Goal: Information Seeking & Learning: Learn about a topic

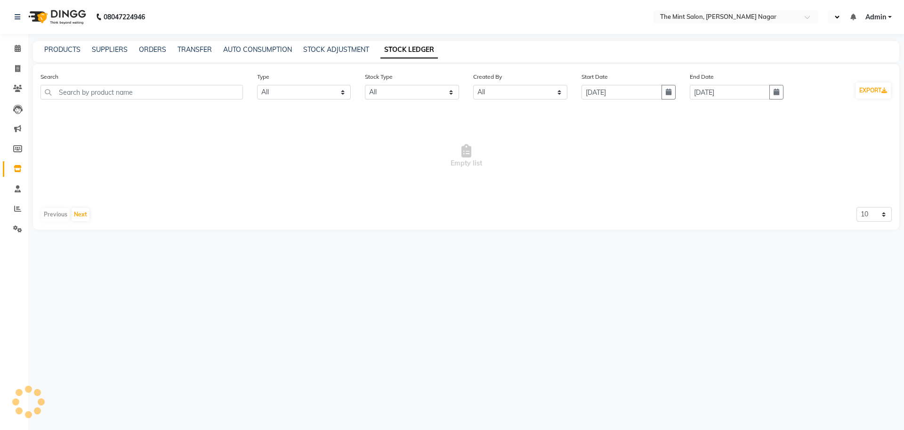
select select "all"
select select "en"
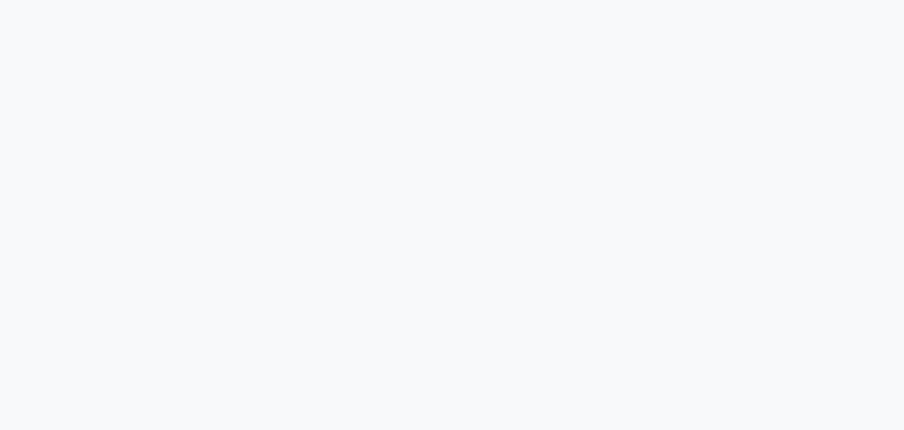
select select "all"
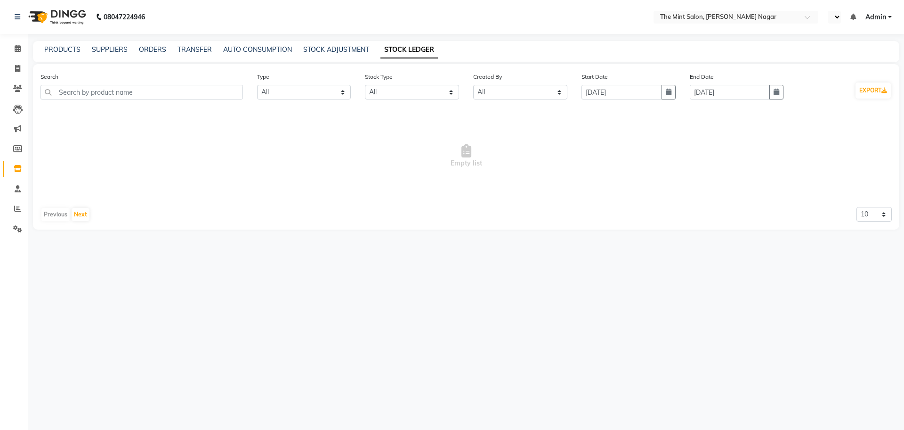
select select "en"
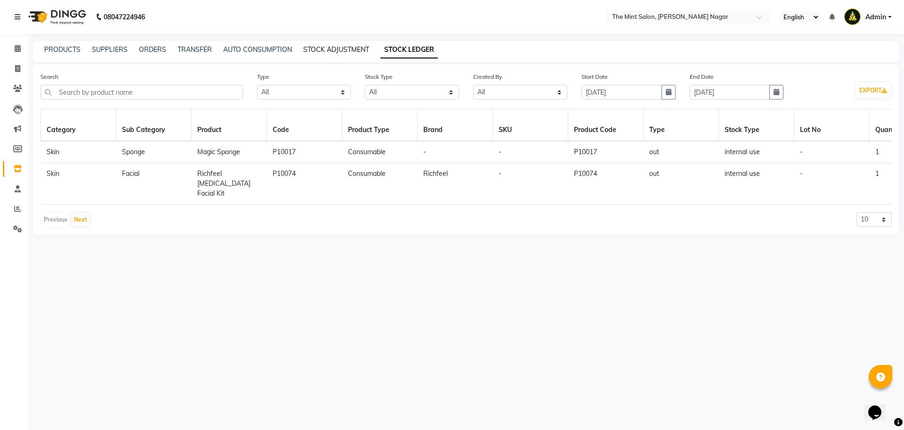
click at [323, 49] on link "STOCK ADJUSTMENT" at bounding box center [336, 49] width 66 height 8
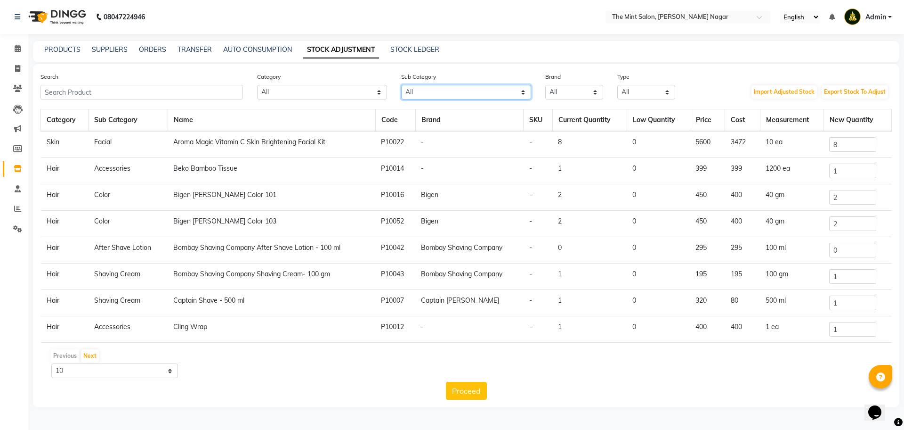
click at [424, 90] on select "All Lips Olaplex Salon Use Loreal Retail Shampoo Cheryls Retail Casmara Retail …" at bounding box center [466, 92] width 130 height 15
select select "1200901152"
click at [401, 85] on select "All Lips Olaplex Salon Use Loreal Retail Shampoo Cheryls Retail Casmara Retail …" at bounding box center [466, 92] width 130 height 15
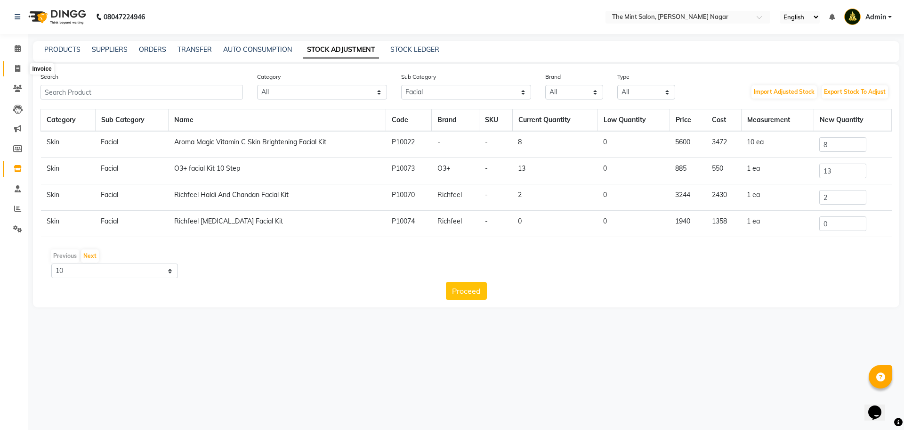
click at [19, 65] on icon at bounding box center [17, 68] width 5 height 7
select select "service"
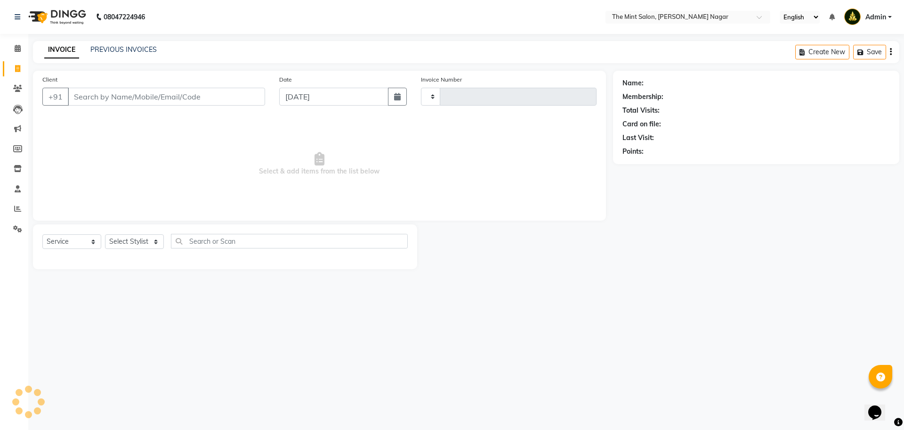
type input "02857"
select select "7164"
click at [18, 146] on icon at bounding box center [17, 148] width 9 height 7
select select
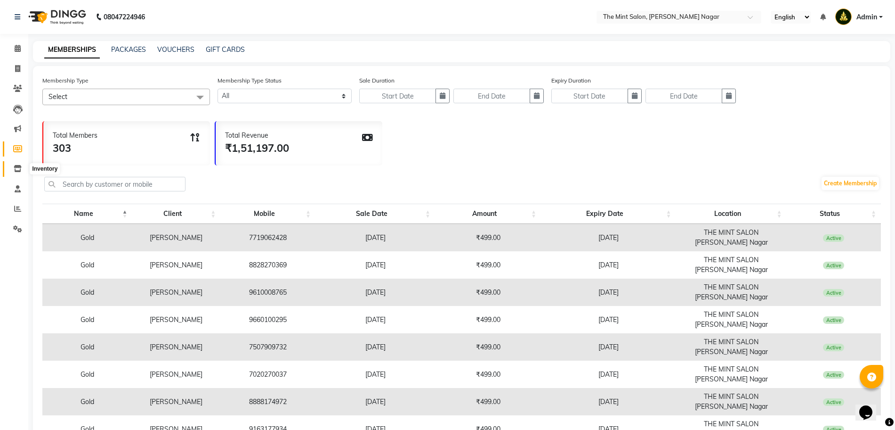
click at [16, 167] on icon at bounding box center [18, 168] width 8 height 7
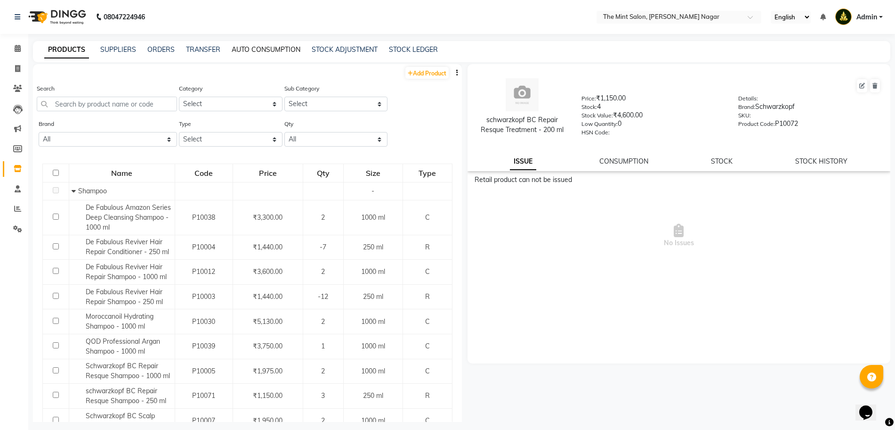
click at [264, 46] on link "AUTO CONSUMPTION" at bounding box center [266, 49] width 69 height 8
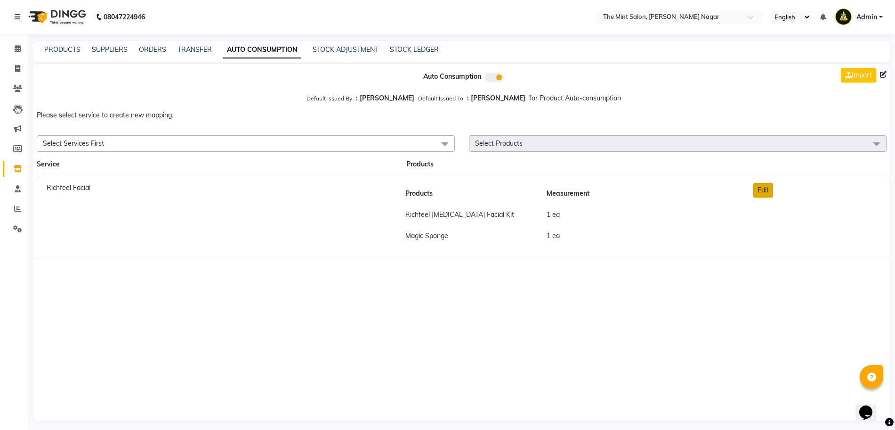
click at [763, 187] on button "Edit" at bounding box center [764, 190] width 20 height 15
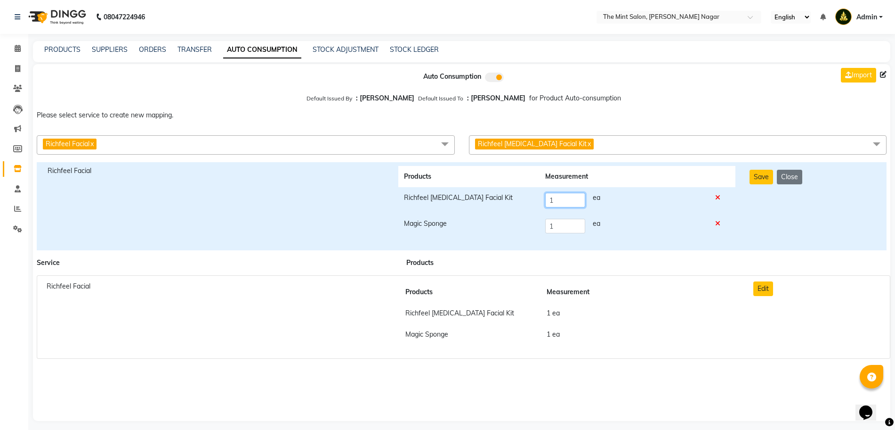
click at [567, 199] on input "1" at bounding box center [565, 200] width 40 height 15
click at [718, 195] on icon at bounding box center [717, 197] width 5 height 7
click at [580, 142] on span "Magic Sponge x" at bounding box center [678, 144] width 418 height 19
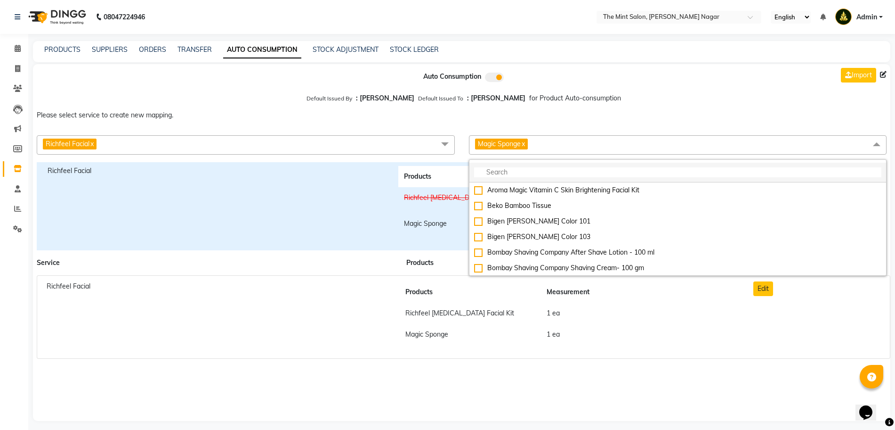
click at [499, 172] on input "multiselect-search" at bounding box center [678, 172] width 408 height 10
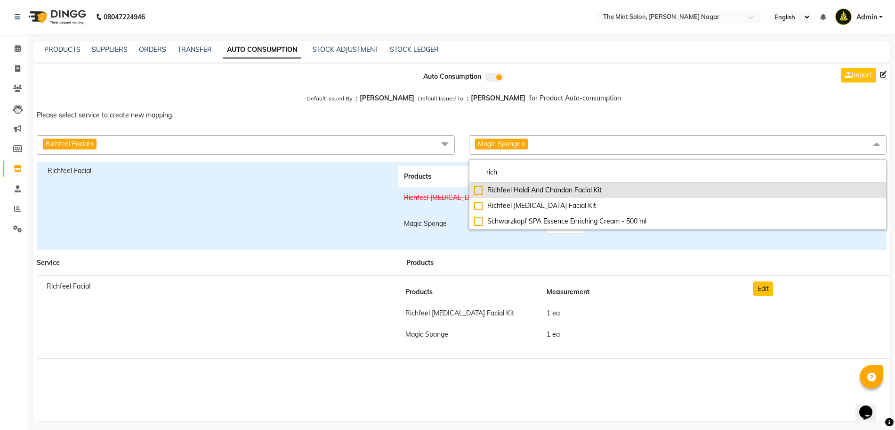
type input "rich"
click at [479, 189] on div "Richfeel Haldi And Chandan Facial Kit" at bounding box center [678, 190] width 408 height 10
checkbox input "true"
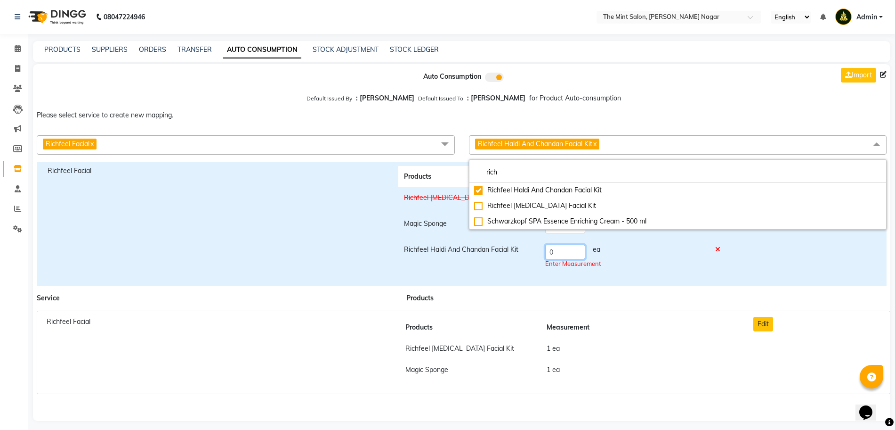
click at [563, 252] on input "0" at bounding box center [565, 251] width 40 height 15
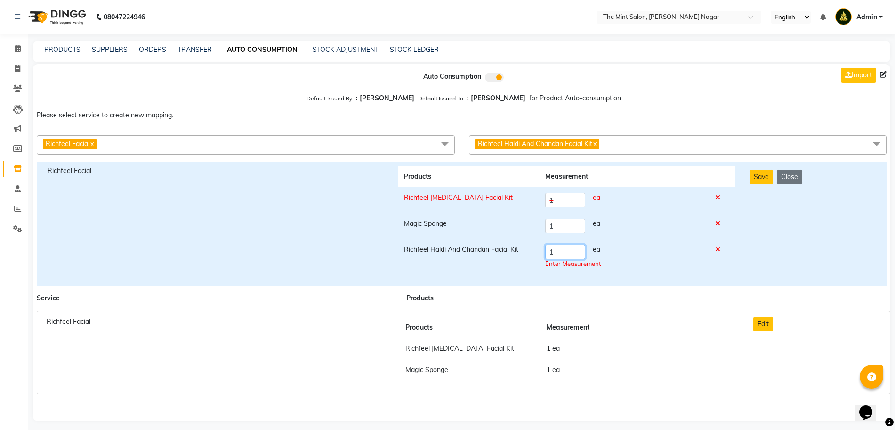
type input "1"
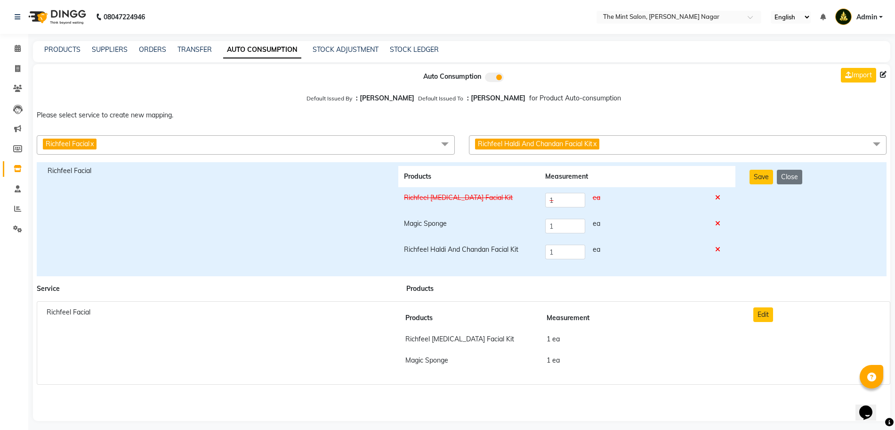
click at [812, 227] on div "Save Close" at bounding box center [813, 219] width 140 height 106
click at [762, 175] on button "Save" at bounding box center [762, 177] width 24 height 15
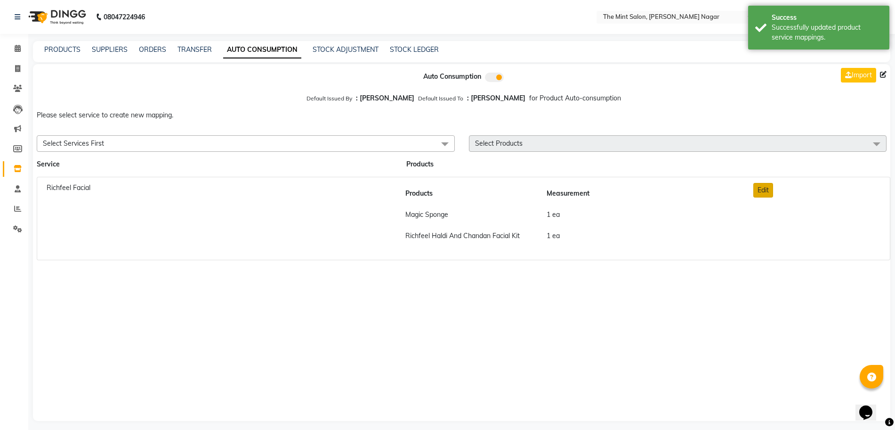
click at [764, 190] on button "Edit" at bounding box center [764, 190] width 20 height 15
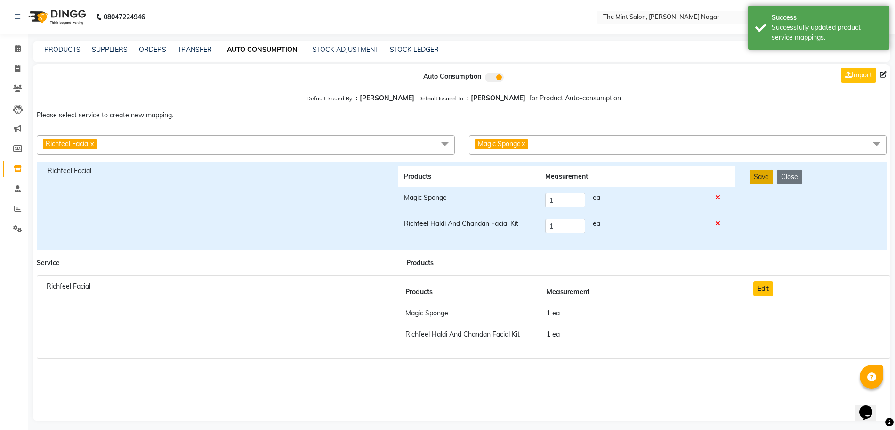
click at [759, 177] on button "Save" at bounding box center [762, 177] width 24 height 15
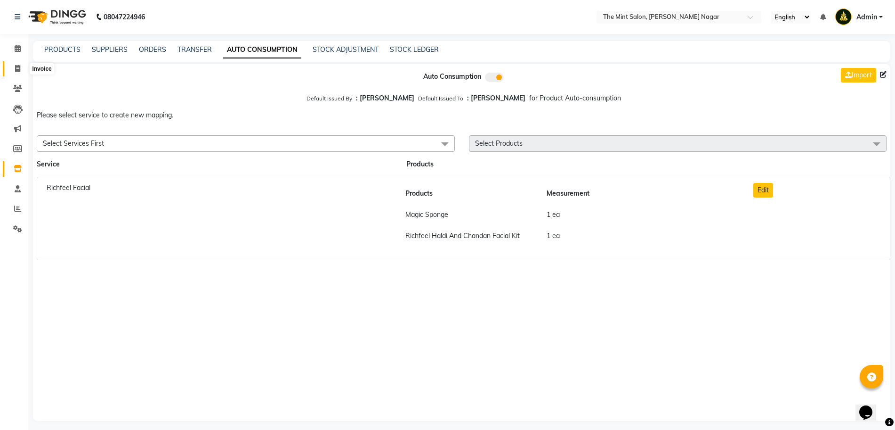
click at [16, 68] on icon at bounding box center [17, 68] width 5 height 7
select select "service"
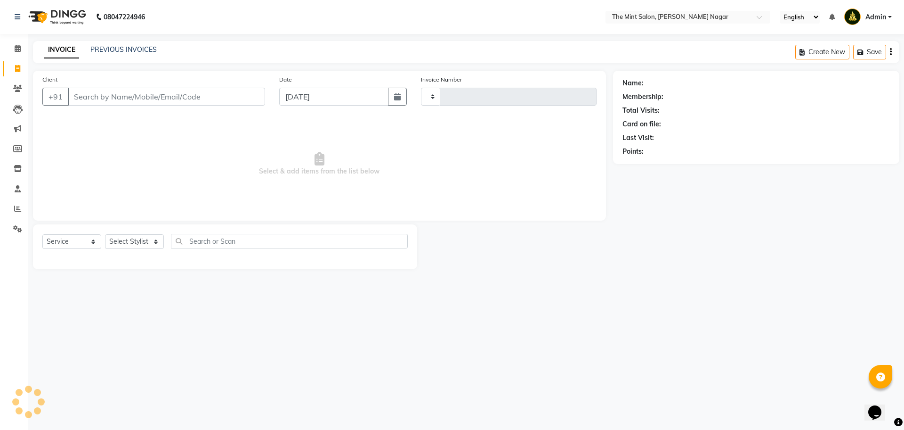
type input "02857"
select select "7164"
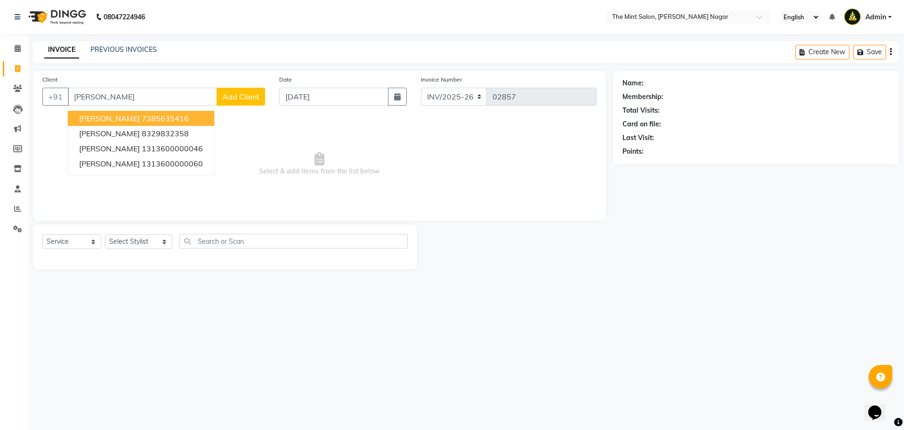
click at [122, 119] on span "[PERSON_NAME]" at bounding box center [109, 118] width 61 height 9
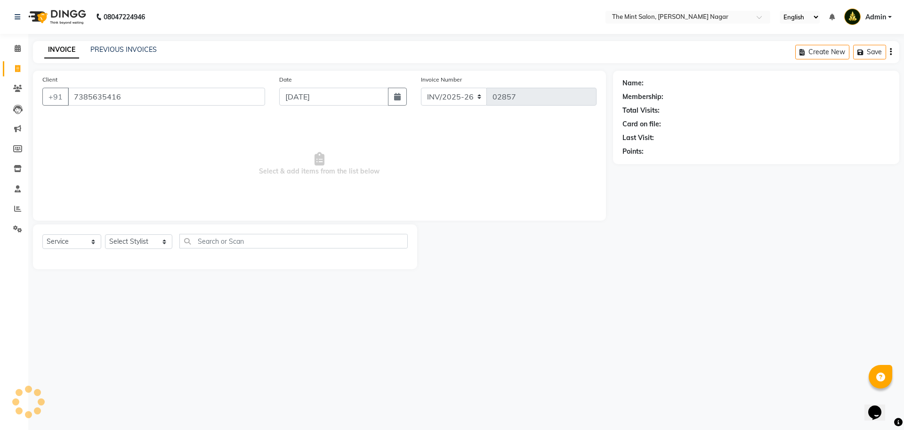
type input "7385635416"
select select "1: Object"
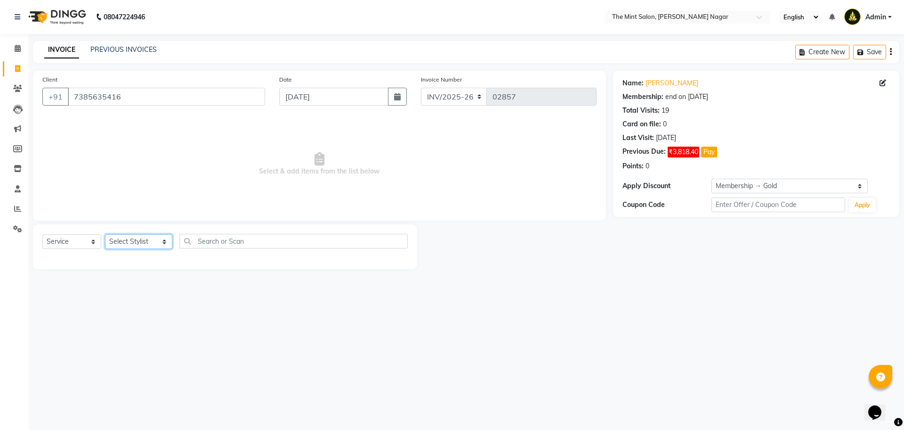
click at [149, 242] on select "Select Stylist Akshay Anand Chavan Dhiraj Mirajkar Dipak Shivdharkar Mira Vishn…" at bounding box center [138, 241] width 67 height 15
select select "66078"
click at [105, 234] on select "Select Stylist Akshay Anand Chavan Dhiraj Mirajkar Dipak Shivdharkar Mira Vishn…" at bounding box center [138, 241] width 67 height 15
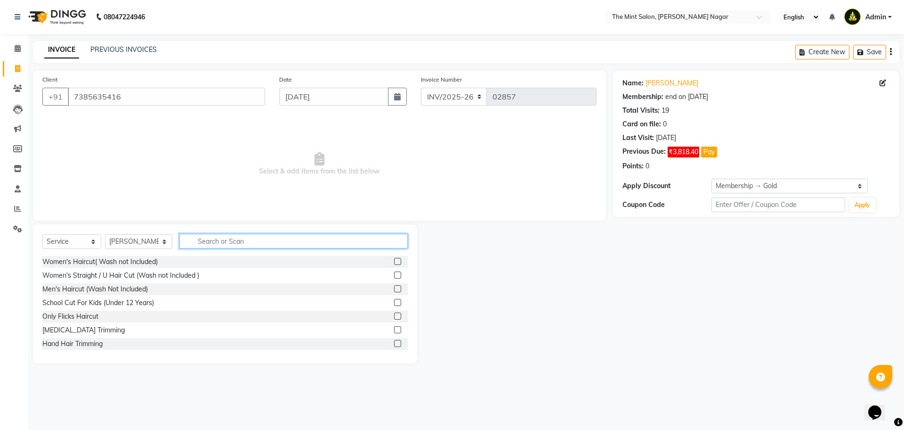
click at [239, 242] on input "text" at bounding box center [293, 241] width 228 height 15
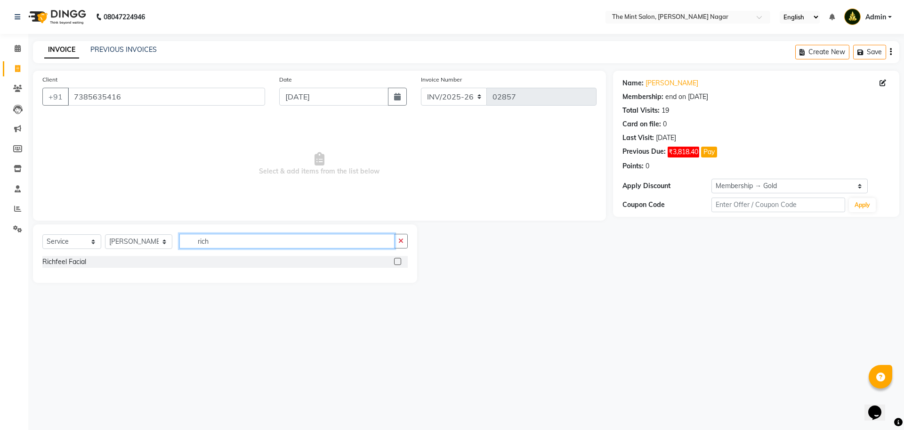
type input "rich"
click at [398, 259] on label at bounding box center [397, 261] width 7 height 7
click at [398, 259] on input "checkbox" at bounding box center [397, 262] width 6 height 6
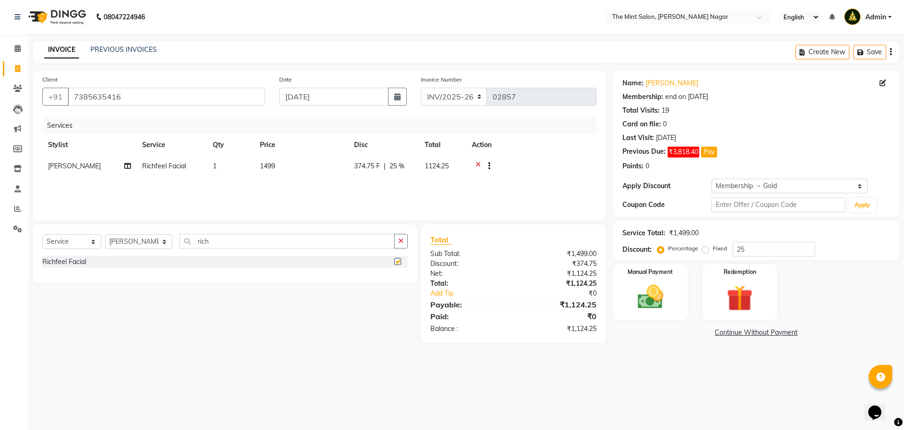
checkbox input "false"
click at [756, 330] on link "Continue Without Payment" at bounding box center [756, 332] width 283 height 10
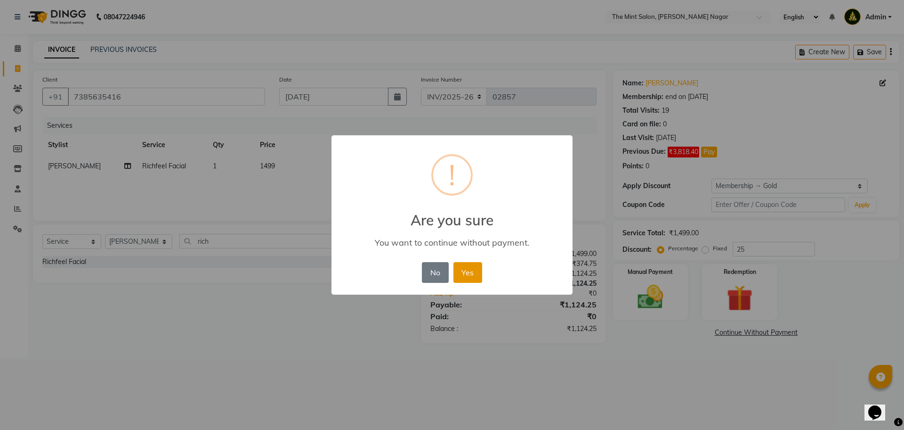
click at [466, 273] on button "Yes" at bounding box center [468, 272] width 29 height 21
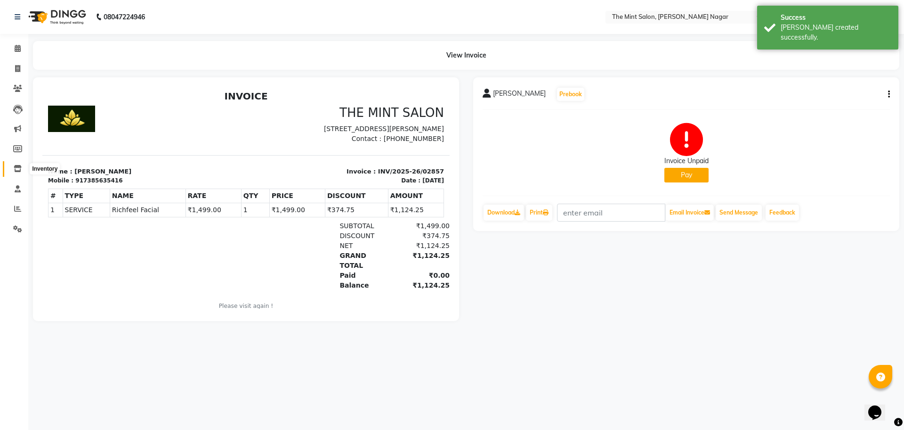
click at [16, 167] on icon at bounding box center [18, 168] width 8 height 7
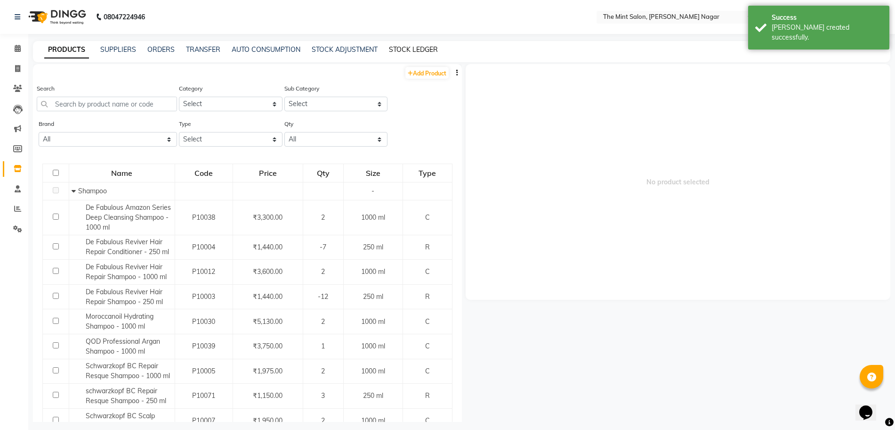
click at [404, 51] on link "STOCK LEDGER" at bounding box center [413, 49] width 49 height 8
select select "all"
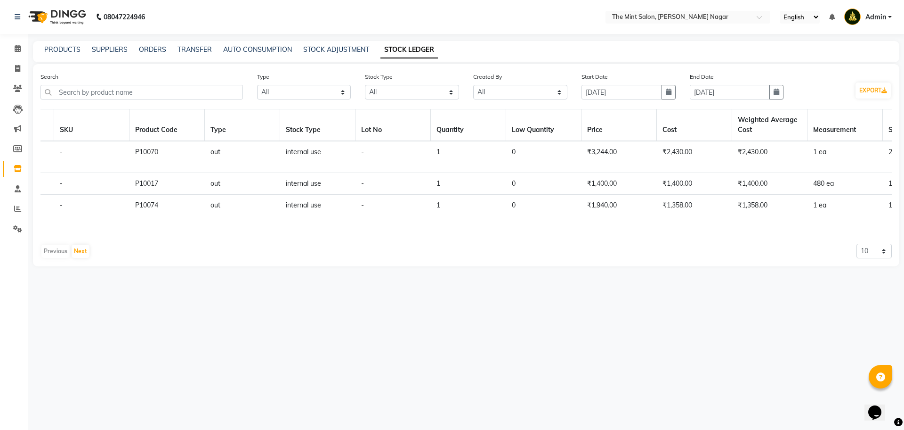
scroll to position [0, 441]
click at [275, 332] on div "08047224946 Select Location × The Mint Salon, Keshav Nagar English ENGLISH Espa…" at bounding box center [452, 215] width 904 height 430
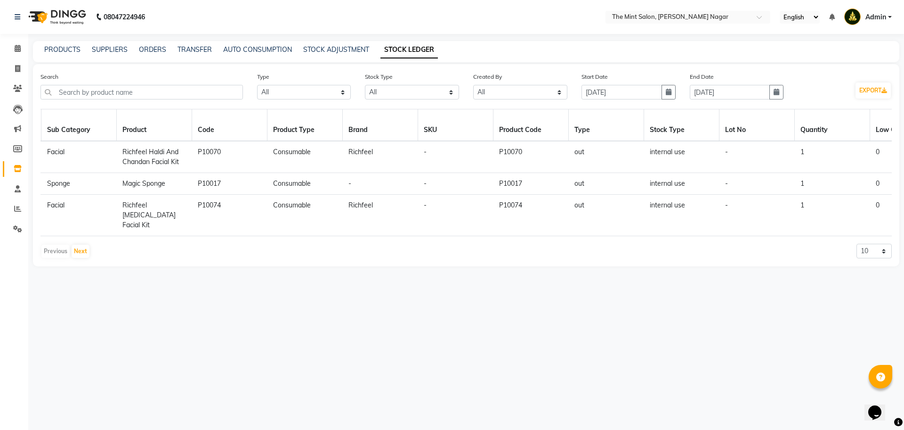
scroll to position [0, 0]
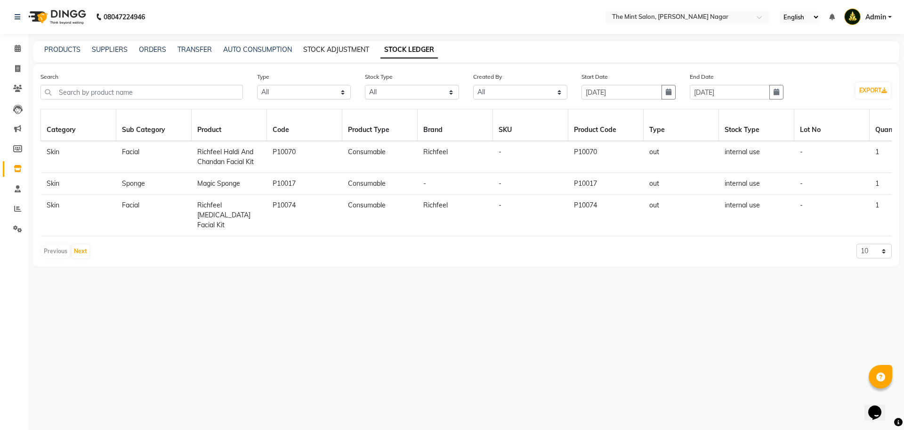
click at [314, 50] on link "STOCK ADJUSTMENT" at bounding box center [336, 49] width 66 height 8
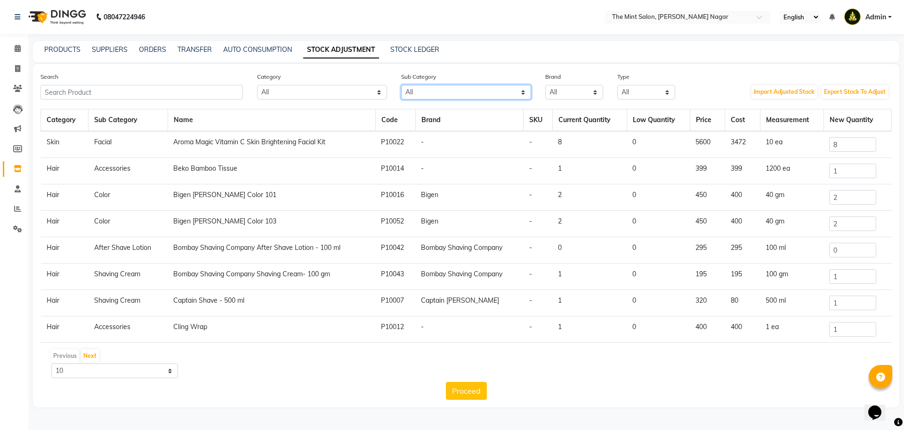
click at [436, 91] on select "All Lips Olaplex Salon Use Loreal Retail Shampoo Cheryls Retail Casmara Retail …" at bounding box center [466, 92] width 130 height 15
select select "1200901152"
click at [401, 85] on select "All Lips Olaplex Salon Use Loreal Retail Shampoo Cheryls Retail Casmara Retail …" at bounding box center [466, 92] width 130 height 15
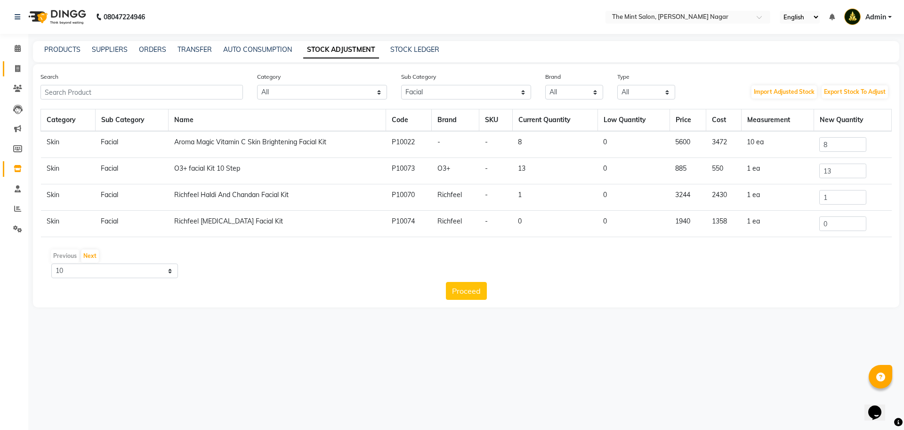
click at [16, 63] on link "Invoice" at bounding box center [14, 69] width 23 height 16
select select "service"
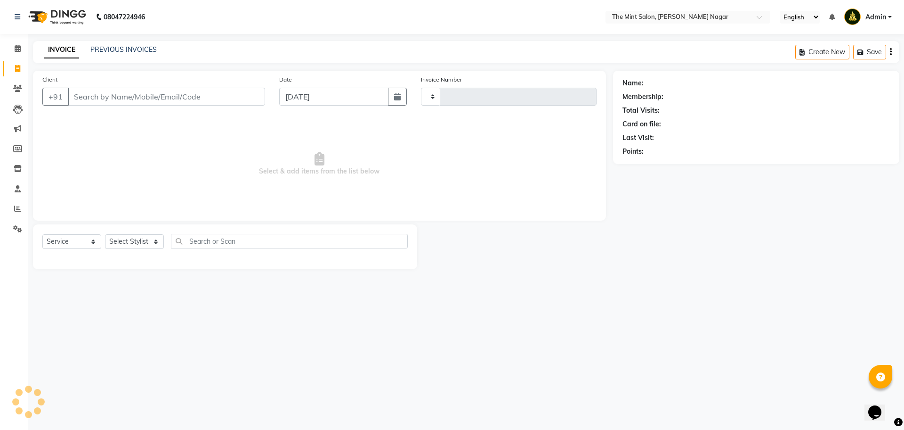
type input "02858"
select select "7164"
click at [16, 46] on icon at bounding box center [18, 48] width 6 height 7
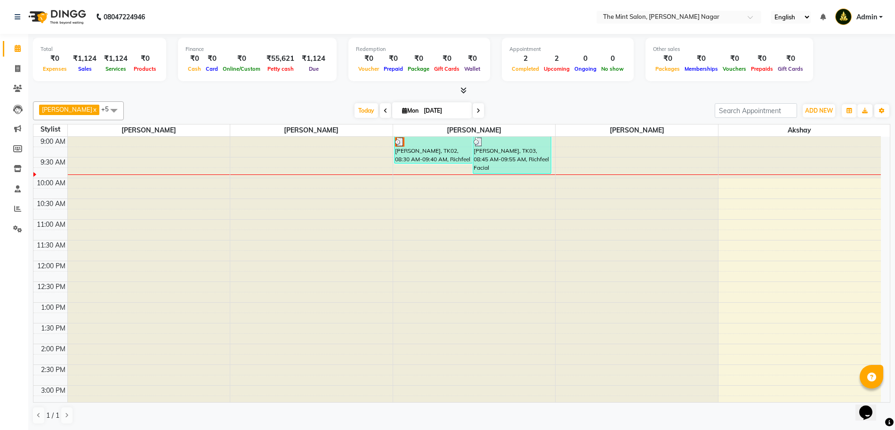
click at [492, 155] on div "[PERSON_NAME], TK03, 08:45 AM-09:55 AM, Richfeel Facial" at bounding box center [512, 155] width 78 height 37
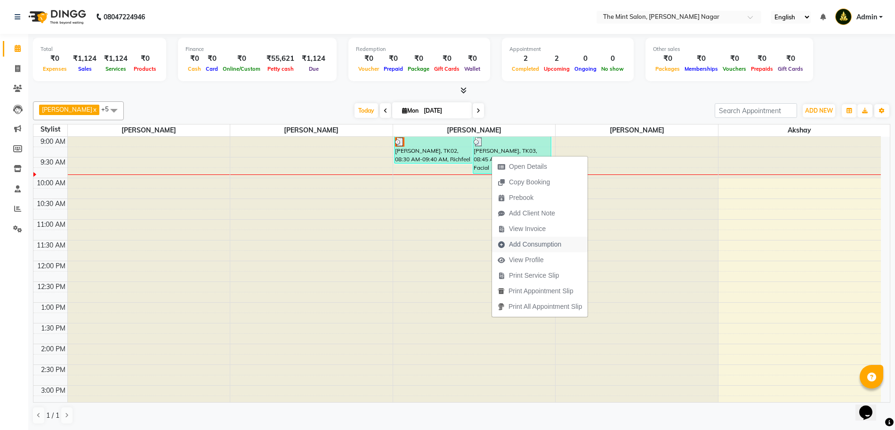
click at [540, 242] on span "Add Consumption" at bounding box center [535, 244] width 52 height 10
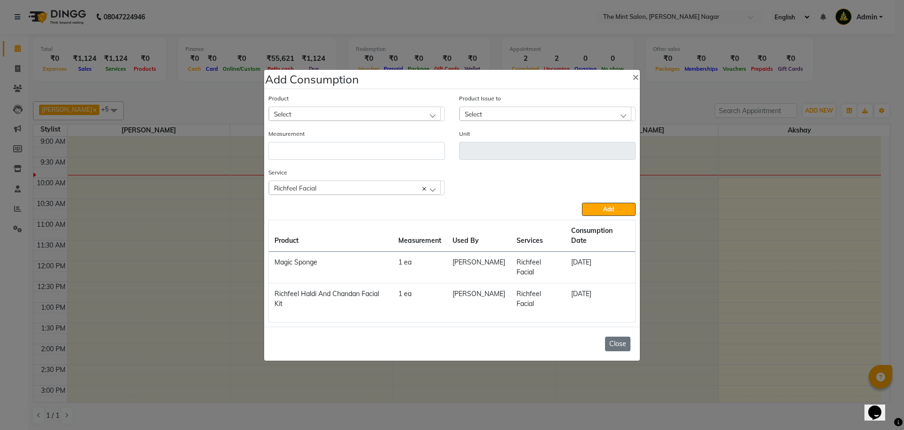
click at [615, 336] on button "Close" at bounding box center [617, 343] width 25 height 15
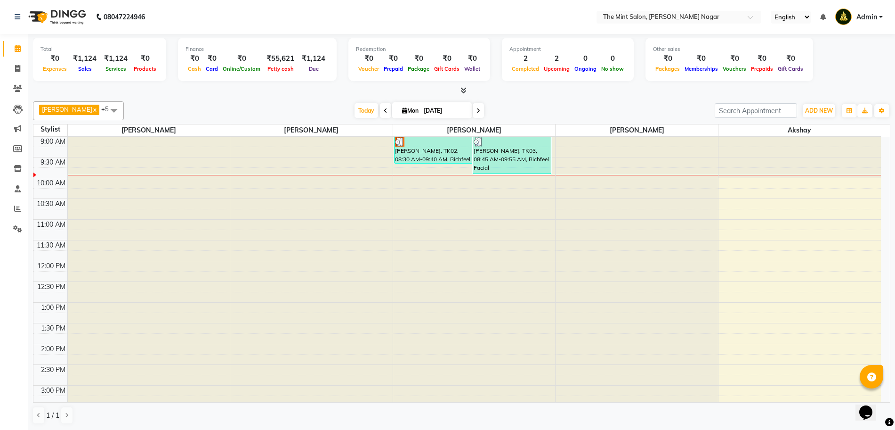
click at [502, 153] on div "[PERSON_NAME], TK03, 08:45 AM-09:55 AM, Richfeel Facial" at bounding box center [512, 155] width 78 height 37
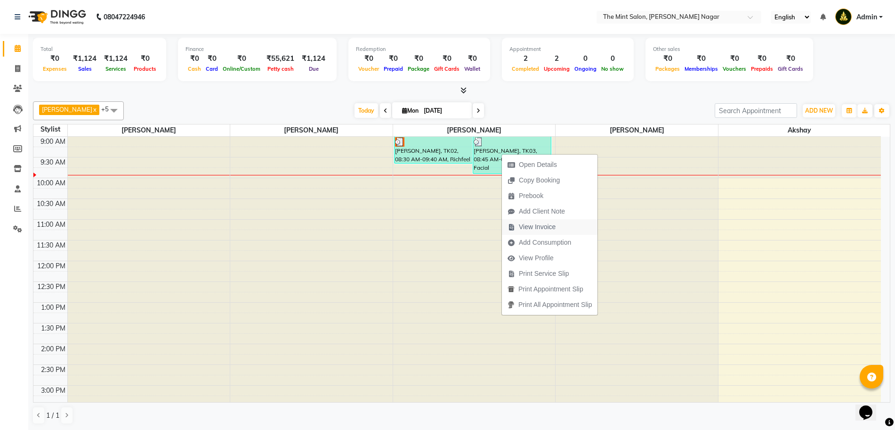
click at [540, 229] on span "View Invoice" at bounding box center [537, 227] width 37 height 10
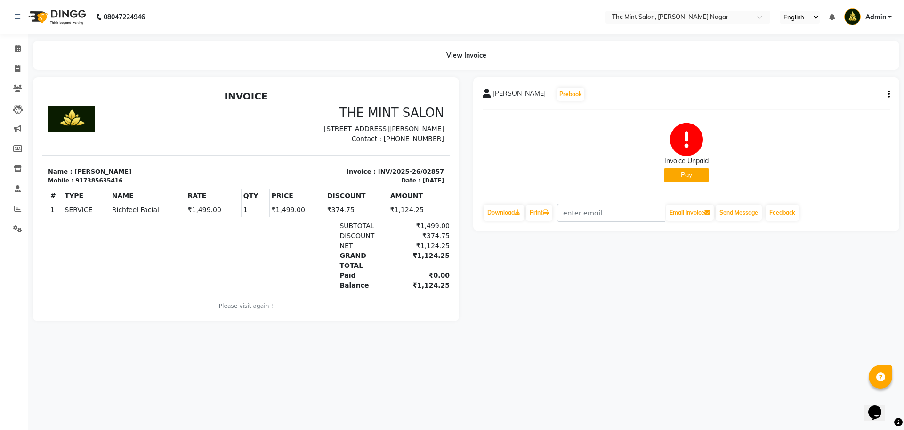
click at [888, 94] on icon "button" at bounding box center [889, 94] width 2 height 0
click at [846, 73] on div "Cancel Invoice" at bounding box center [842, 71] width 65 height 12
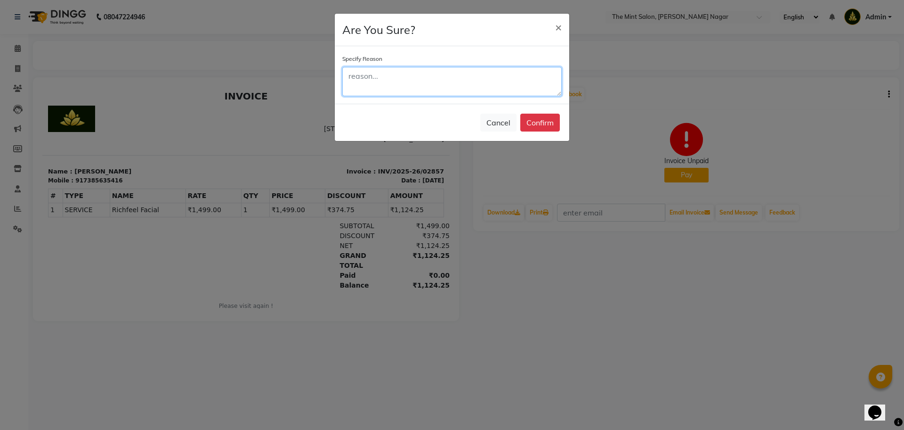
click at [393, 83] on textarea at bounding box center [451, 81] width 219 height 29
type textarea "test"
click at [536, 125] on button "Confirm" at bounding box center [540, 123] width 40 height 18
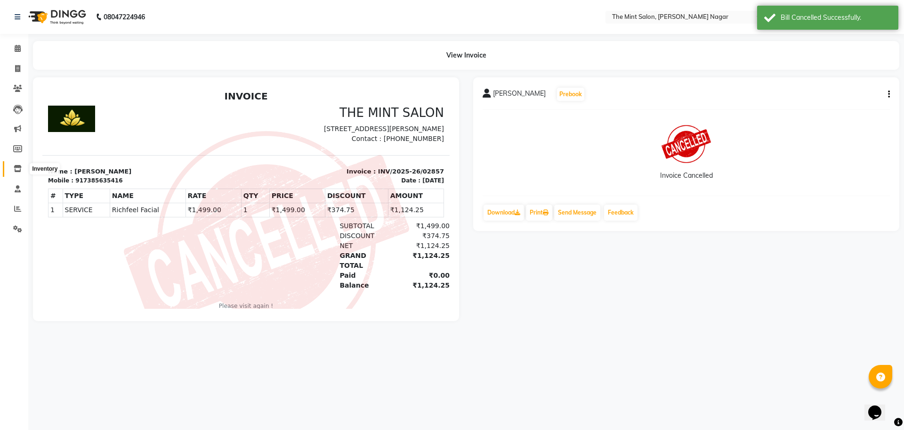
click at [18, 170] on icon at bounding box center [18, 168] width 8 height 7
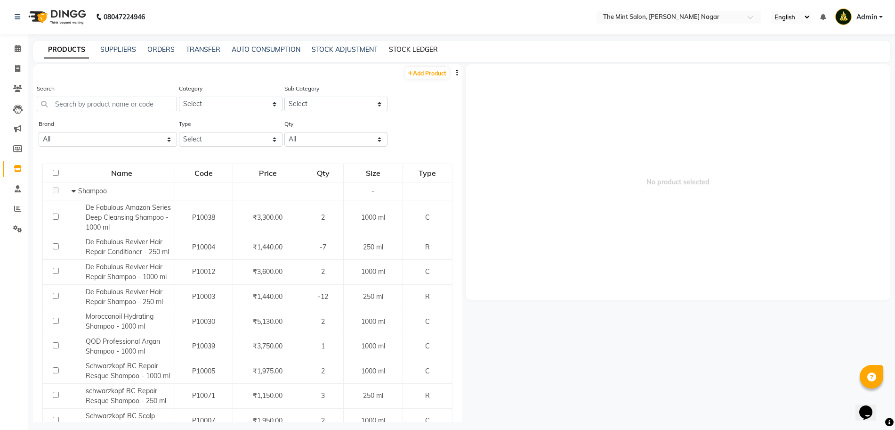
click at [414, 49] on link "STOCK LEDGER" at bounding box center [413, 49] width 49 height 8
select select "all"
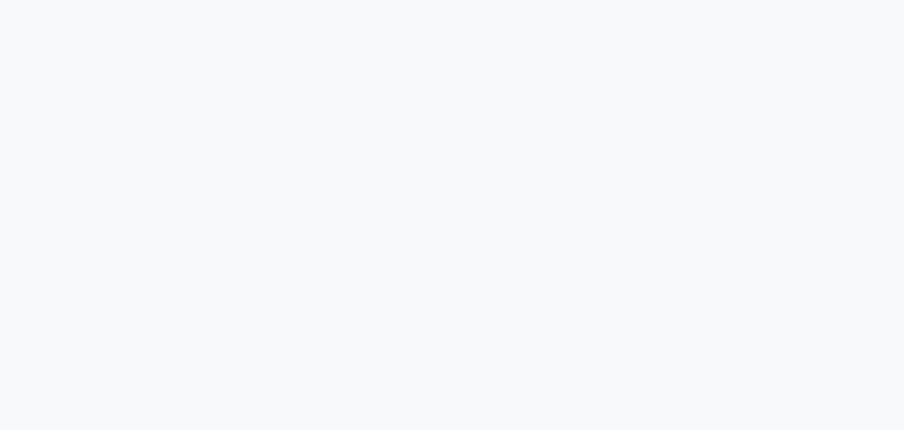
select select "all"
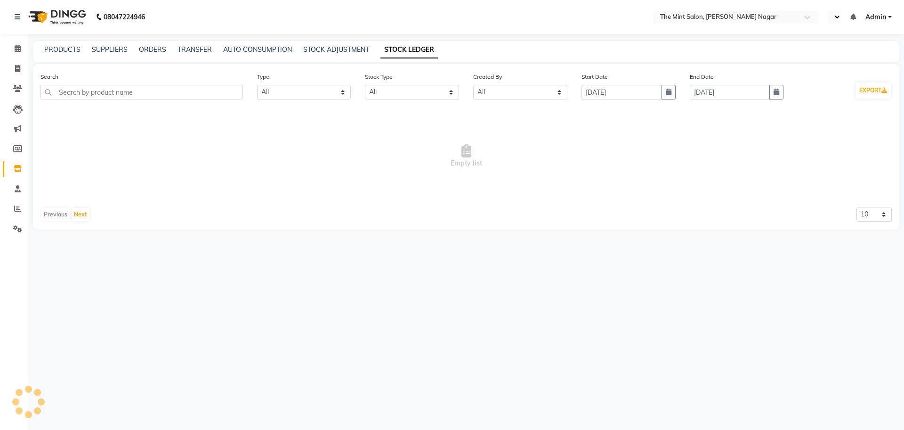
select select "en"
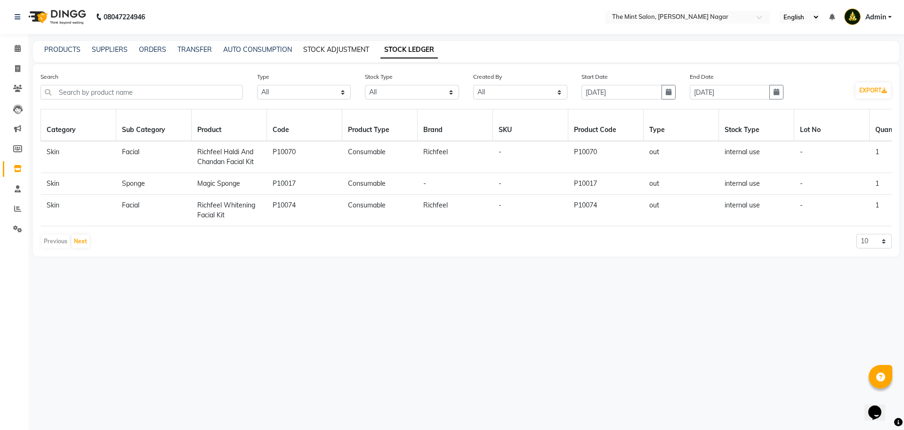
click at [335, 45] on link "STOCK ADJUSTMENT" at bounding box center [336, 49] width 66 height 8
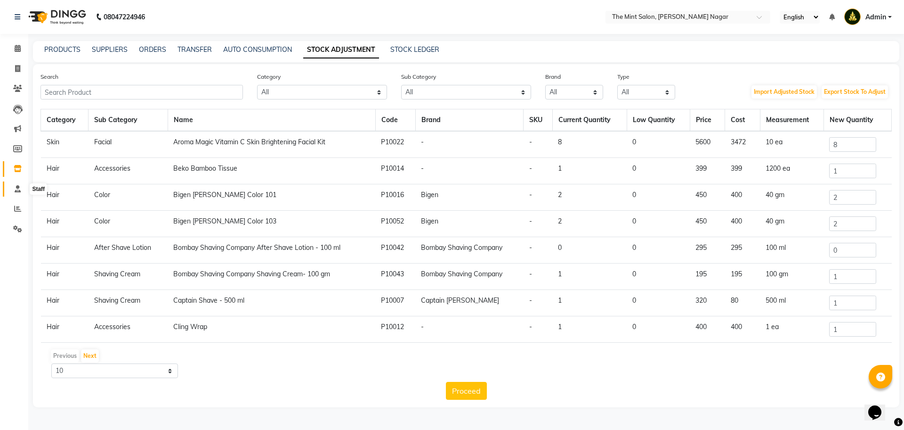
click at [17, 189] on icon at bounding box center [18, 188] width 6 height 7
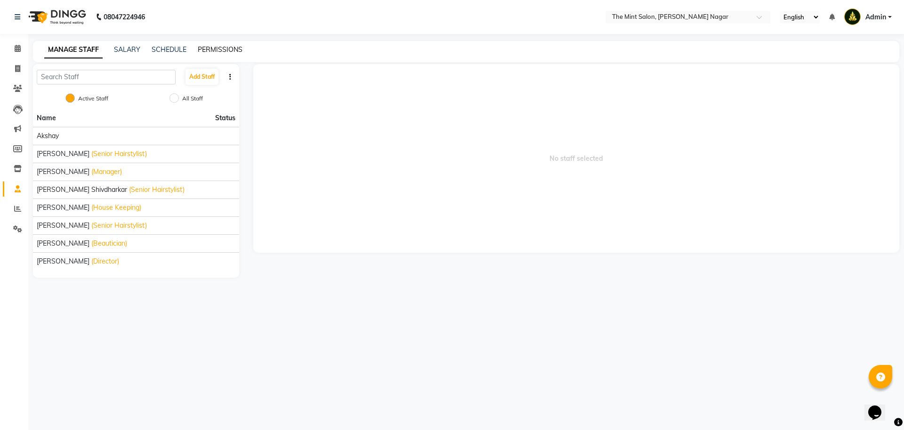
click at [207, 51] on link "PERMISSIONS" at bounding box center [220, 49] width 45 height 8
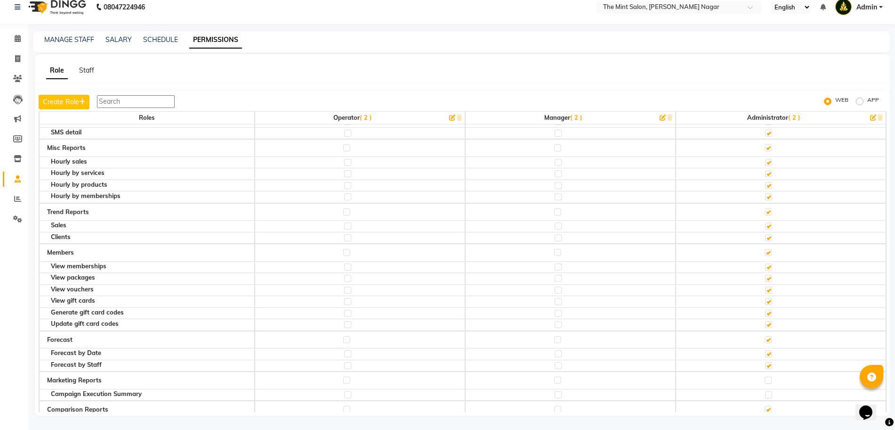
scroll to position [2995, 0]
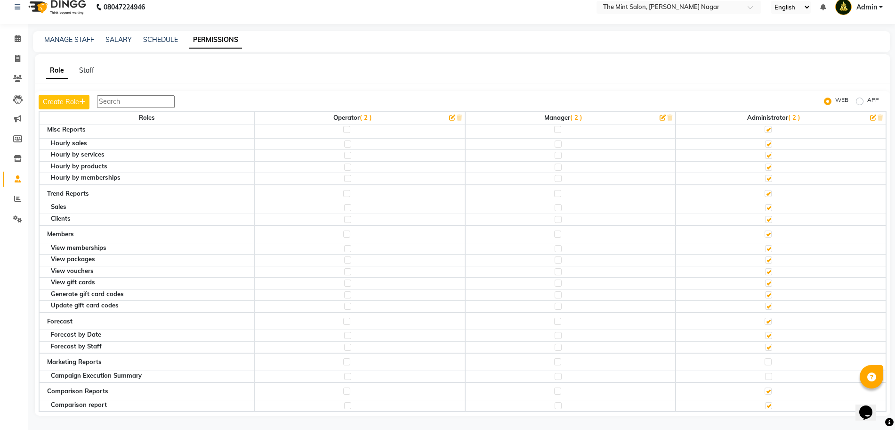
click at [118, 103] on input "text" at bounding box center [136, 101] width 78 height 13
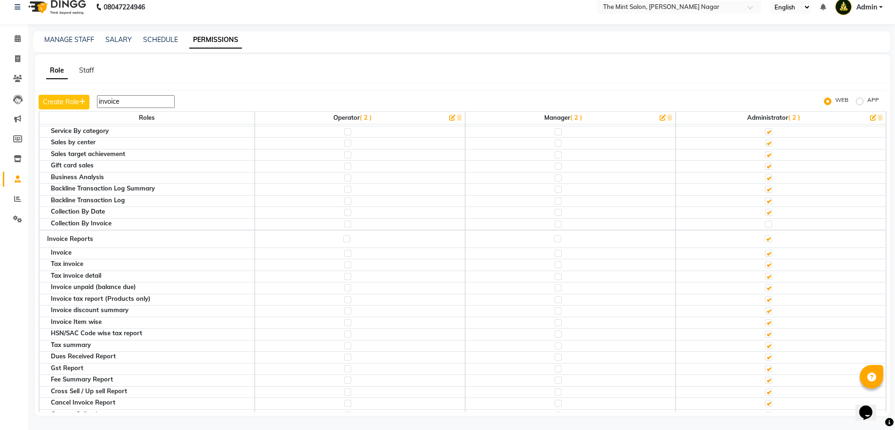
scroll to position [788, 0]
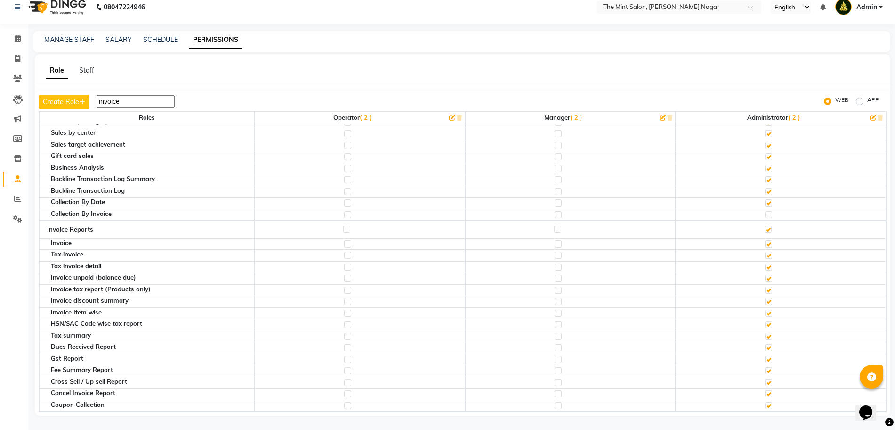
type input "invoice"
click at [96, 396] on th "Cancel Invoice Report" at bounding box center [147, 394] width 216 height 12
click at [16, 198] on icon at bounding box center [17, 198] width 7 height 7
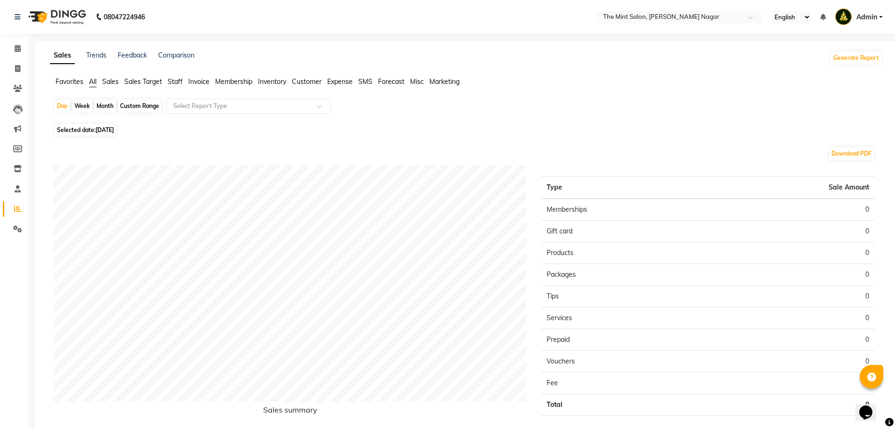
click at [191, 84] on span "Invoice" at bounding box center [198, 81] width 21 height 8
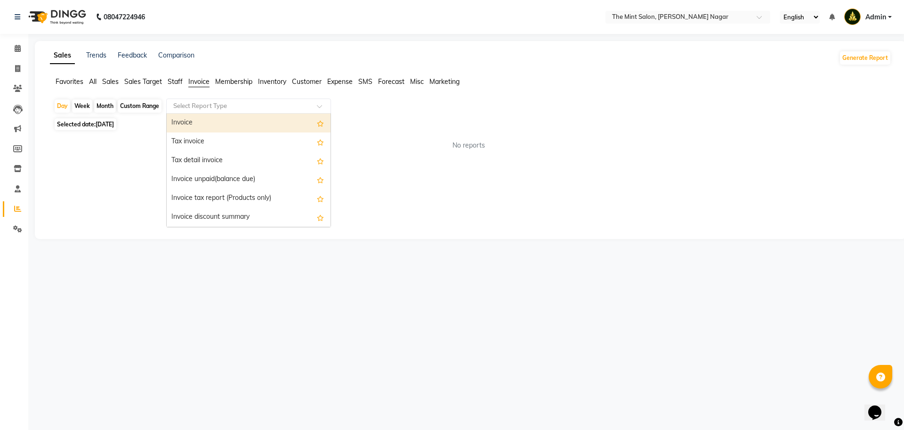
click at [320, 106] on span at bounding box center [323, 108] width 12 height 9
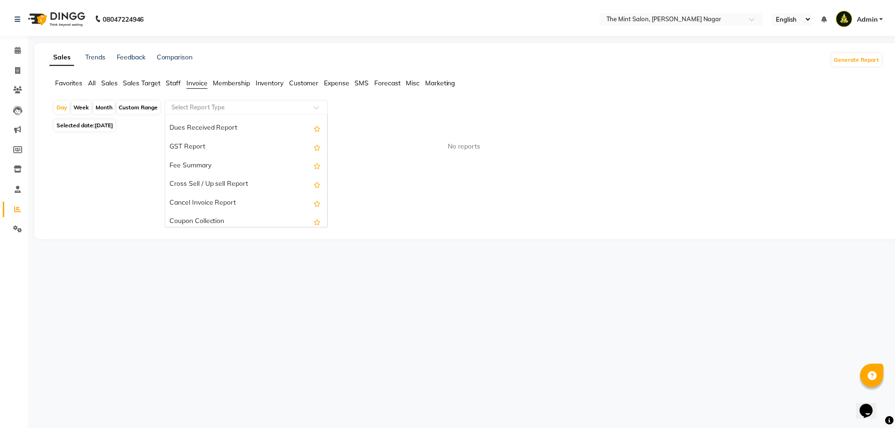
scroll to position [170, 0]
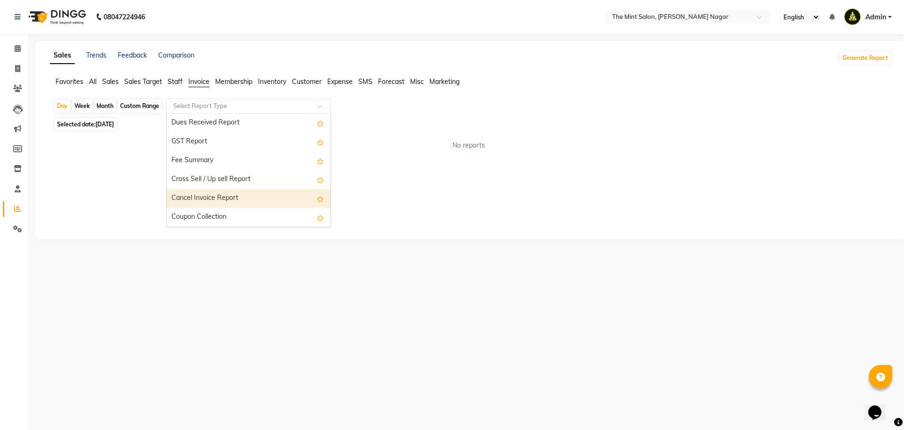
click at [219, 198] on div "Cancel Invoice Report" at bounding box center [249, 198] width 164 height 19
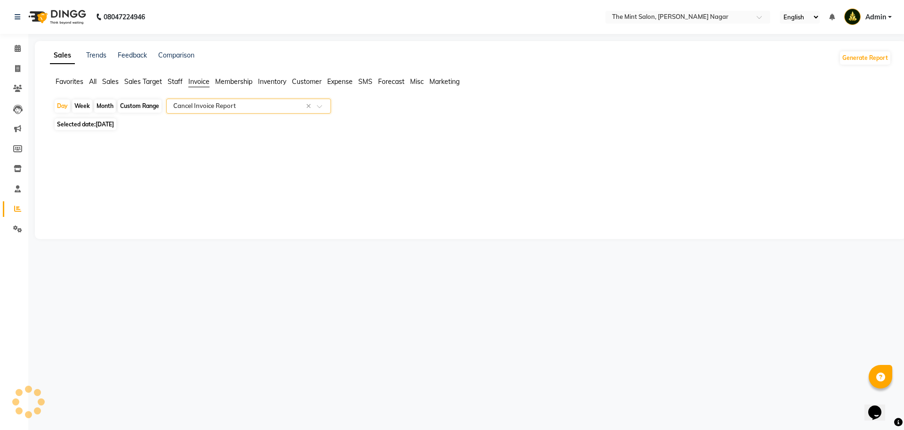
select select "full_report"
select select "csv"
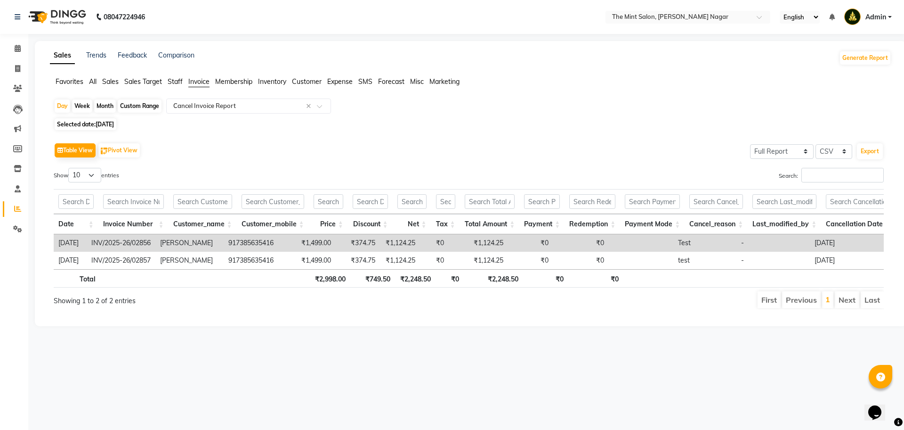
click at [136, 109] on div "Custom Range" at bounding box center [140, 105] width 44 height 13
select select "9"
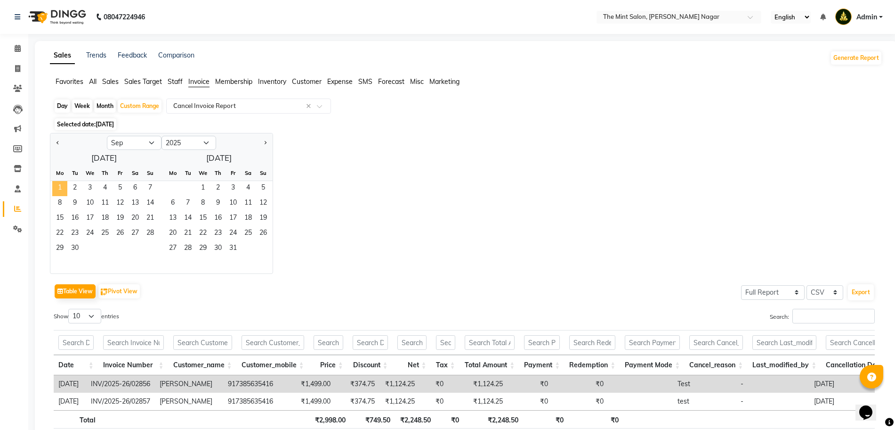
click at [60, 192] on span "1" at bounding box center [59, 188] width 15 height 15
click at [205, 144] on select "2015 2016 2017 2018 2019 2020 2021 2022 2023 2024 2025 2026 2027 2028 2029 2030…" at bounding box center [189, 143] width 55 height 14
click at [162, 136] on select "2015 2016 2017 2018 2019 2020 2021 2022 2023 2024 2025 2026 2027 2028 2029 2030…" at bounding box center [189, 143] width 55 height 14
click at [149, 186] on span "1" at bounding box center [150, 188] width 15 height 15
click at [200, 143] on select "2014 2015 2016 2017 2018 2019 2020 2021 2022 2023 2024 2025 2026 2027 2028 2029…" at bounding box center [189, 143] width 55 height 14
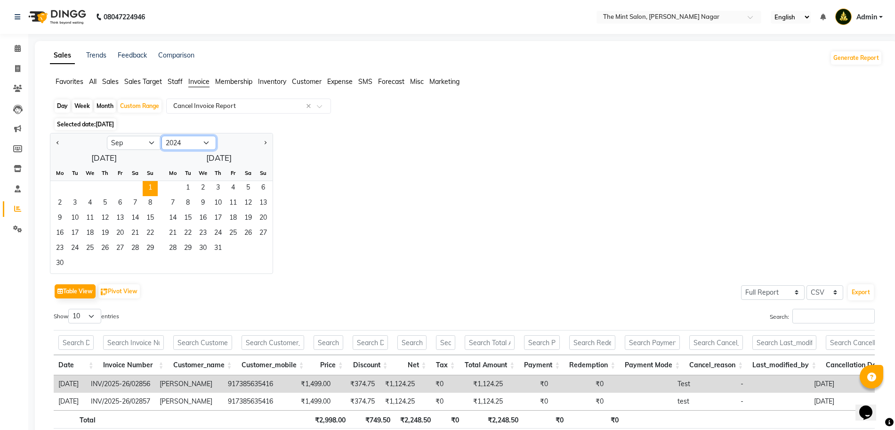
select select "2025"
click at [162, 136] on select "2014 2015 2016 2017 2018 2019 2020 2021 2022 2023 2024 2025 2026 2027 2028 2029…" at bounding box center [189, 143] width 55 height 14
click at [147, 146] on select "Jan Feb Mar Apr May Jun [DATE] Aug Sep Oct Nov Dec" at bounding box center [134, 143] width 55 height 14
click at [107, 136] on select "Jan Feb Mar Apr May Jun [DATE] Aug Sep Oct Nov Dec" at bounding box center [134, 143] width 55 height 14
click at [147, 141] on select "Jan Feb Mar Apr May Jun [DATE] Aug Sep Oct Nov Dec" at bounding box center [134, 143] width 55 height 14
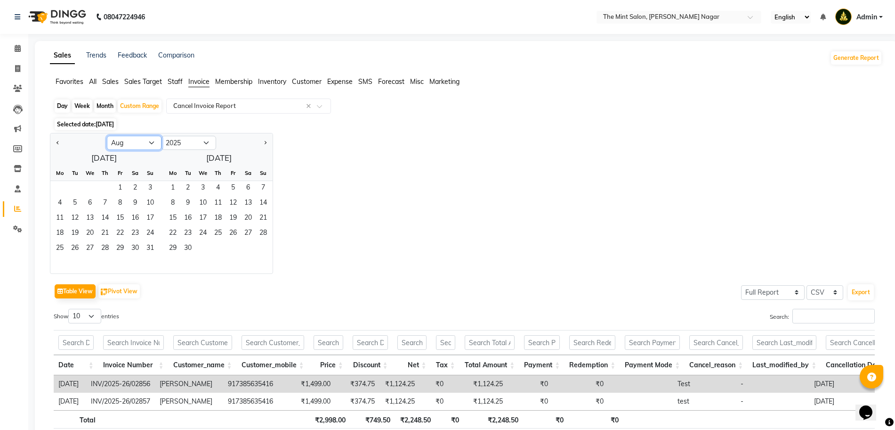
select select "9"
click at [107, 136] on select "Jan Feb Mar Apr May Jun [DATE] Aug Sep Oct Nov Dec" at bounding box center [134, 143] width 55 height 14
click at [60, 187] on span "1" at bounding box center [59, 188] width 15 height 15
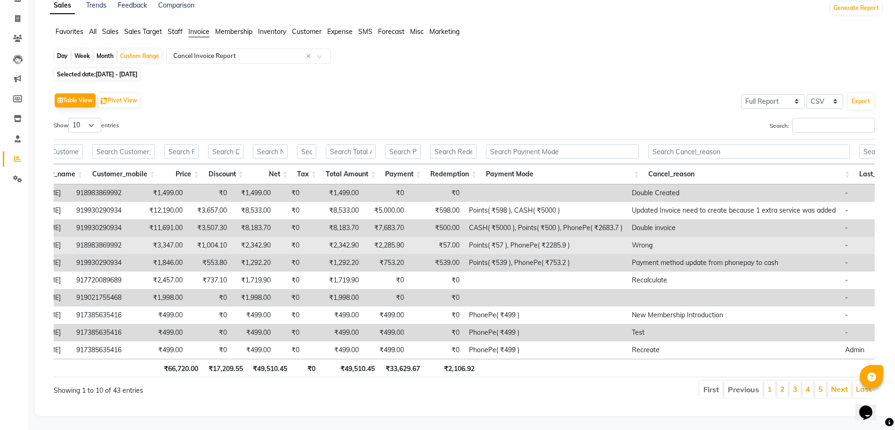
scroll to position [0, 137]
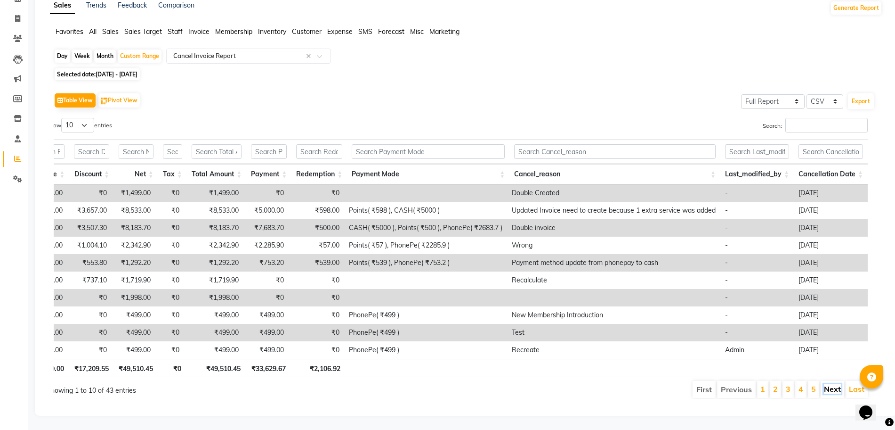
click at [836, 384] on link "Next" at bounding box center [832, 388] width 17 height 9
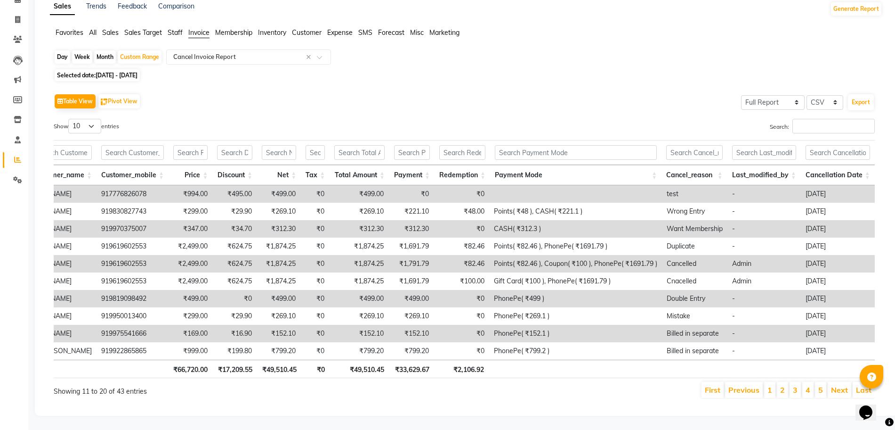
click at [840, 385] on link "Next" at bounding box center [839, 389] width 17 height 9
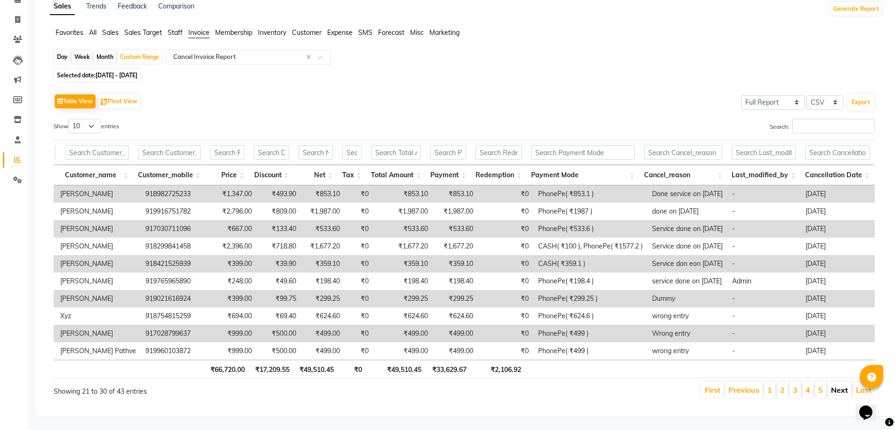
click at [837, 385] on link "Next" at bounding box center [839, 389] width 17 height 9
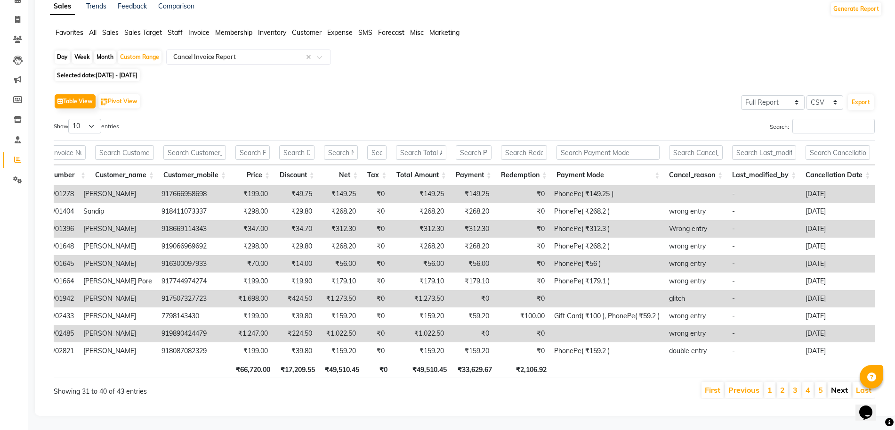
click at [837, 385] on link "Next" at bounding box center [839, 389] width 17 height 9
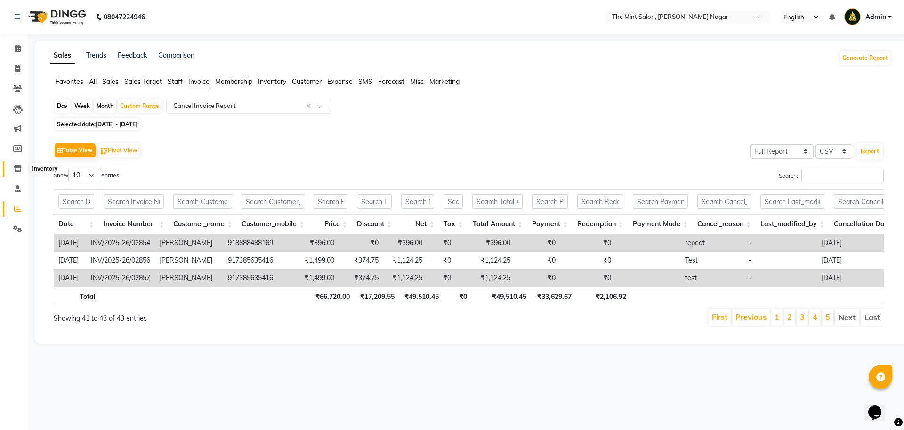
click at [19, 169] on icon at bounding box center [18, 168] width 8 height 7
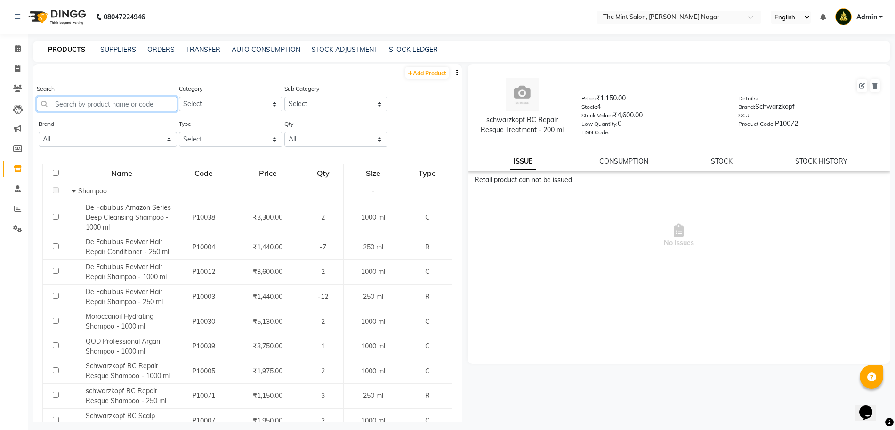
click at [123, 106] on input "text" at bounding box center [107, 104] width 140 height 15
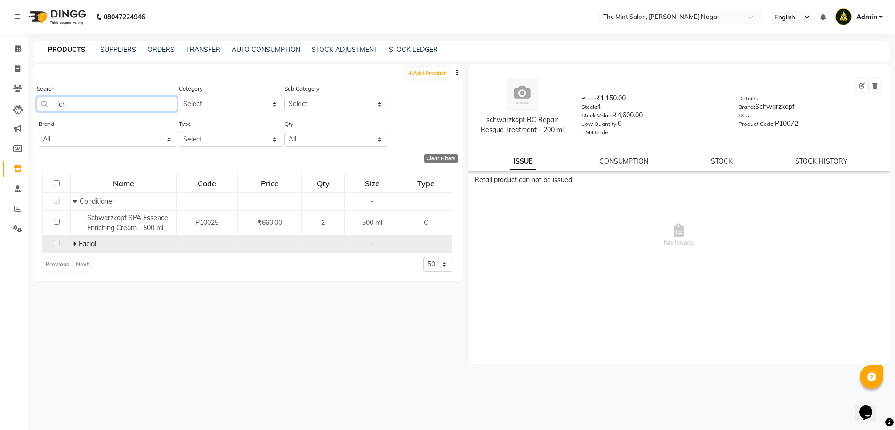
type input "rich"
click at [73, 243] on icon at bounding box center [74, 243] width 3 height 7
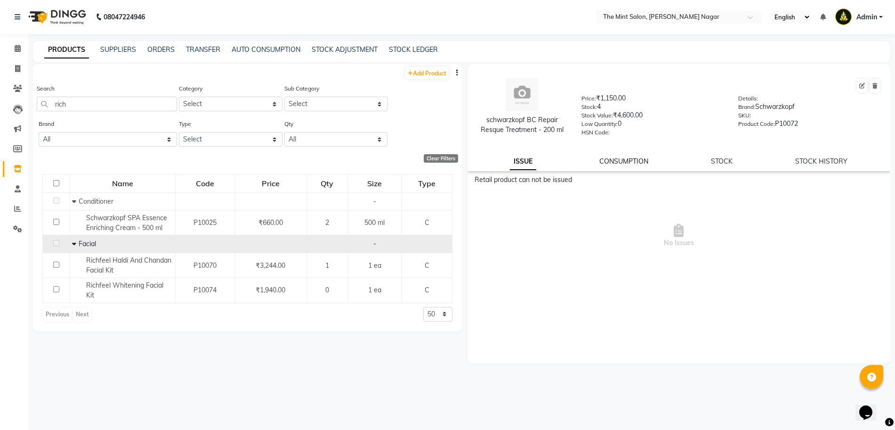
click at [623, 162] on link "CONSUMPTION" at bounding box center [624, 161] width 49 height 8
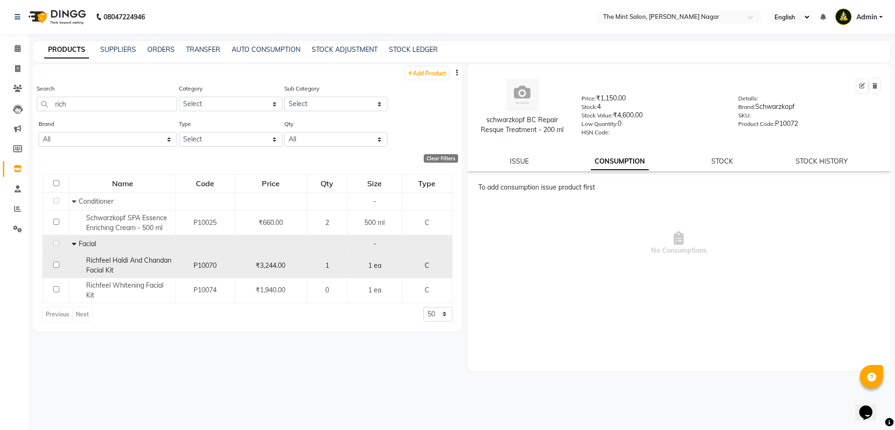
click at [127, 260] on span "Richfeel Haldi And Chandan Facial Kit" at bounding box center [128, 265] width 85 height 18
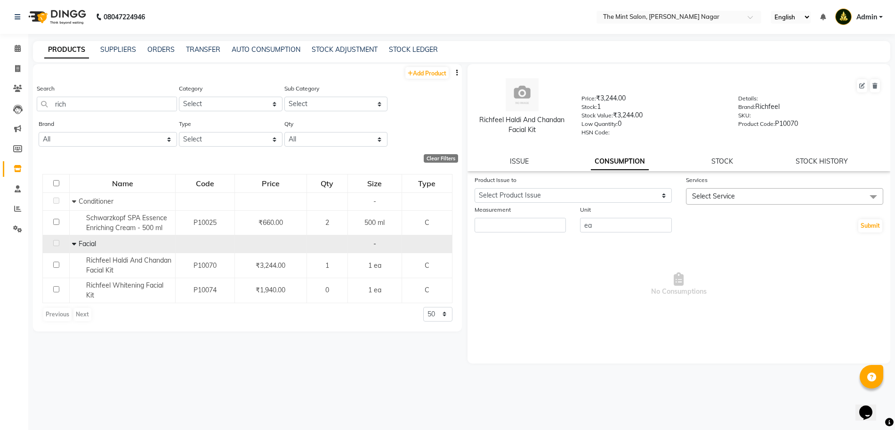
click at [612, 161] on link "CONSUMPTION" at bounding box center [620, 161] width 58 height 17
click at [719, 162] on link "STOCK" at bounding box center [723, 161] width 22 height 8
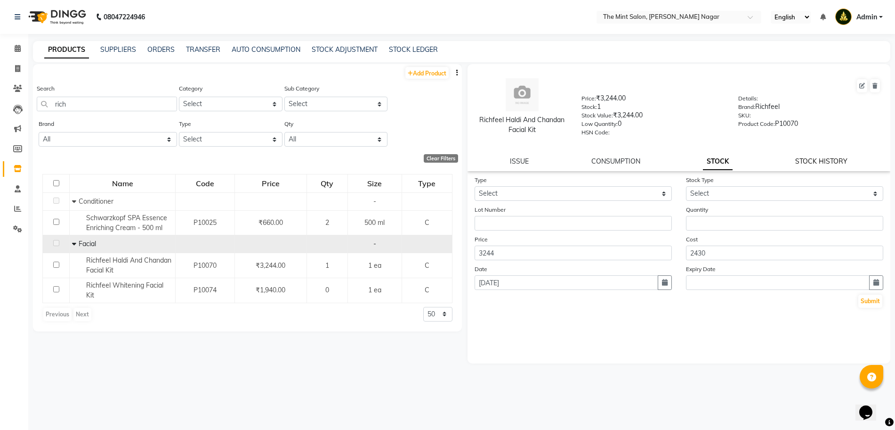
click at [824, 157] on link "STOCK HISTORY" at bounding box center [822, 161] width 52 height 8
select select "all"
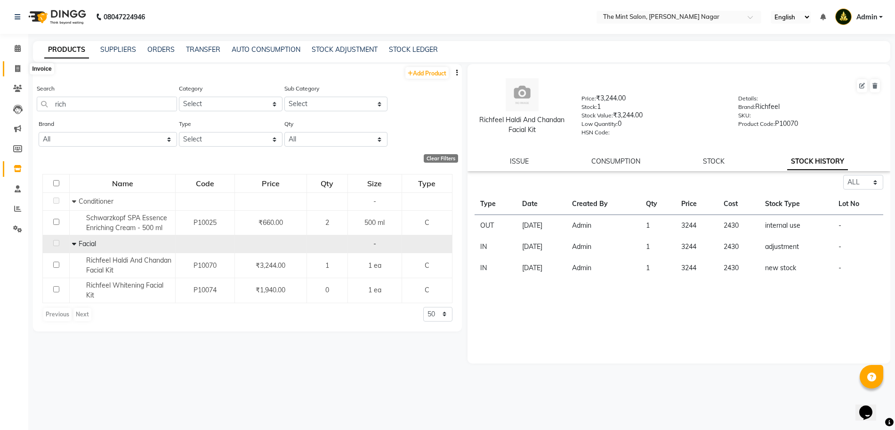
click at [24, 65] on span at bounding box center [17, 69] width 16 height 11
select select "service"
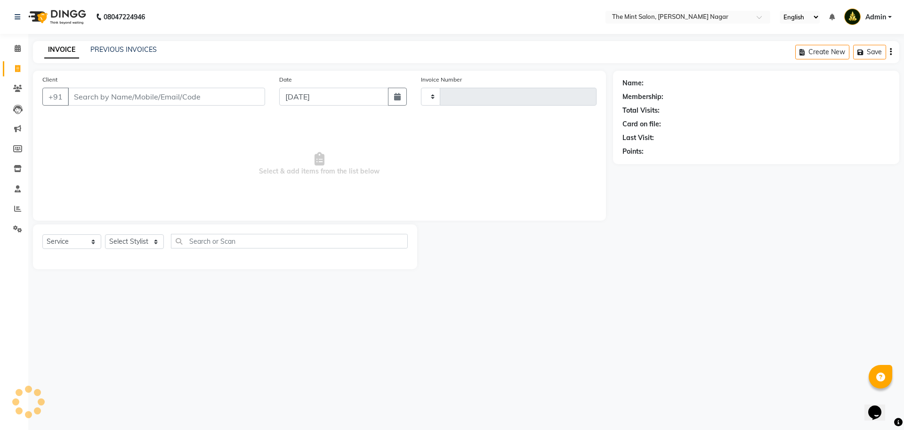
type input "02858"
select select "7164"
click at [17, 50] on icon at bounding box center [18, 48] width 6 height 7
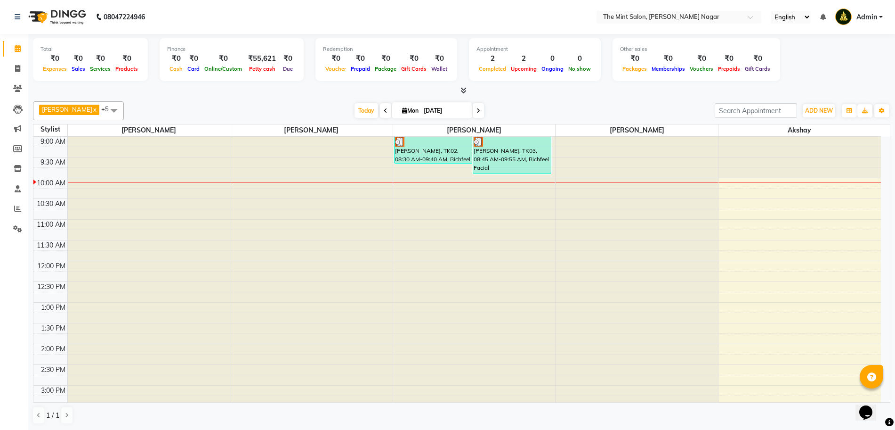
drag, startPoint x: 496, startPoint y: 153, endPoint x: 489, endPoint y: 150, distance: 7.8
click at [489, 150] on div "[PERSON_NAME], TK03, 08:45 AM-09:55 AM, Richfeel Facial" at bounding box center [512, 155] width 78 height 37
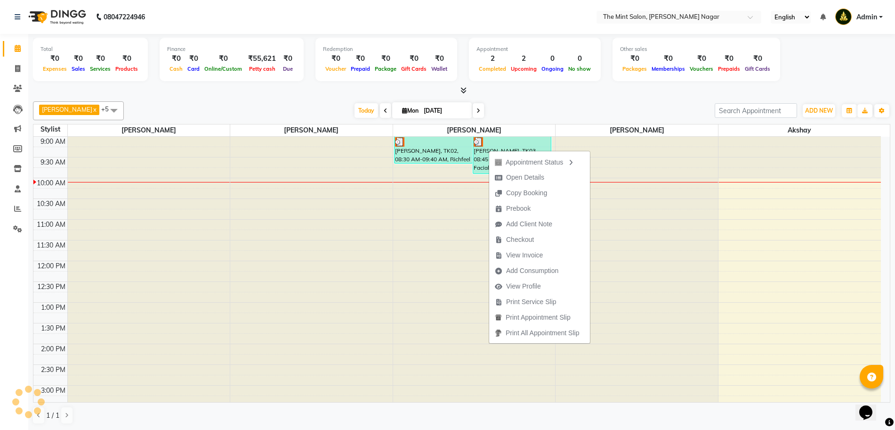
click at [489, 150] on div "Appointment Status Open Details Copy Booking Prebook Add Client Note Checkout V…" at bounding box center [540, 247] width 102 height 194
click at [511, 302] on span "Print Service Slip" at bounding box center [531, 302] width 50 height 10
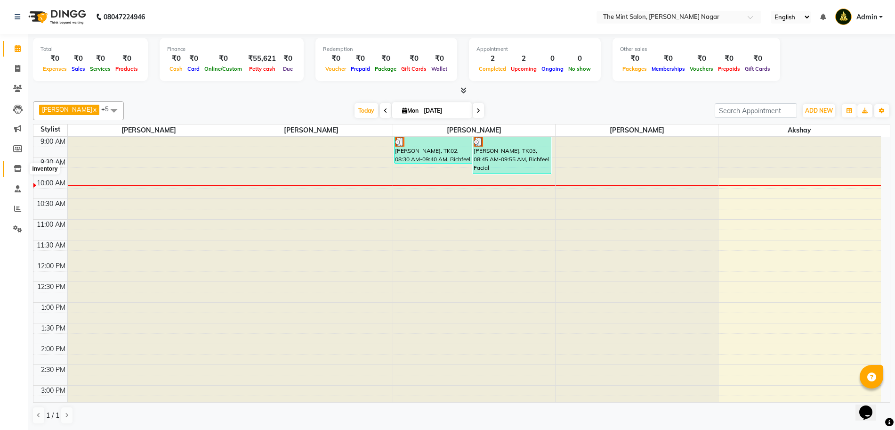
click at [17, 165] on icon at bounding box center [18, 168] width 8 height 7
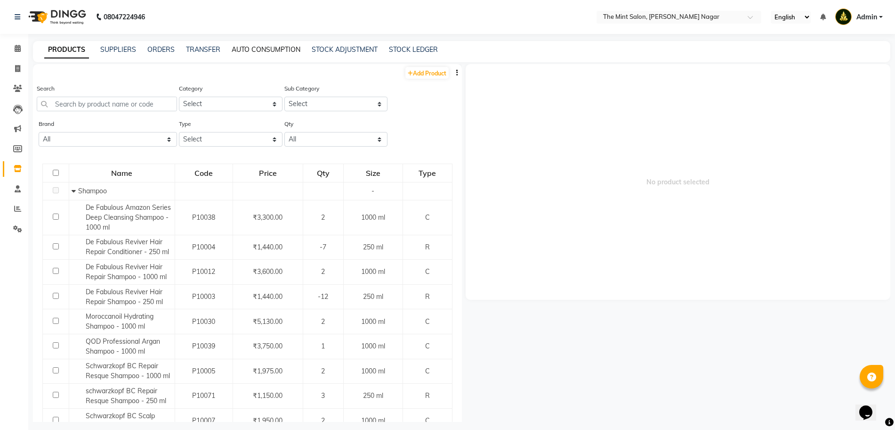
click at [266, 49] on link "AUTO CONSUMPTION" at bounding box center [266, 49] width 69 height 8
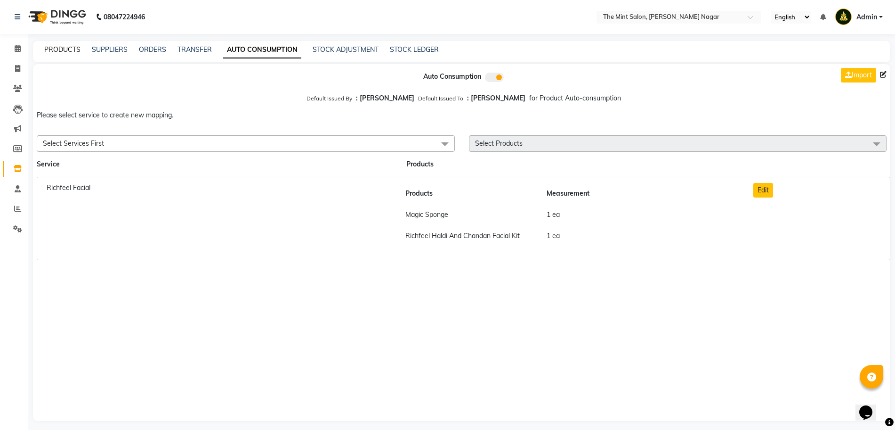
click at [68, 46] on link "PRODUCTS" at bounding box center [62, 49] width 36 height 8
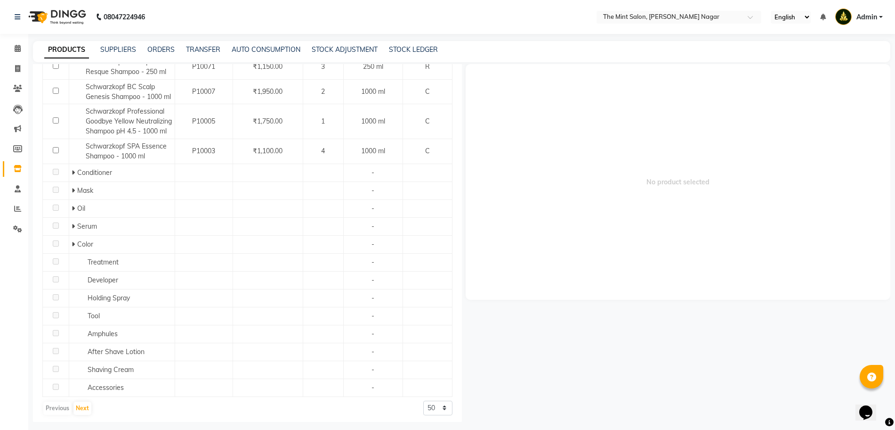
scroll to position [342, 0]
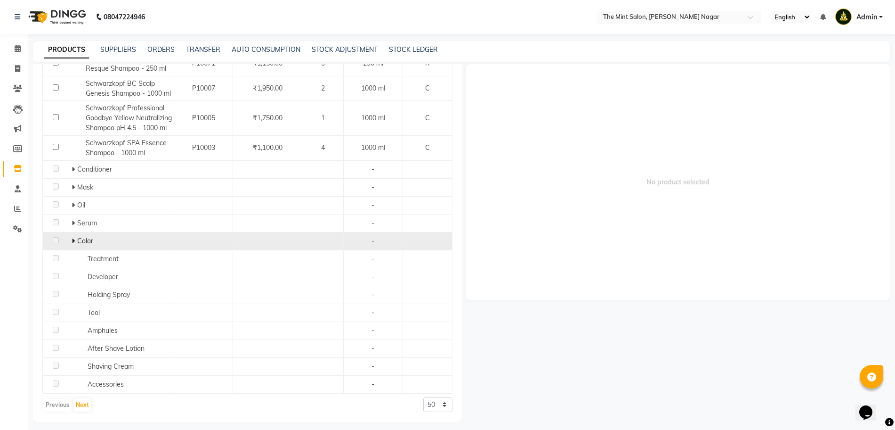
click at [72, 241] on icon at bounding box center [73, 240] width 3 height 7
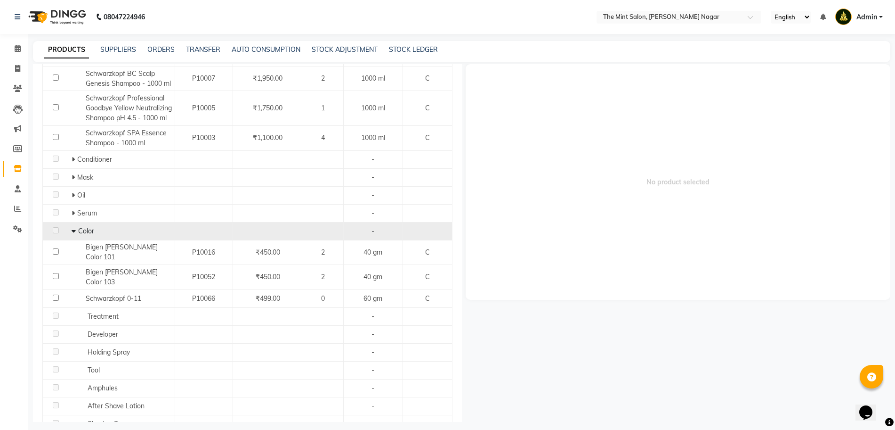
click at [72, 234] on icon at bounding box center [74, 230] width 4 height 7
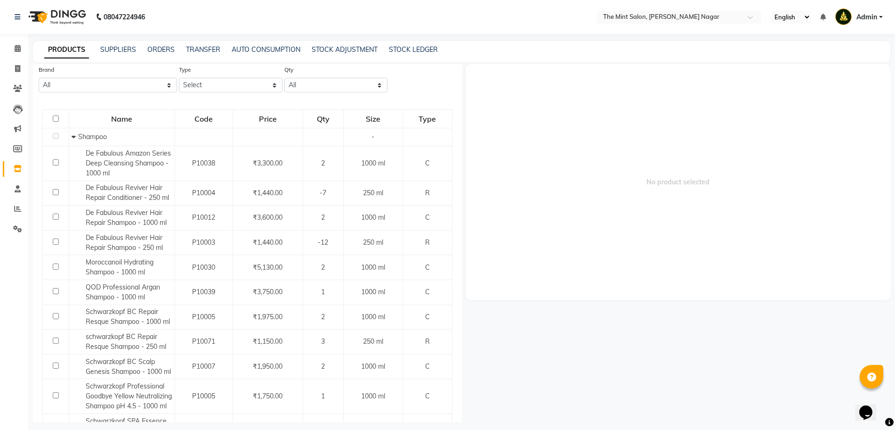
scroll to position [0, 0]
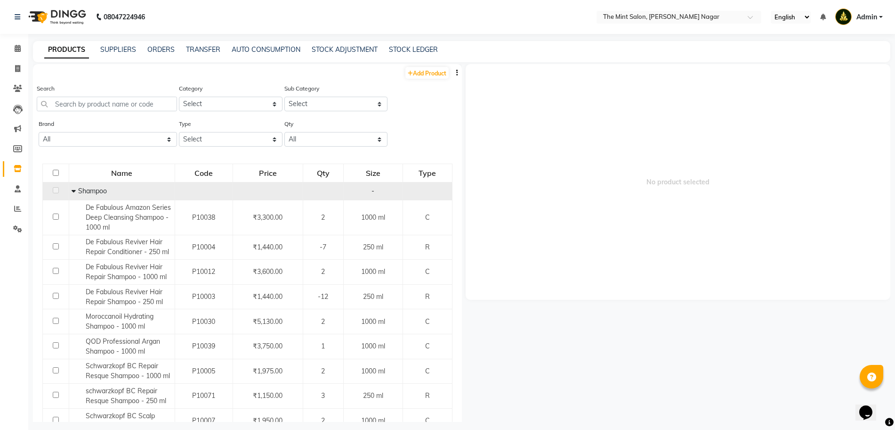
click at [72, 191] on icon at bounding box center [74, 190] width 4 height 7
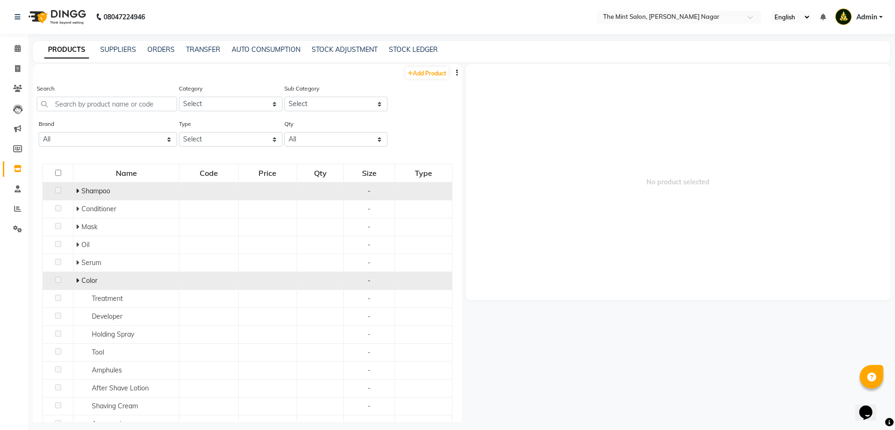
click at [76, 191] on icon at bounding box center [77, 190] width 3 height 7
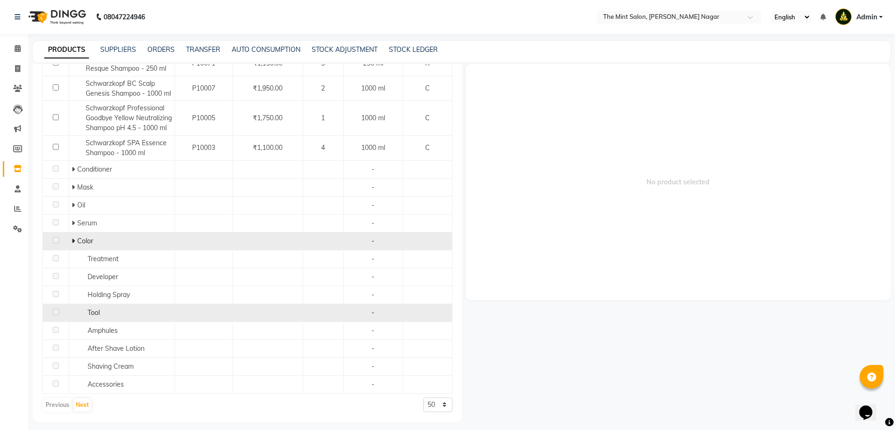
scroll to position [339, 0]
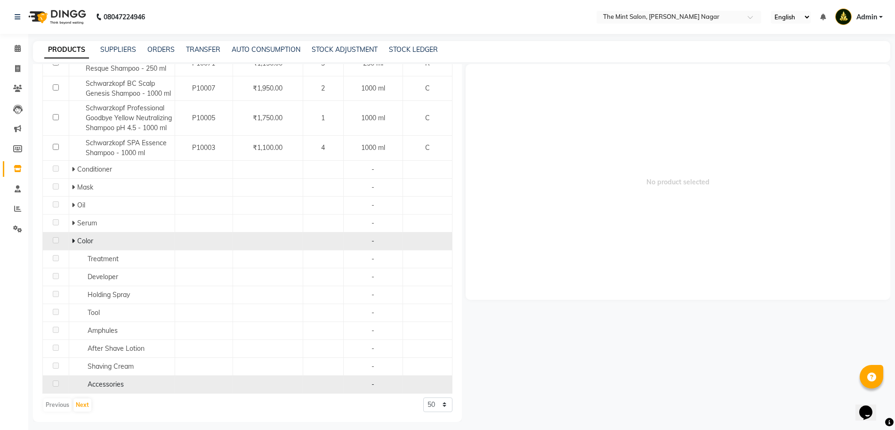
click at [99, 385] on span "Accessories" at bounding box center [106, 384] width 36 height 8
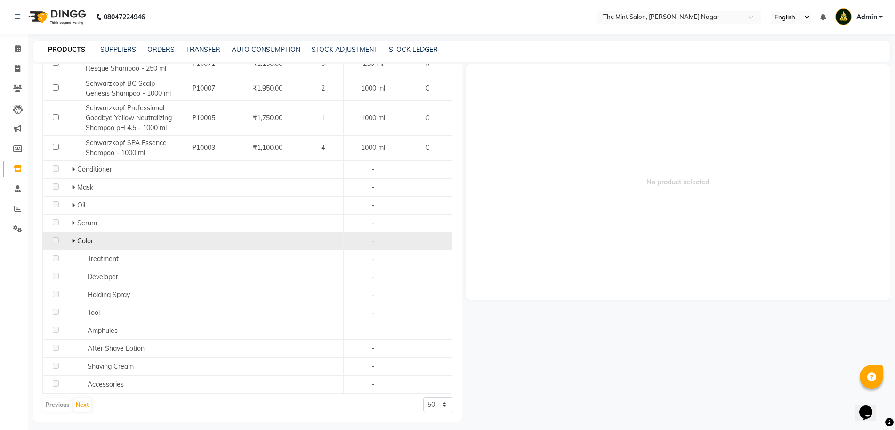
click at [74, 245] on span at bounding box center [75, 240] width 6 height 8
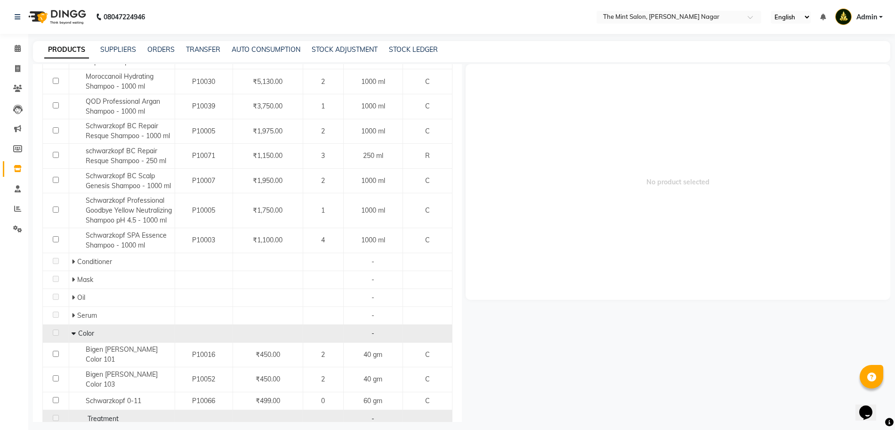
scroll to position [238, 0]
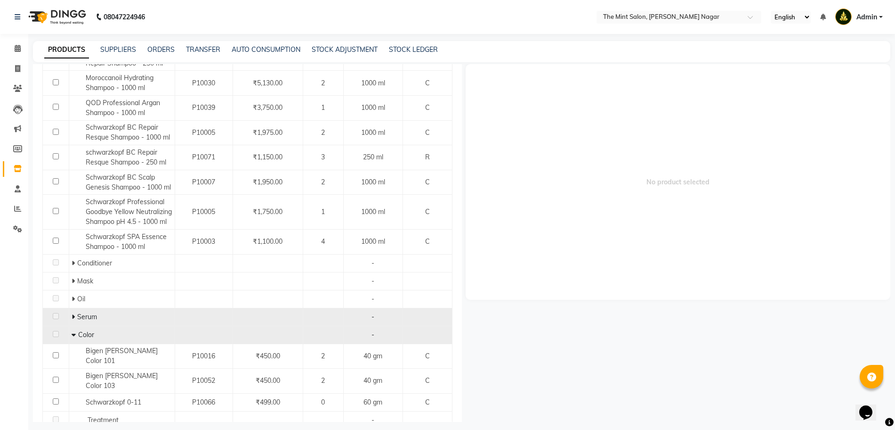
click at [72, 320] on icon at bounding box center [73, 316] width 3 height 7
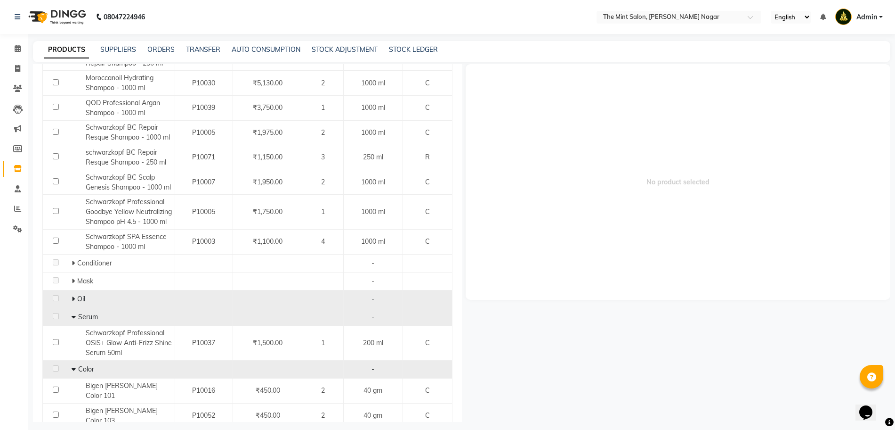
click at [72, 302] on icon at bounding box center [73, 298] width 3 height 7
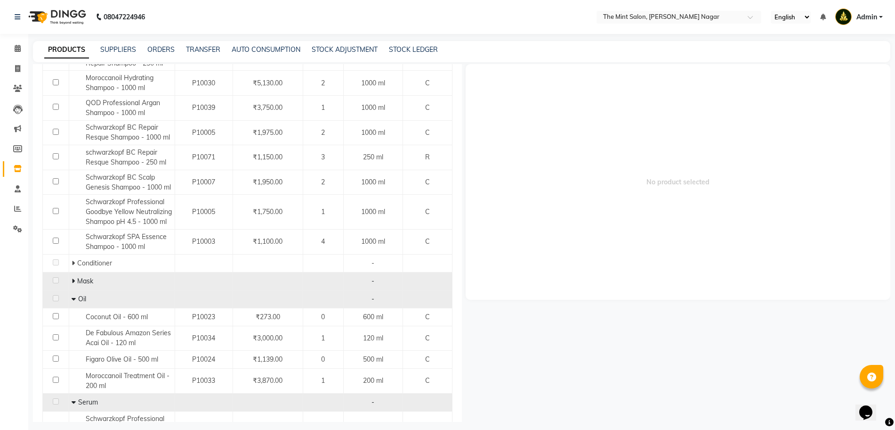
click at [70, 289] on td "Mask" at bounding box center [122, 281] width 106 height 18
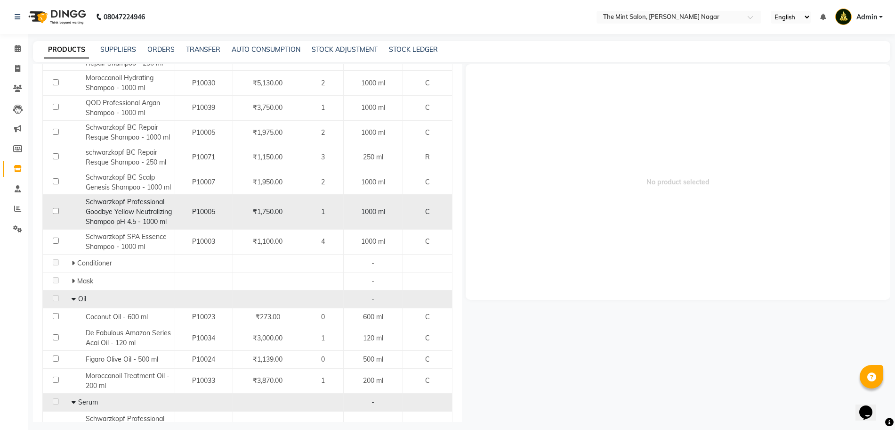
scroll to position [0, 0]
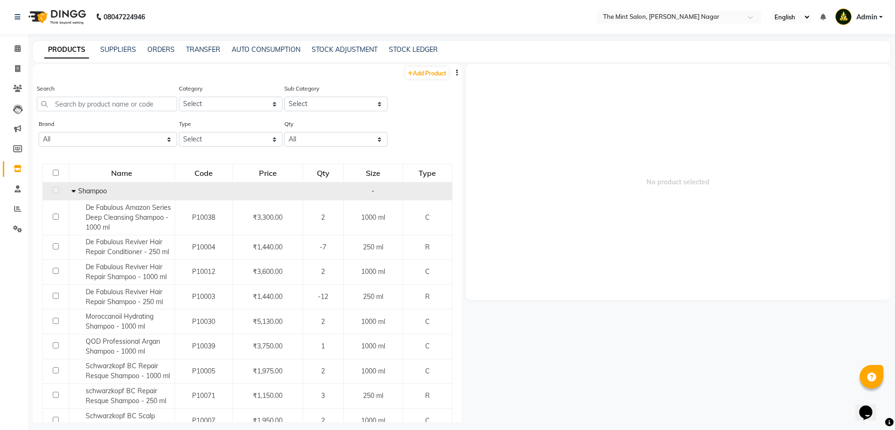
click at [72, 188] on icon at bounding box center [74, 190] width 4 height 7
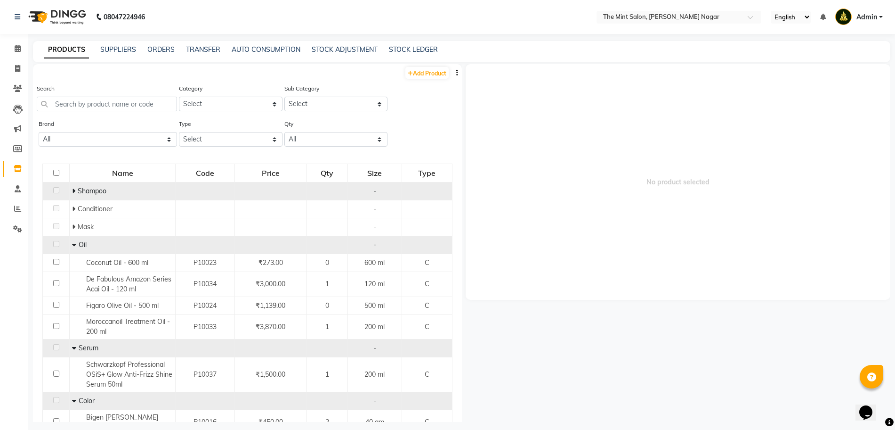
click at [73, 245] on icon at bounding box center [74, 244] width 4 height 7
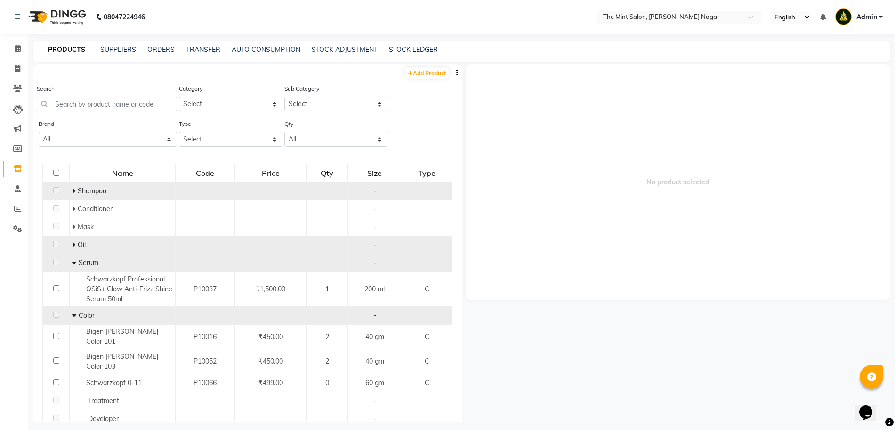
click at [73, 262] on icon at bounding box center [74, 262] width 4 height 7
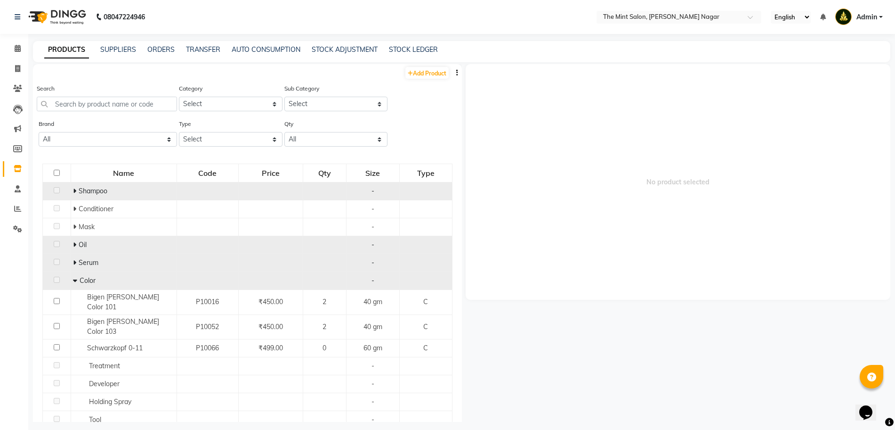
click at [73, 280] on icon at bounding box center [75, 280] width 4 height 7
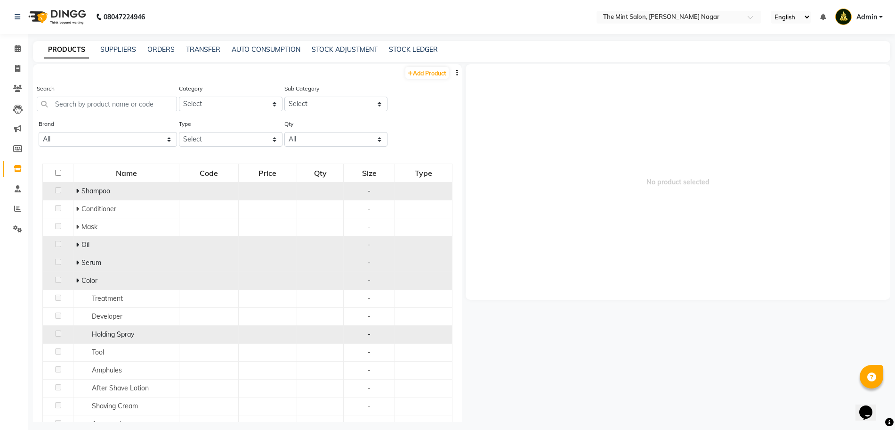
scroll to position [40, 0]
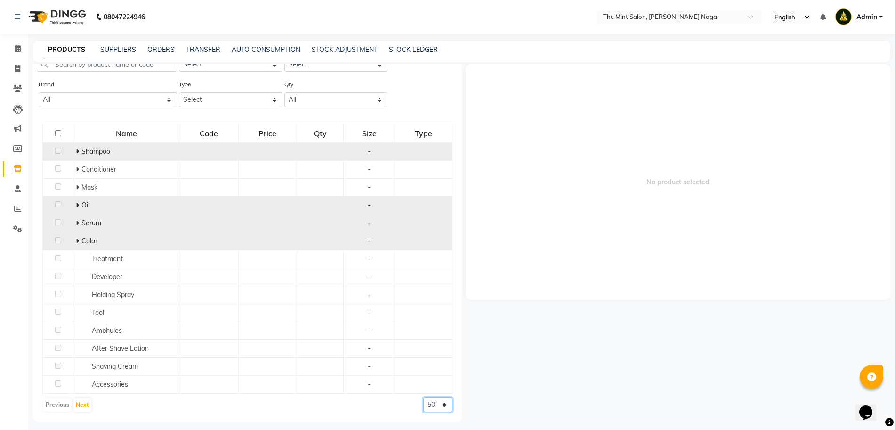
click at [423, 406] on select "50 100 500" at bounding box center [437, 404] width 29 height 15
select select "500"
click at [423, 412] on select "50 100 500" at bounding box center [437, 404] width 29 height 15
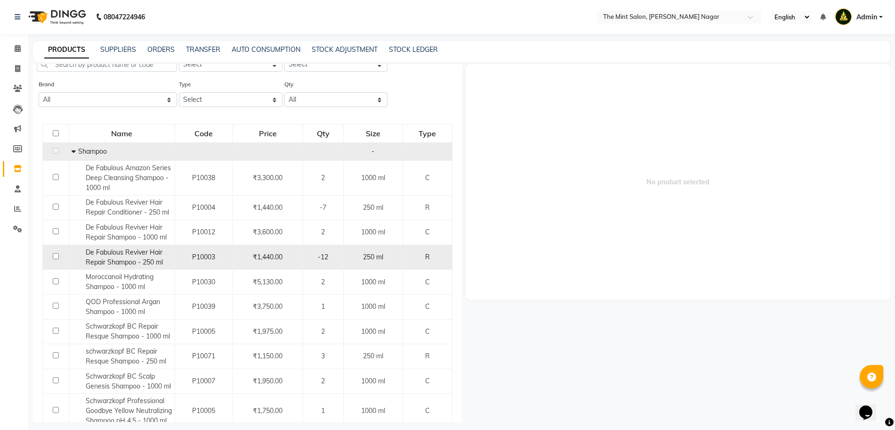
scroll to position [0, 0]
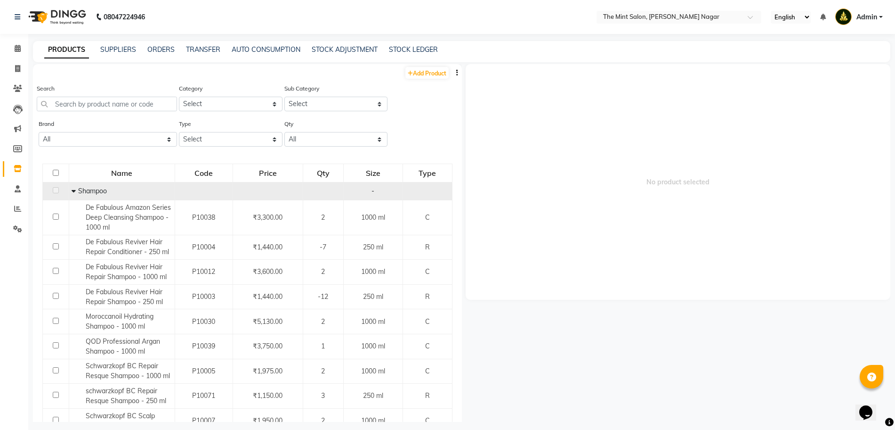
click at [75, 188] on span at bounding box center [75, 191] width 7 height 8
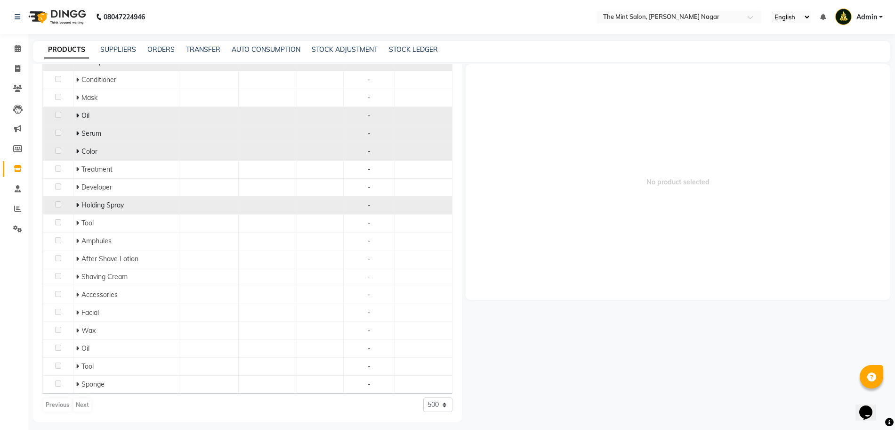
scroll to position [6, 0]
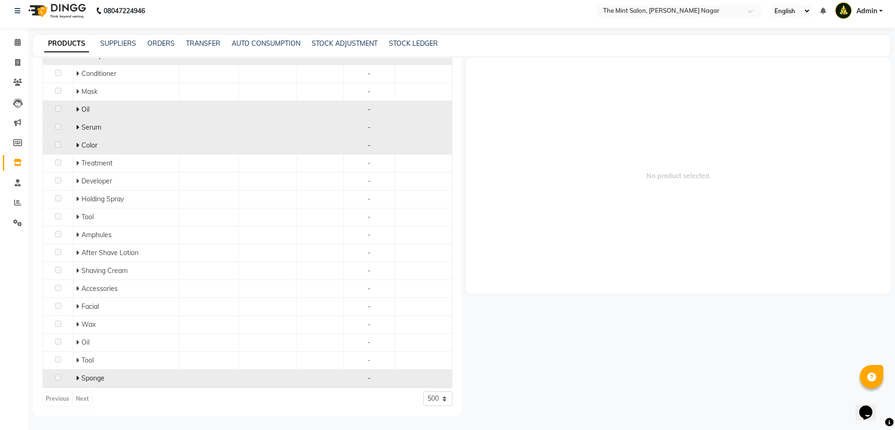
click at [78, 379] on icon at bounding box center [77, 377] width 3 height 7
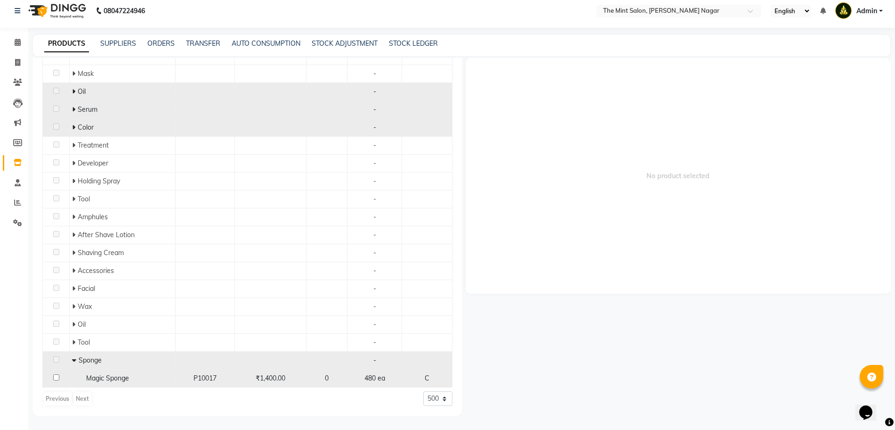
click at [54, 378] on input "checkbox" at bounding box center [56, 377] width 6 height 6
checkbox input "true"
select select
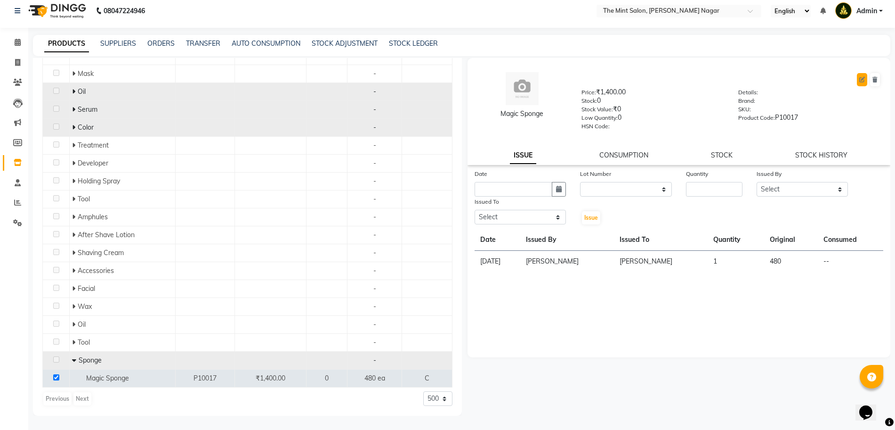
click at [860, 78] on icon at bounding box center [863, 80] width 6 height 6
select select "true"
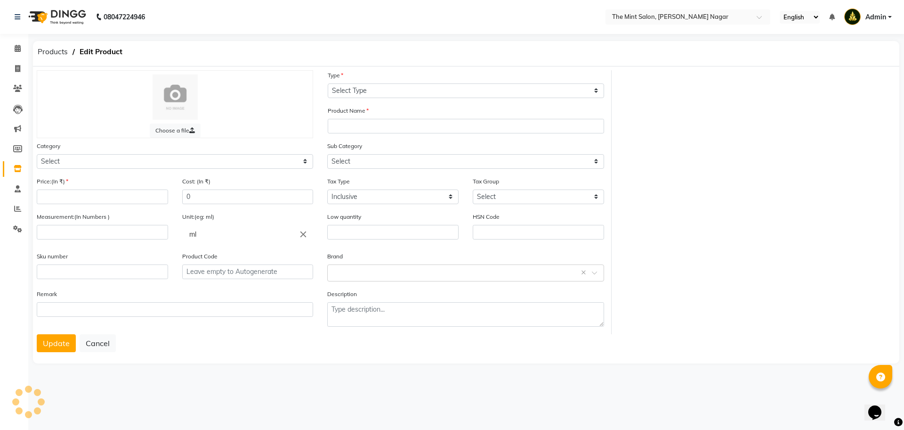
select select "C"
type input "Magic Sponge"
select select
type input "1400"
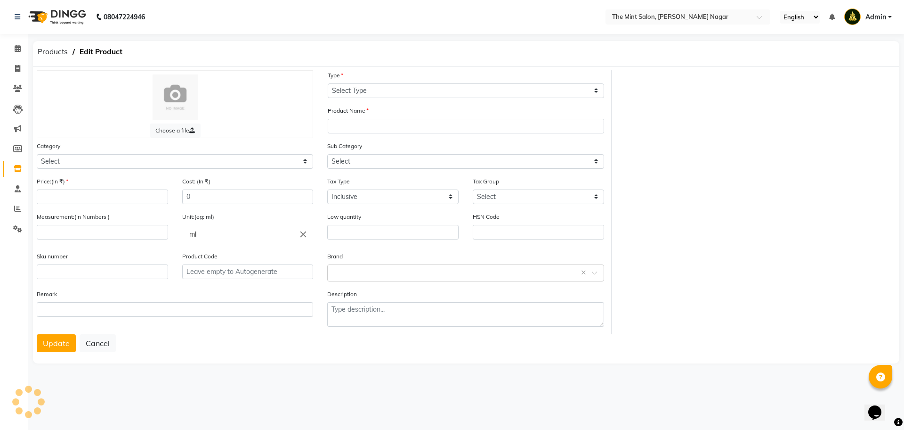
type input "1400"
type input "480"
type input "ea"
type input "0"
type input "P10017"
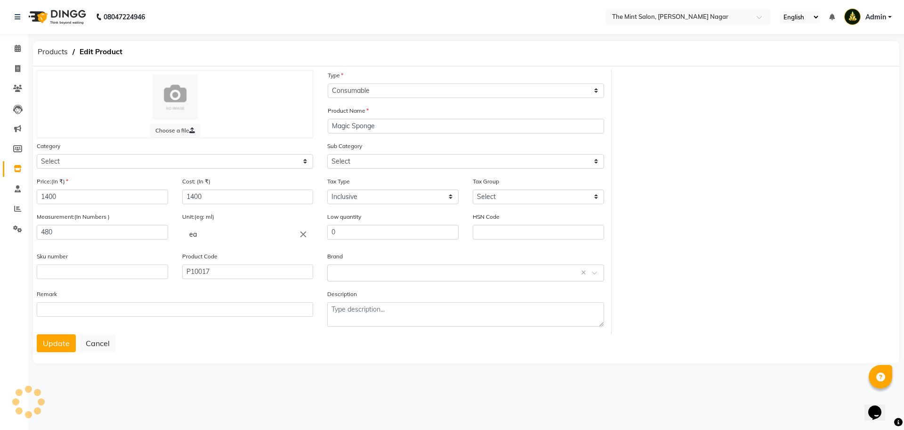
select select "1200901150"
select select "1200901170"
click at [102, 340] on button "Cancel" at bounding box center [98, 343] width 36 height 18
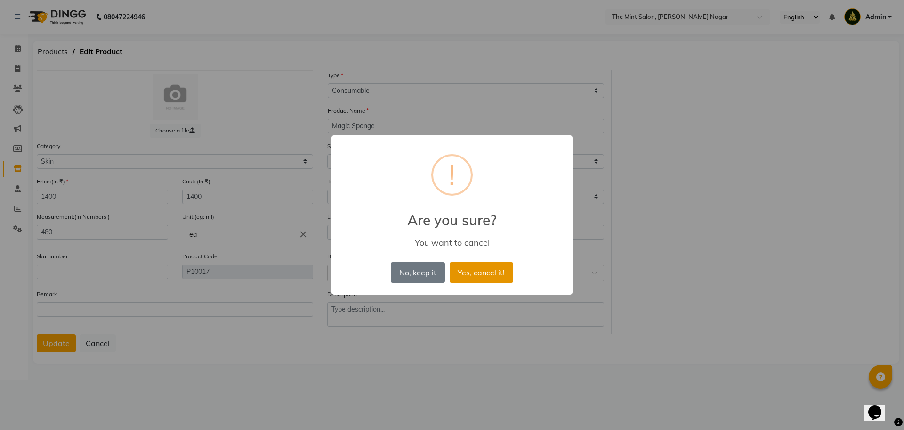
click at [487, 268] on button "Yes, cancel it!" at bounding box center [482, 272] width 64 height 21
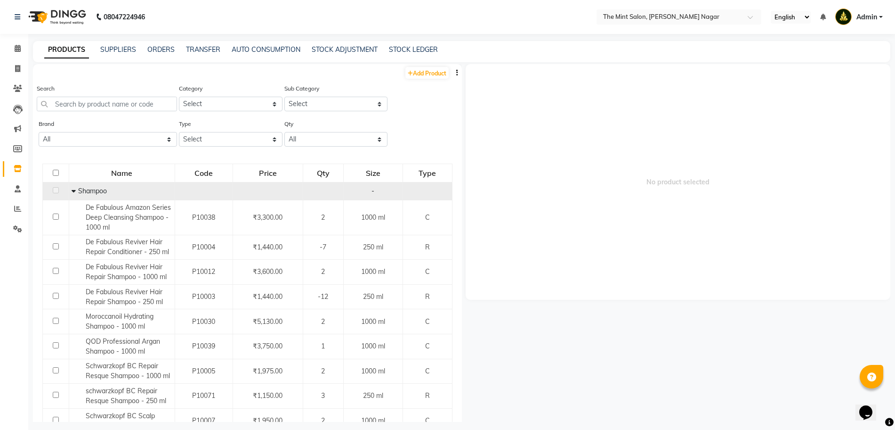
click at [73, 190] on icon at bounding box center [74, 190] width 4 height 7
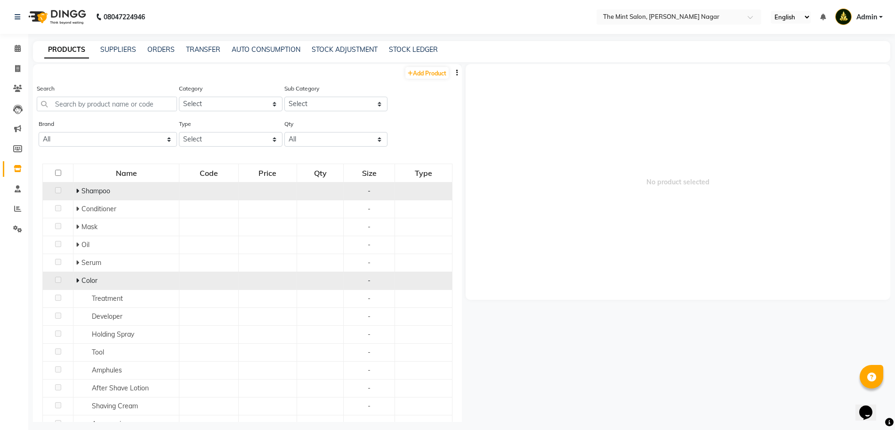
click at [76, 282] on icon at bounding box center [77, 280] width 3 height 7
click at [76, 282] on span at bounding box center [76, 280] width 7 height 8
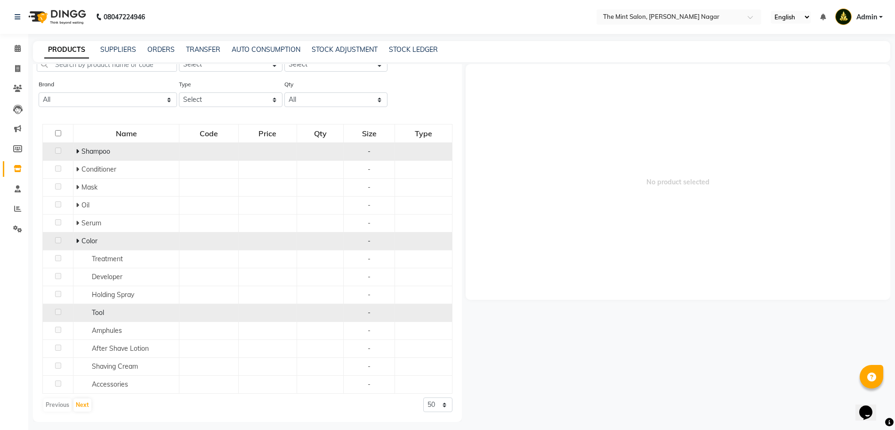
scroll to position [6, 0]
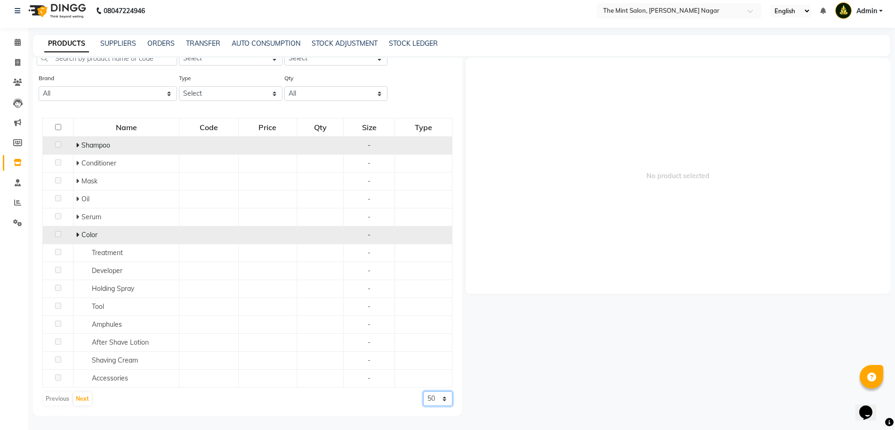
click at [428, 398] on select "50 100 500" at bounding box center [437, 398] width 29 height 15
click at [423, 406] on select "50 100 500" at bounding box center [437, 398] width 29 height 15
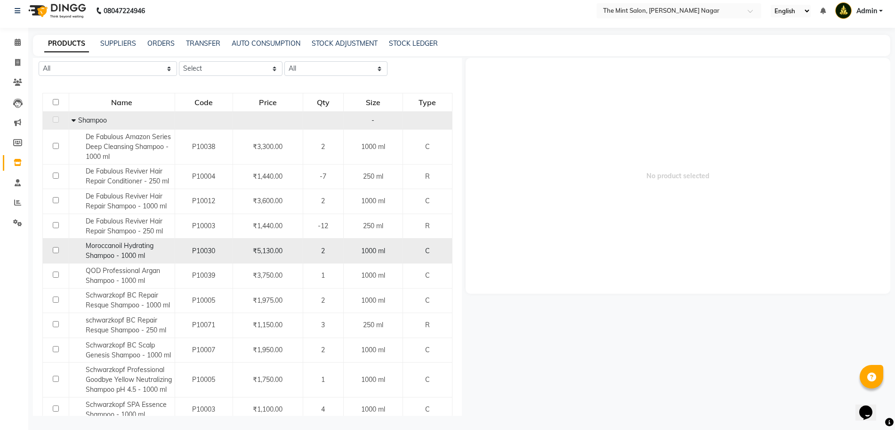
scroll to position [0, 0]
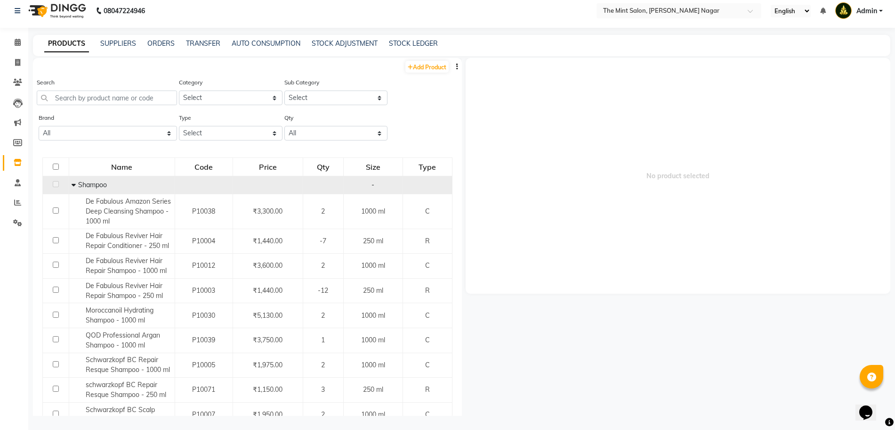
click at [72, 185] on icon at bounding box center [74, 184] width 4 height 7
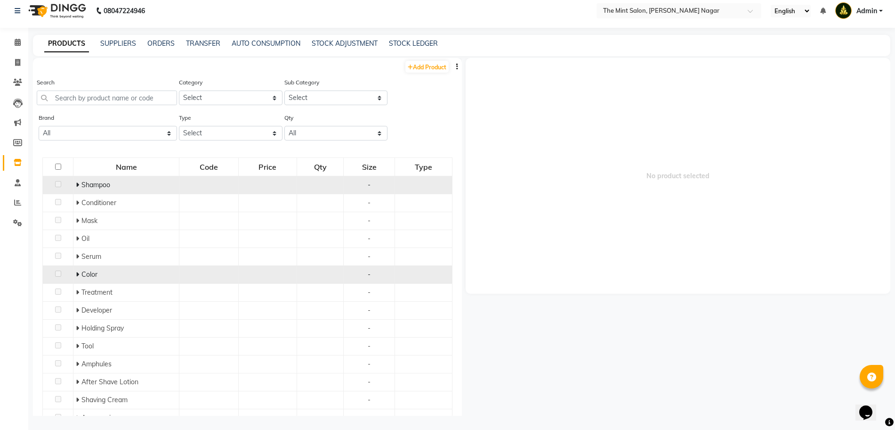
scroll to position [129, 0]
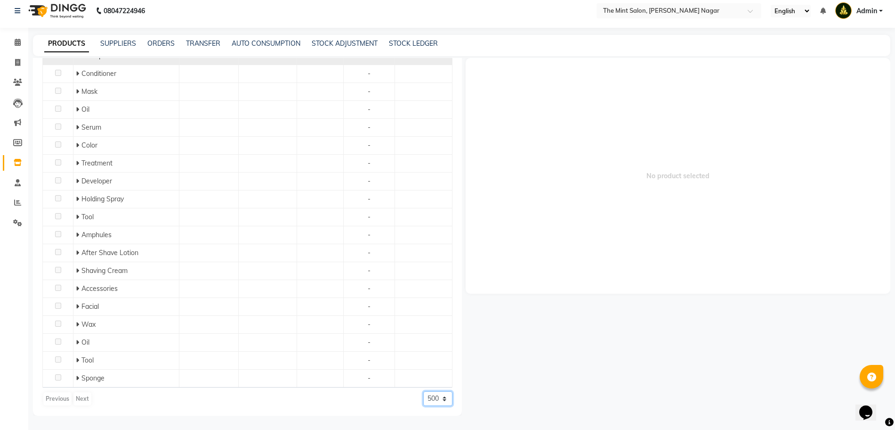
click at [434, 401] on select "50 100 500" at bounding box center [437, 398] width 29 height 15
select select "100"
click at [423, 391] on select "50 100 500" at bounding box center [437, 398] width 29 height 15
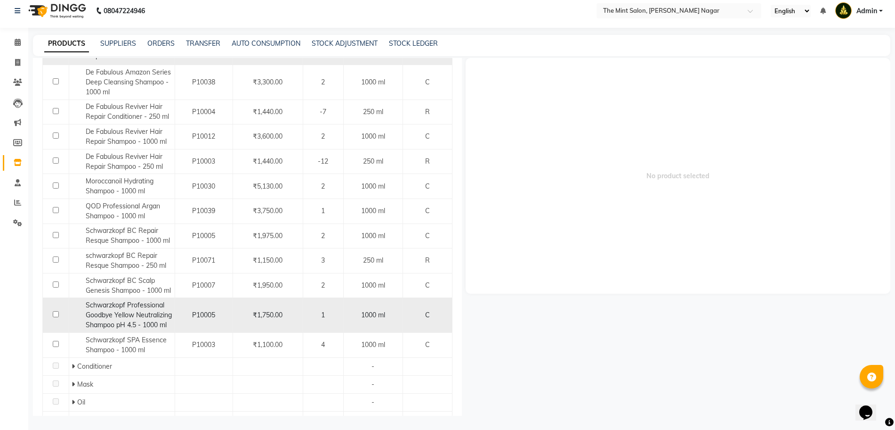
scroll to position [342, 0]
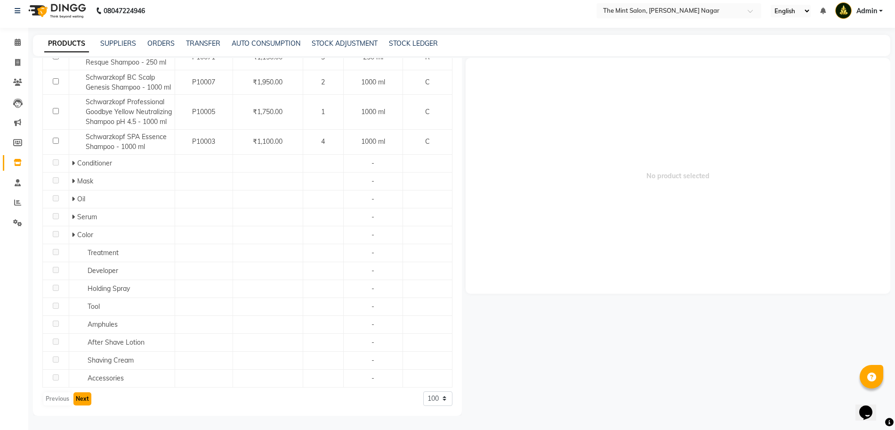
click at [81, 398] on button "Next" at bounding box center [82, 398] width 18 height 13
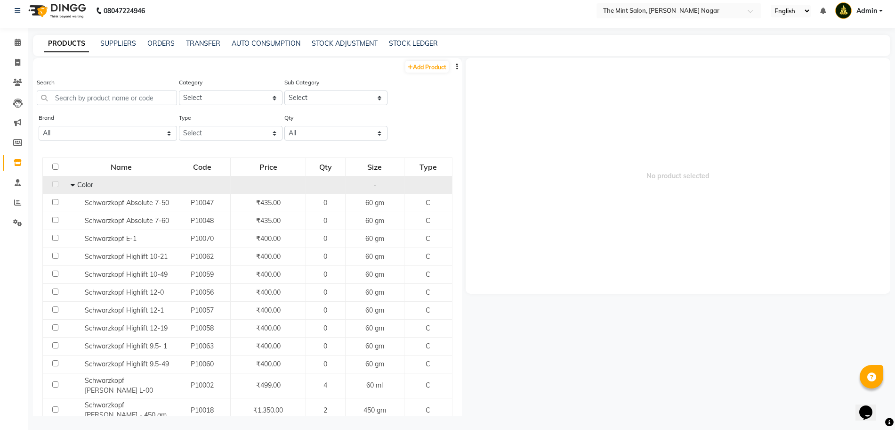
click at [71, 183] on icon at bounding box center [73, 184] width 4 height 7
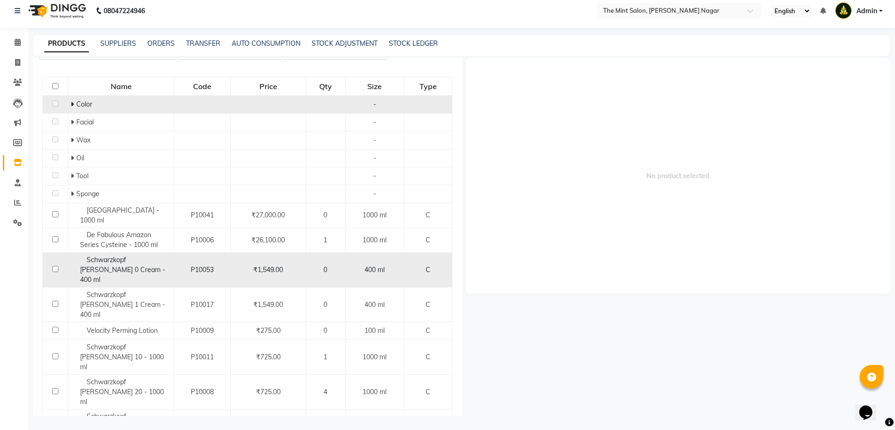
scroll to position [77, 0]
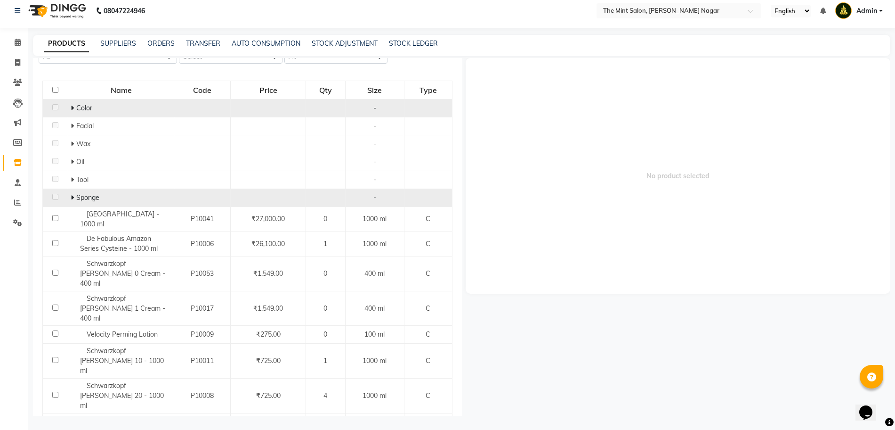
click at [73, 198] on span at bounding box center [74, 197] width 6 height 8
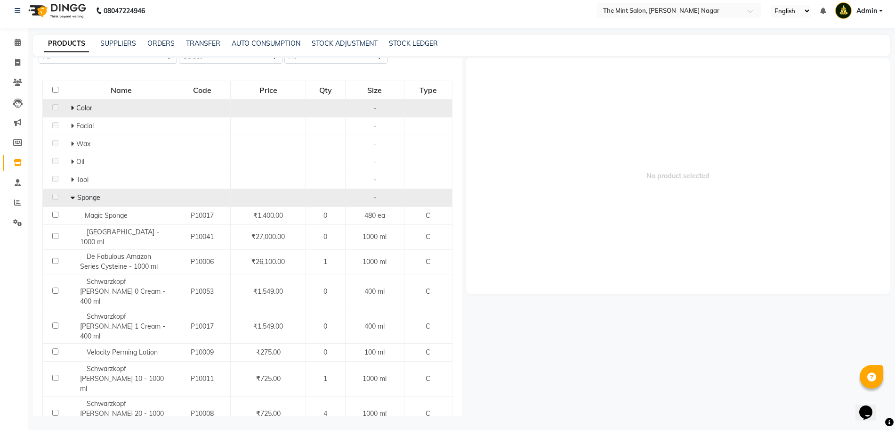
click at [73, 198] on icon at bounding box center [73, 197] width 4 height 7
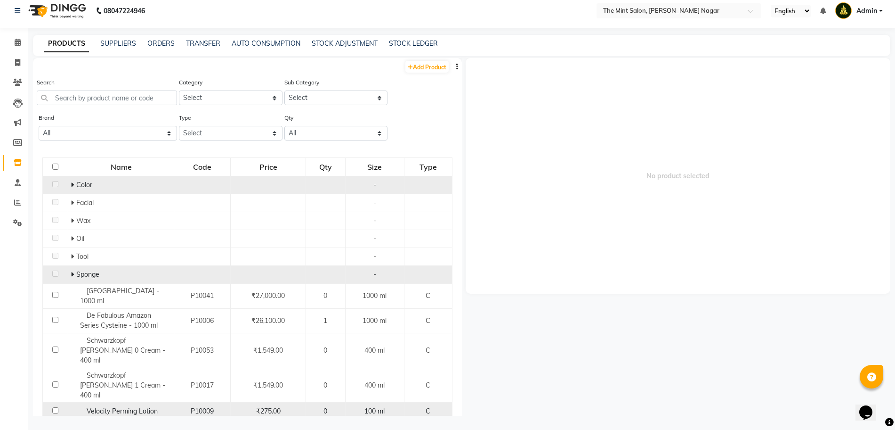
scroll to position [0, 0]
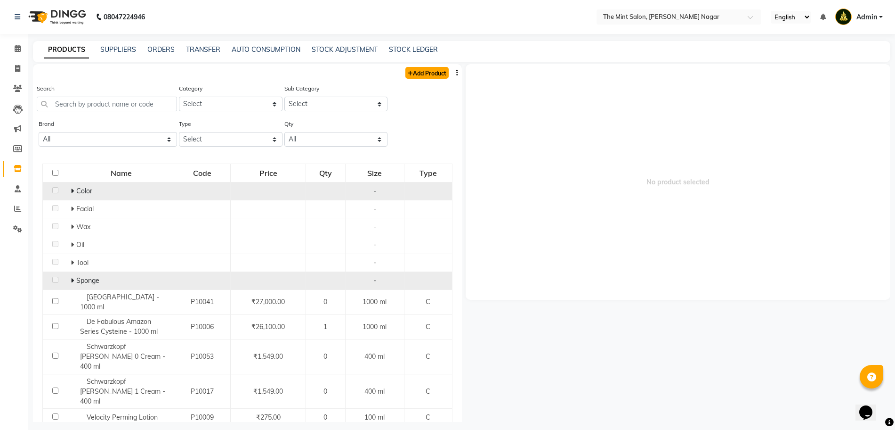
click at [416, 69] on link "Add Product" at bounding box center [427, 73] width 43 height 12
select select "true"
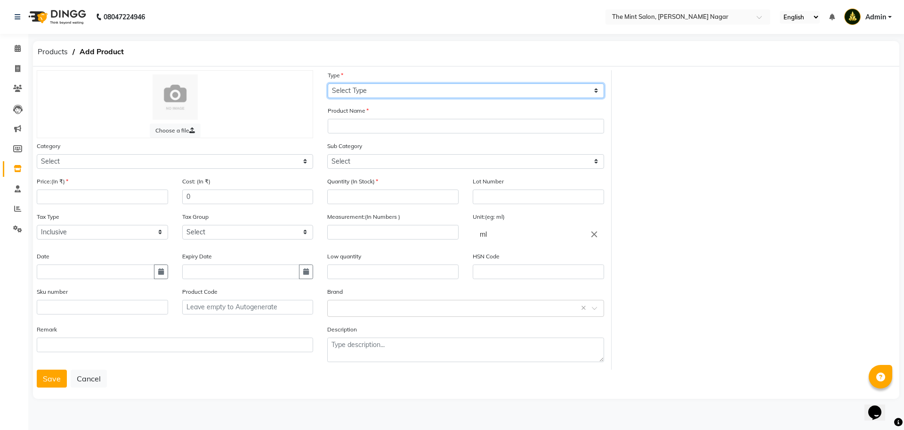
click at [595, 93] on select "Select Type Both Retail Consumable" at bounding box center [466, 90] width 276 height 15
click at [714, 89] on div "Choose a file Type Select Type Both Retail Consumable Product Name Category Sel…" at bounding box center [466, 219] width 873 height 299
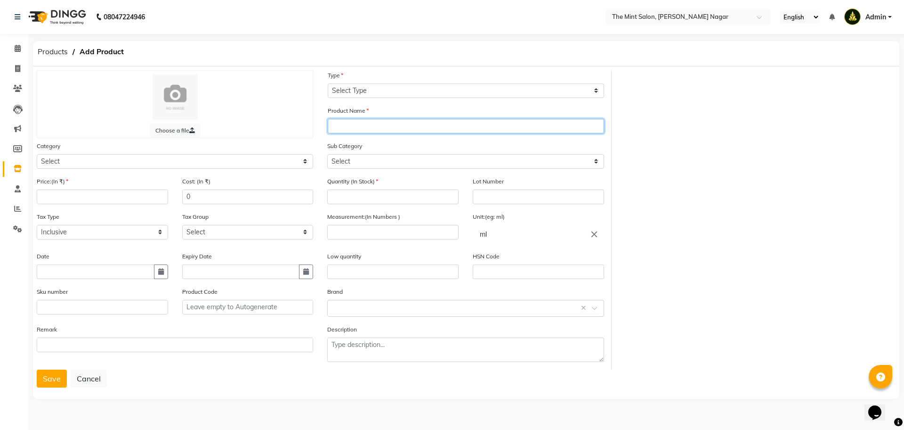
click at [374, 122] on input "text" at bounding box center [466, 126] width 276 height 15
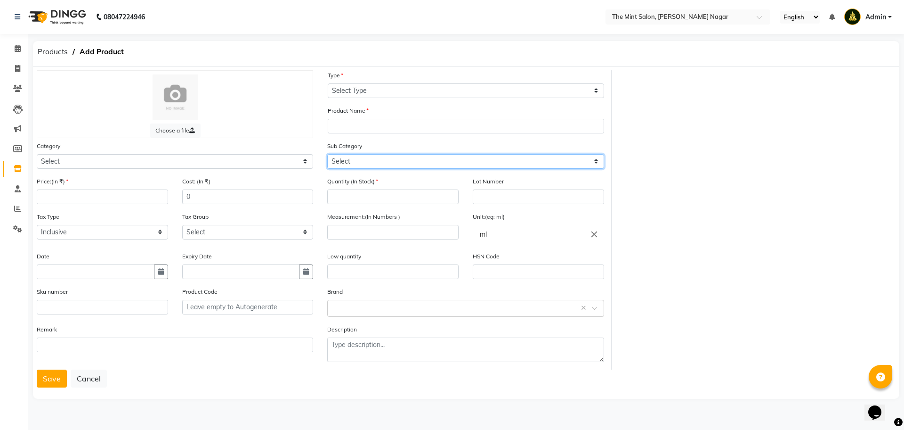
click at [371, 159] on select "Select" at bounding box center [465, 161] width 276 height 15
click at [597, 162] on select "Select" at bounding box center [465, 161] width 276 height 15
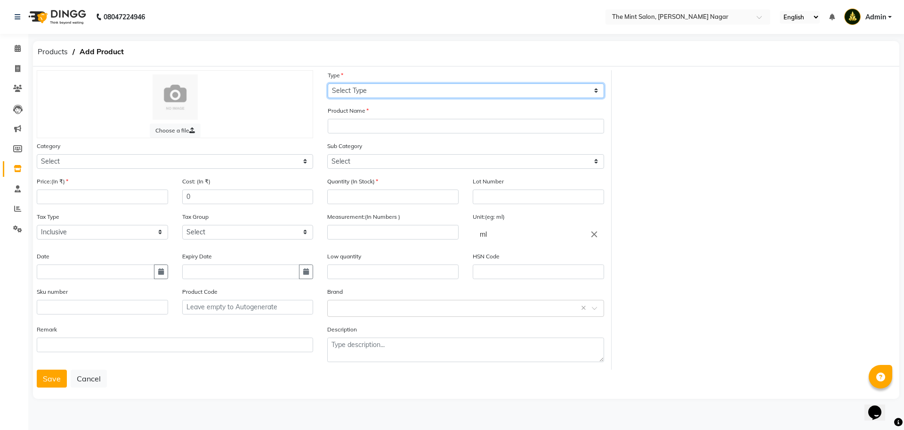
click at [420, 90] on select "Select Type Both Retail Consumable" at bounding box center [466, 90] width 276 height 15
select select "C"
click at [328, 83] on select "Select Type Both Retail Consumable" at bounding box center [466, 90] width 276 height 15
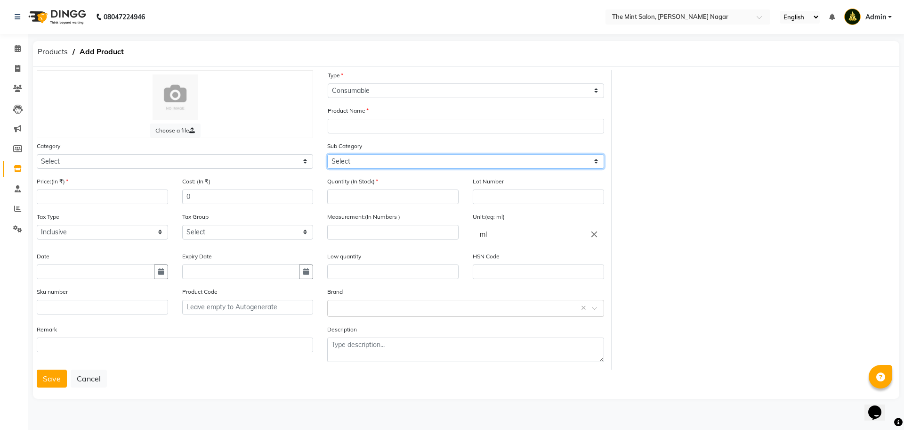
click at [464, 156] on select "Select" at bounding box center [465, 161] width 276 height 15
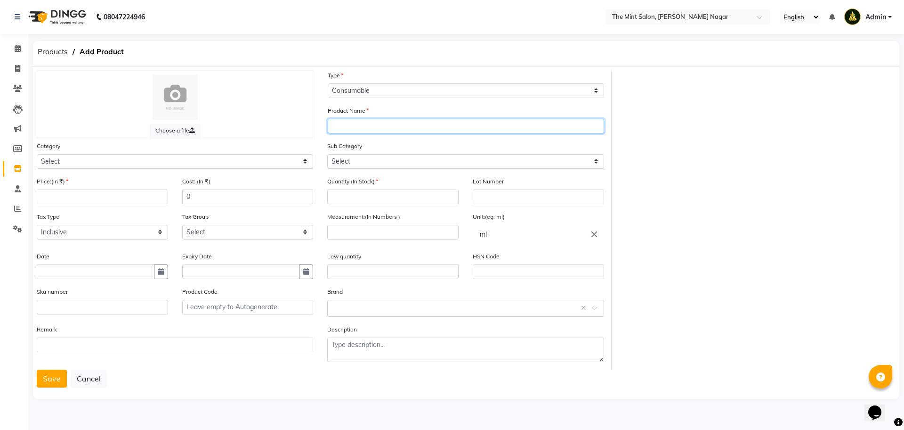
click at [350, 125] on input "text" at bounding box center [466, 126] width 276 height 15
type input "Test"
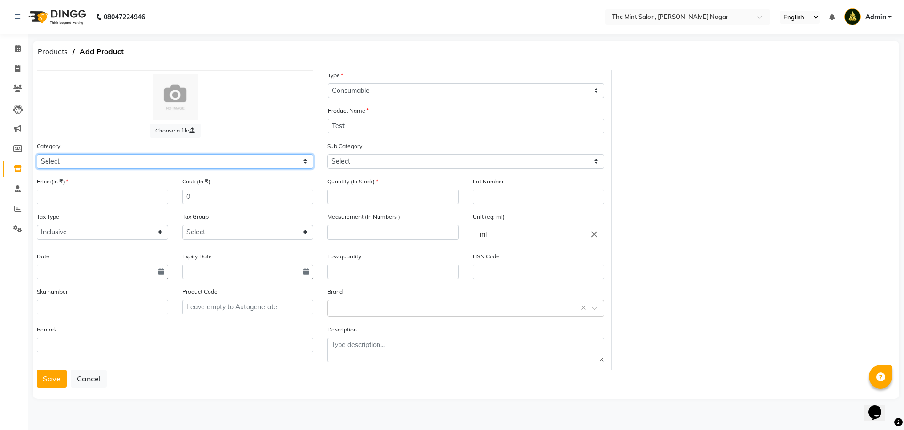
click at [224, 157] on select "Select Hair Skin Makeup Personal Care Appliances [PERSON_NAME] Waxing Disposabl…" at bounding box center [175, 161] width 276 height 15
click at [298, 162] on select "Select Hair Skin Makeup Personal Care Appliances [PERSON_NAME] Waxing Disposabl…" at bounding box center [175, 161] width 276 height 15
click at [37, 154] on select "Select Hair Skin Makeup Personal Care Appliances [PERSON_NAME] Waxing Disposabl…" at bounding box center [175, 161] width 276 height 15
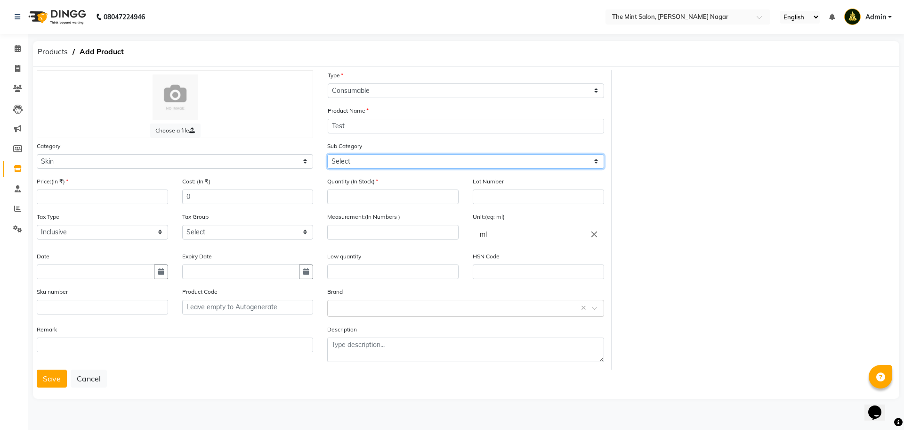
click at [513, 163] on select "Select Cleanser Facial Moisturiser Serum Toner Sun Care Masks Lip Care Eye Care…" at bounding box center [465, 161] width 276 height 15
click at [735, 225] on div "Choose a file Type Select Type Both Retail Consumable Product Name Test Categor…" at bounding box center [466, 219] width 873 height 299
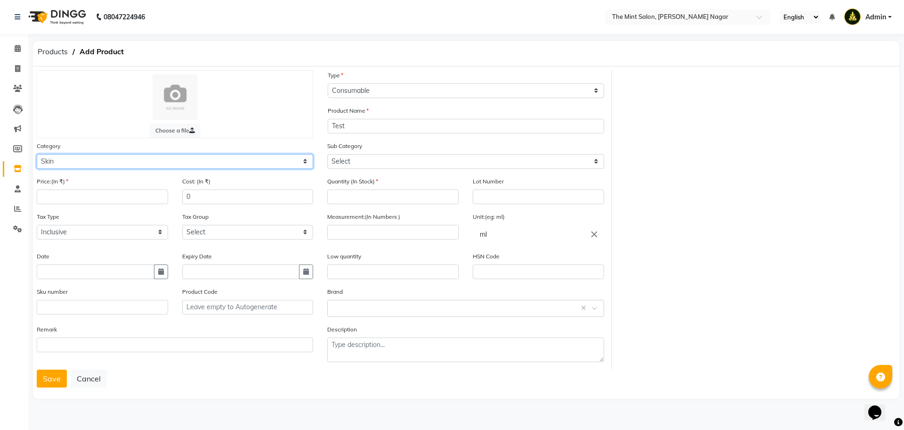
click at [306, 157] on select "Select Hair Skin Makeup Personal Care Appliances [PERSON_NAME] Waxing Disposabl…" at bounding box center [175, 161] width 276 height 15
select select "1200901100"
click at [37, 154] on select "Select Hair Skin Makeup Personal Care Appliances [PERSON_NAME] Waxing Disposabl…" at bounding box center [175, 161] width 276 height 15
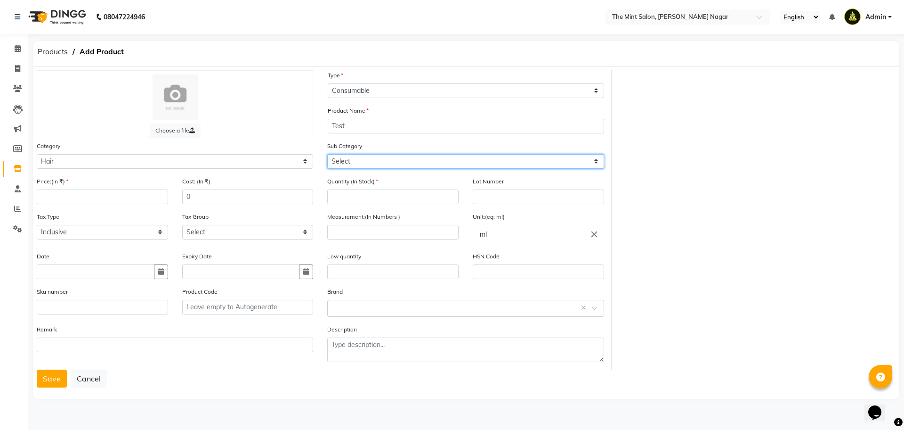
click at [462, 159] on select "Select Shampoo Conditioner Cream Mask Oil Serum Color Appliances Treatment Styl…" at bounding box center [465, 161] width 276 height 15
click at [772, 186] on div "Choose a file Type Select Type Both Retail Consumable Product Name Test Categor…" at bounding box center [466, 219] width 873 height 299
click at [57, 50] on span "Products" at bounding box center [53, 51] width 40 height 17
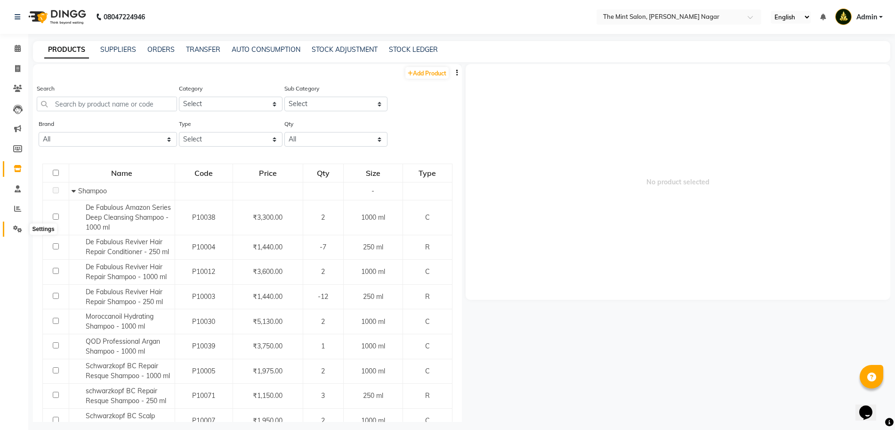
click at [21, 227] on icon at bounding box center [17, 228] width 9 height 7
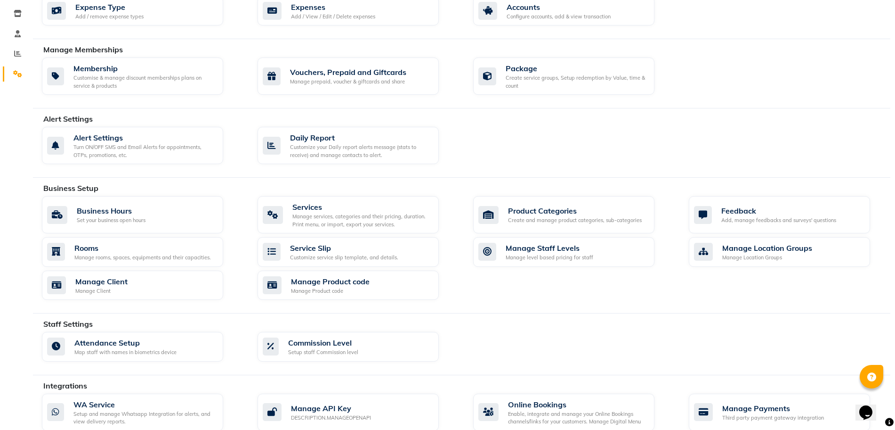
scroll to position [157, 0]
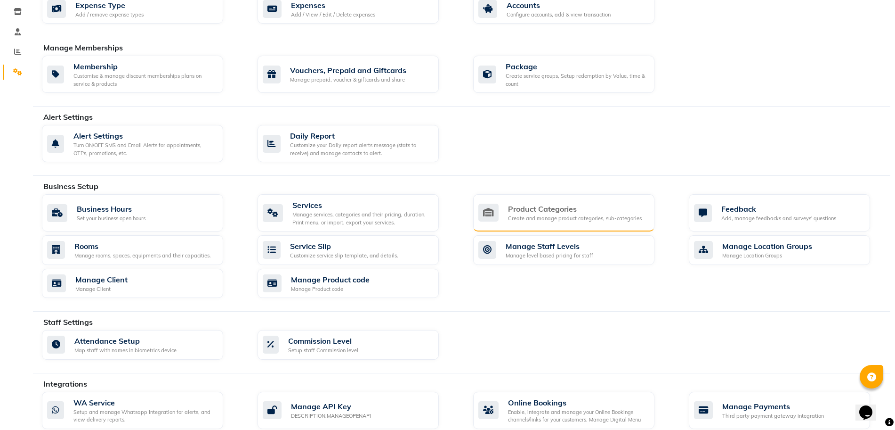
click at [559, 222] on div "Product Categories Create and manage product categories, sub-categories" at bounding box center [563, 212] width 181 height 37
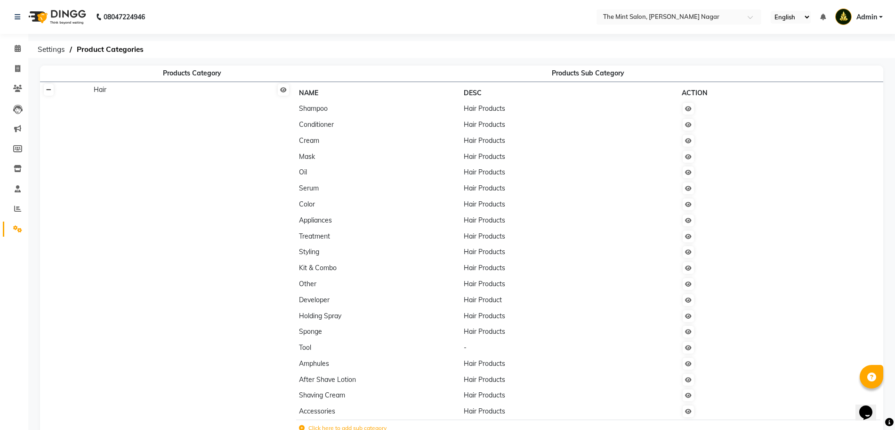
click at [49, 90] on icon at bounding box center [48, 90] width 5 height 6
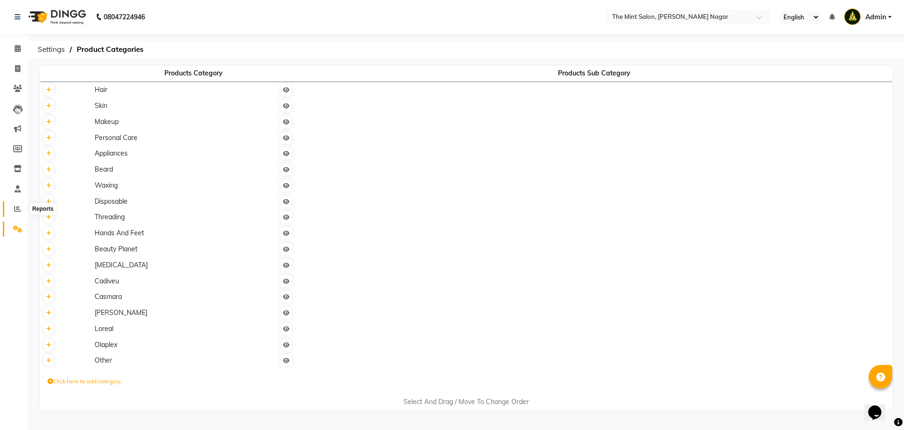
click at [14, 205] on icon at bounding box center [17, 208] width 7 height 7
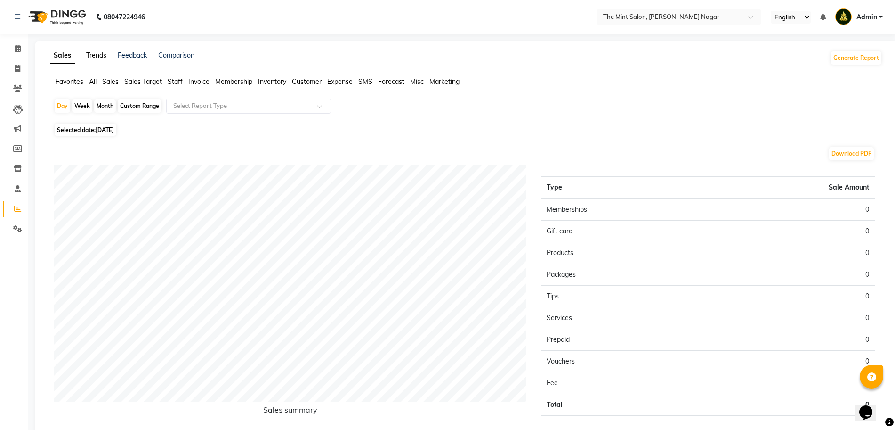
click at [91, 54] on link "Trends" at bounding box center [96, 55] width 20 height 8
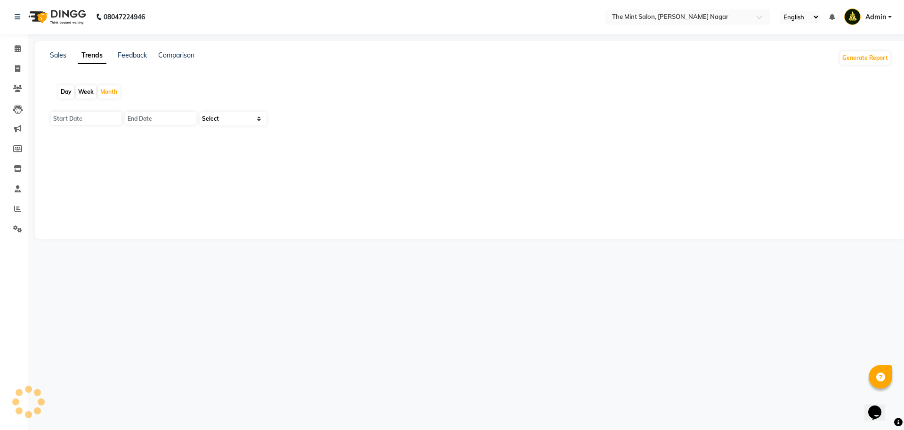
type input "[DATE]"
select select "by_client"
click at [104, 119] on input "[DATE]" at bounding box center [86, 118] width 71 height 13
select select "9"
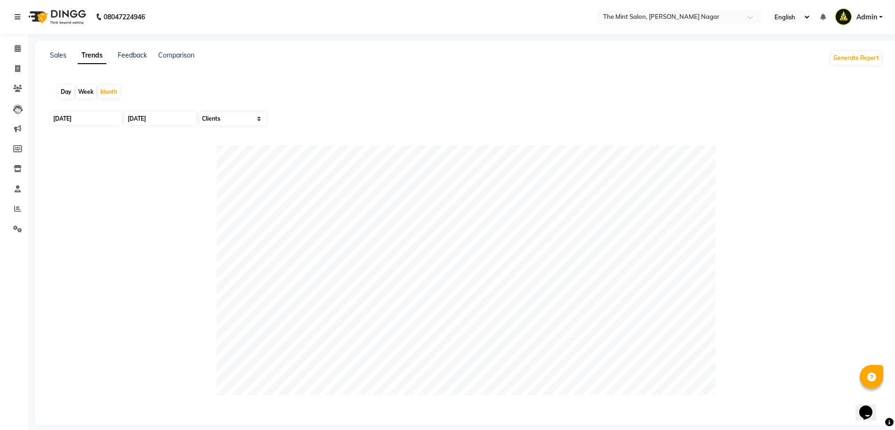
select select "2025"
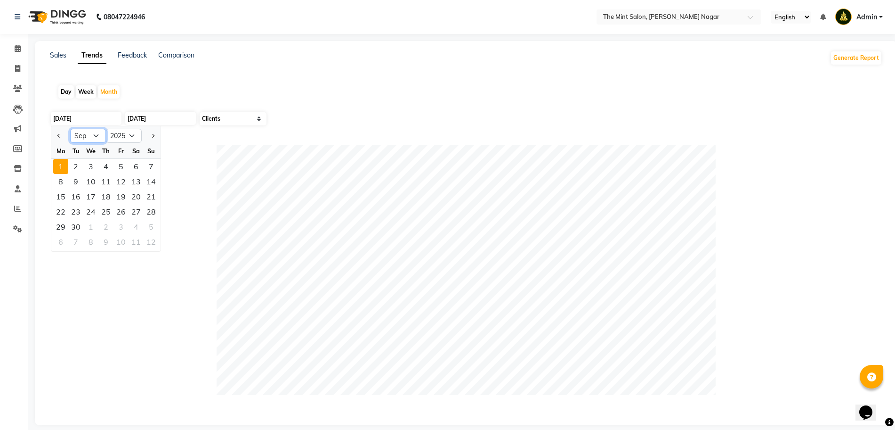
click at [95, 138] on select "Jan Feb Mar Apr May Jun [DATE] Aug Sep Oct Nov Dec" at bounding box center [88, 136] width 36 height 14
select select "8"
click at [70, 129] on select "Jan Feb Mar Apr May Jun [DATE] Aug Sep Oct Nov Dec" at bounding box center [88, 136] width 36 height 14
click at [119, 166] on div "1" at bounding box center [121, 166] width 15 height 15
type input "[DATE]"
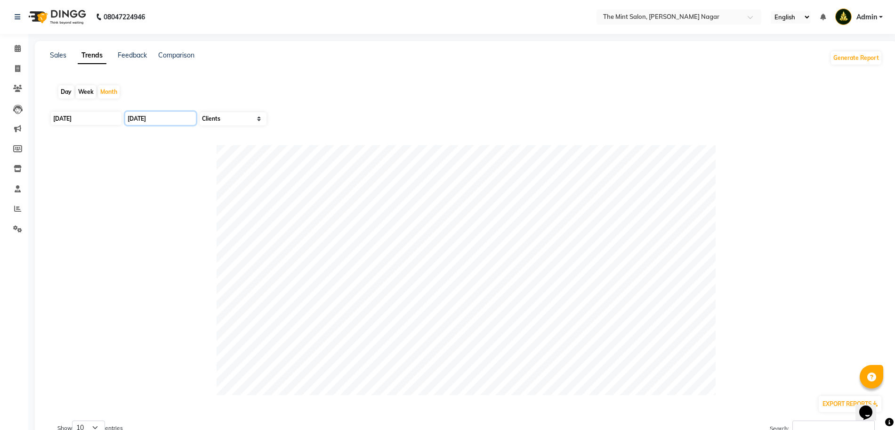
click at [172, 117] on input "[DATE]" at bounding box center [160, 118] width 71 height 13
select select "9"
select select "2025"
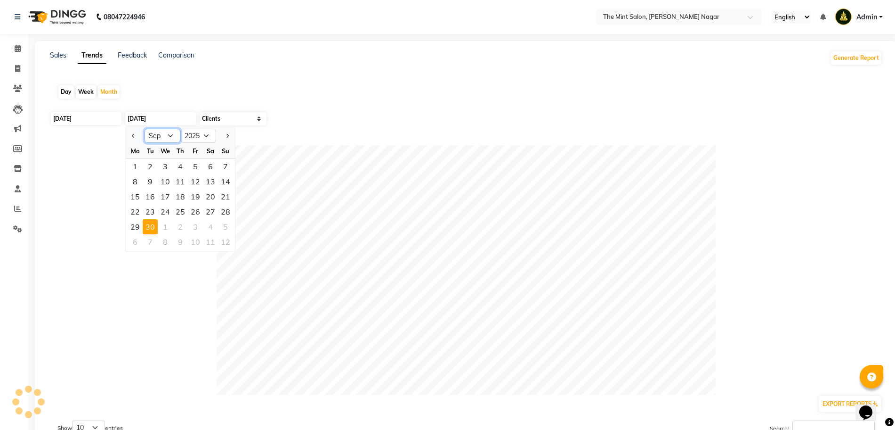
click at [171, 137] on select "Jan Feb Mar Apr May Jun [DATE] Aug Sep Oct Nov Dec" at bounding box center [163, 136] width 36 height 14
select select "8"
click at [145, 129] on select "Jan Feb Mar Apr May Jun [DATE] Aug Sep Oct Nov Dec" at bounding box center [163, 136] width 36 height 14
click at [228, 225] on div "31" at bounding box center [225, 226] width 15 height 15
type input "[DATE]"
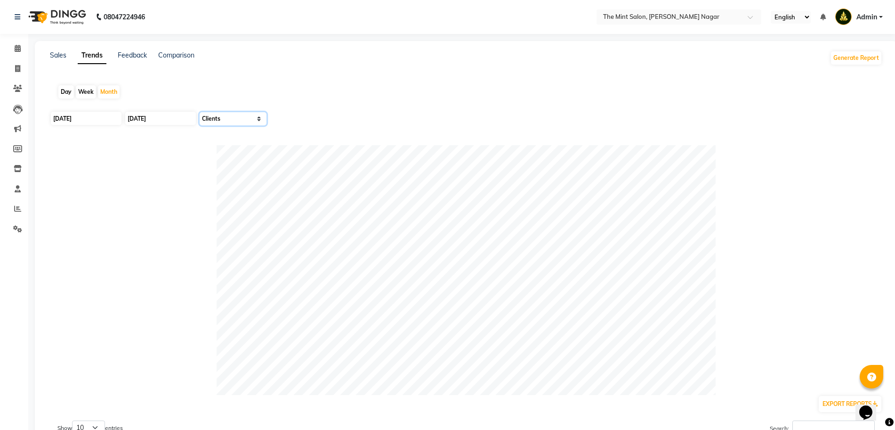
click at [244, 117] on select "Select Sales Clients" at bounding box center [233, 118] width 67 height 13
select select "by_all"
click at [200, 112] on select "Select Sales Clients" at bounding box center [233, 118] width 67 height 13
click at [261, 121] on select "Select Sales Clients" at bounding box center [233, 118] width 67 height 13
click at [84, 89] on div "Week" at bounding box center [86, 91] width 20 height 13
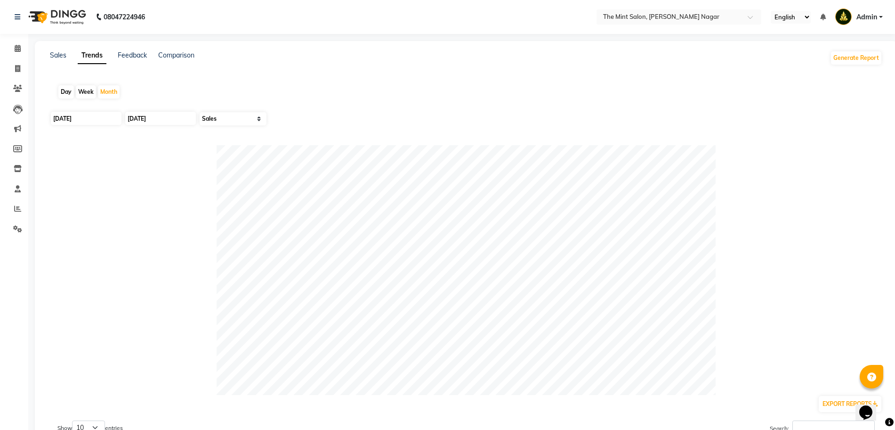
type input "[DATE]"
click at [254, 120] on select "Select Sales Clients" at bounding box center [233, 118] width 67 height 13
click at [61, 90] on div "Day" at bounding box center [66, 91] width 16 height 13
type input "[DATE]"
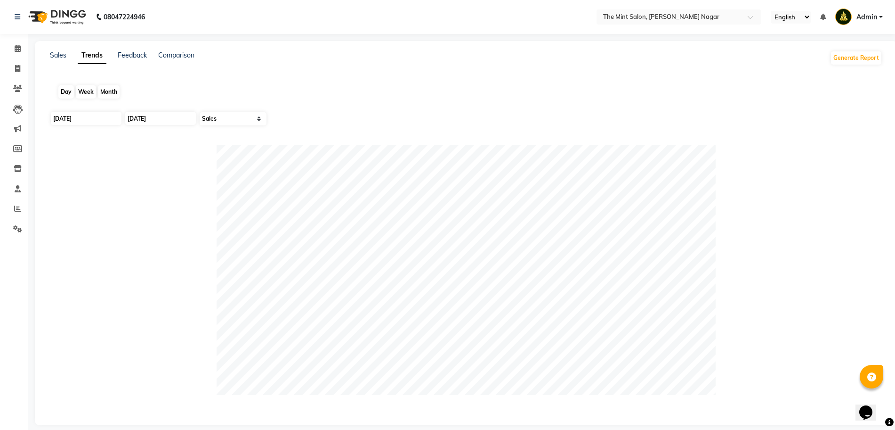
click at [67, 94] on div "Day" at bounding box center [66, 91] width 16 height 13
click at [112, 118] on input "[DATE]" at bounding box center [86, 118] width 71 height 13
select select "9"
select select "2025"
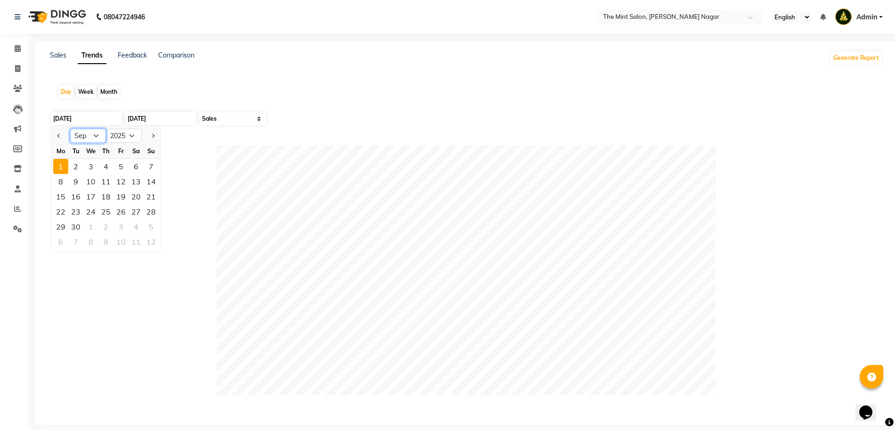
click at [97, 133] on select "Jan Feb Mar Apr May Jun [DATE] Aug Sep Oct Nov Dec" at bounding box center [88, 136] width 36 height 14
select select "8"
click at [70, 129] on select "Jan Feb Mar Apr May Jun [DATE] Aug Sep Oct Nov Dec" at bounding box center [88, 136] width 36 height 14
click at [118, 164] on div "1" at bounding box center [121, 166] width 15 height 15
type input "[DATE]"
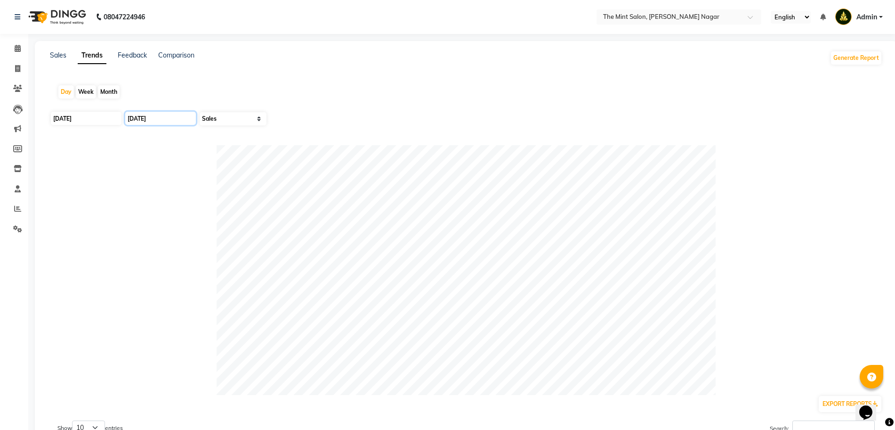
click at [166, 119] on input "[DATE]" at bounding box center [160, 118] width 71 height 13
select select "9"
select select "2025"
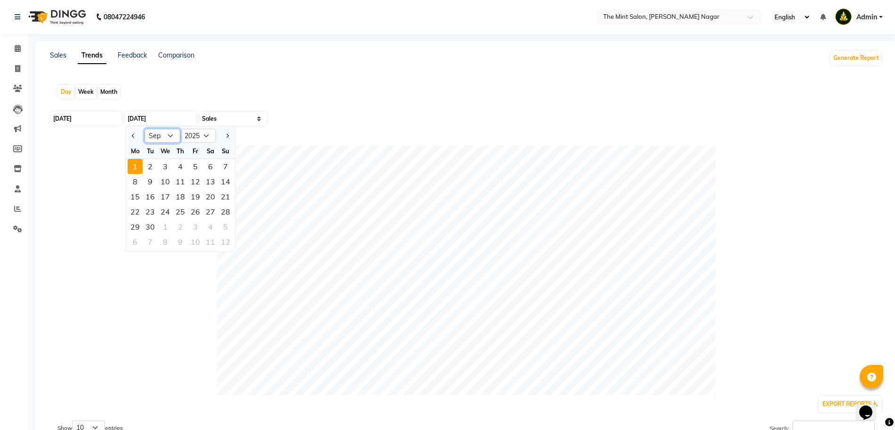
click at [172, 138] on select "Jan Feb Mar Apr May Jun [DATE] Aug Sep Oct Nov Dec" at bounding box center [163, 136] width 36 height 14
select select "8"
click at [145, 129] on select "Jan Feb Mar Apr May Jun [DATE] Aug Sep Oct Nov Dec" at bounding box center [163, 136] width 36 height 14
click at [229, 224] on div "31" at bounding box center [225, 226] width 15 height 15
type input "[DATE]"
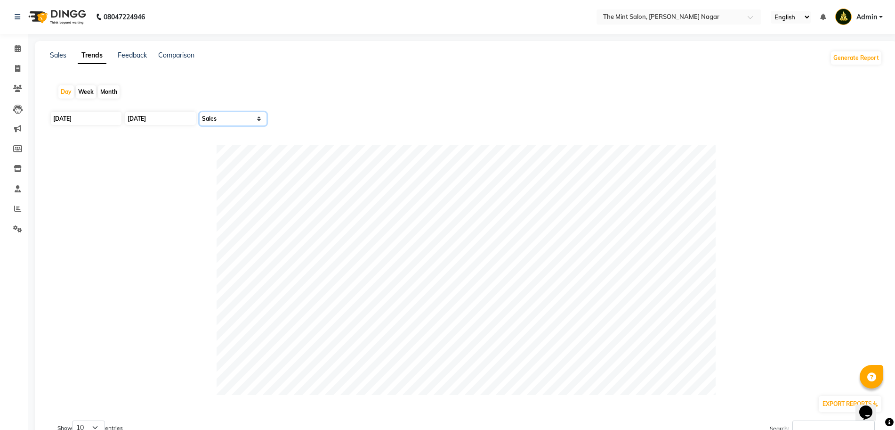
click at [254, 117] on select "Select Sales Clients" at bounding box center [233, 118] width 67 height 13
select select "by_client"
click at [200, 112] on select "Select Sales Clients" at bounding box center [233, 118] width 67 height 13
click at [92, 118] on input "[DATE]" at bounding box center [86, 118] width 71 height 13
select select "8"
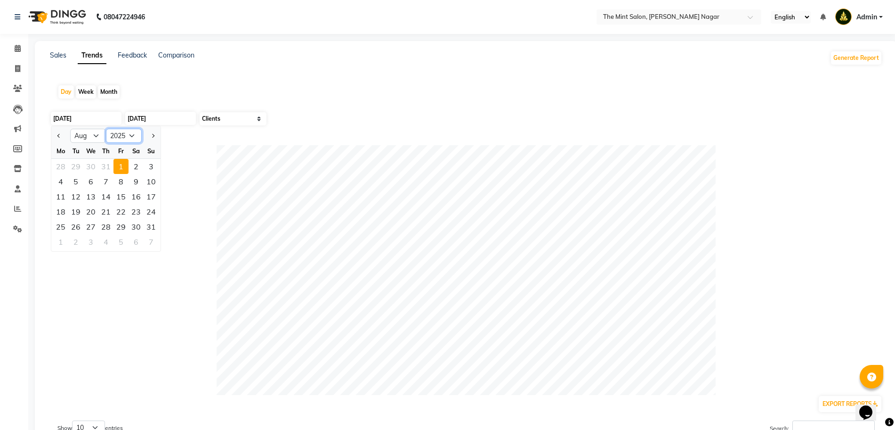
click at [126, 134] on select "2015 2016 2017 2018 2019 2020 2021 2022 2023 2024 2025 2026 2027 2028 2029 2030…" at bounding box center [124, 136] width 36 height 14
select select "2024"
click at [106, 129] on select "2015 2016 2017 2018 2019 2020 2021 2022 2023 2024 2025 2026 2027 2028 2029 2030…" at bounding box center [124, 136] width 36 height 14
click at [136, 227] on div "31" at bounding box center [136, 226] width 15 height 15
type input "[DATE]"
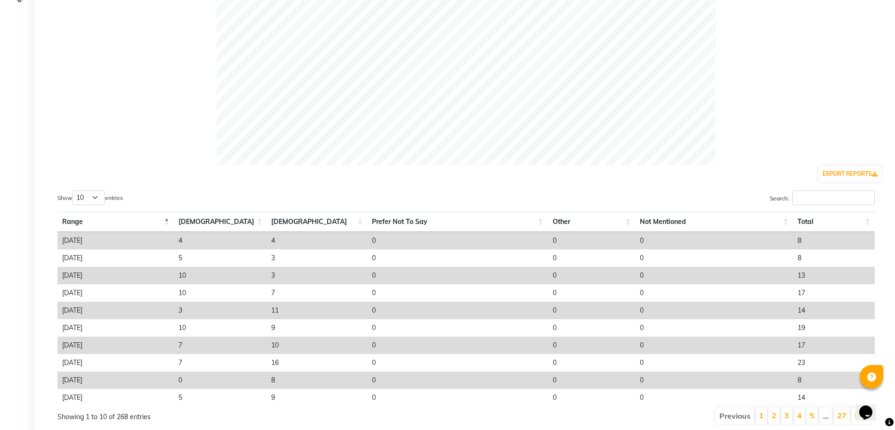
scroll to position [265, 0]
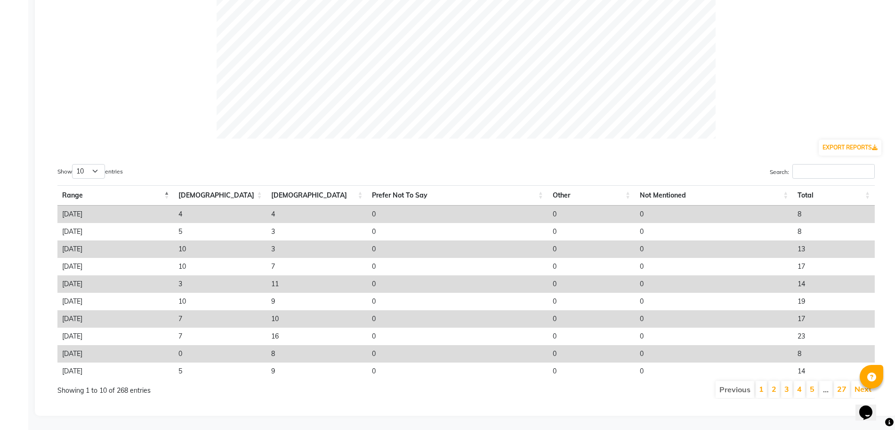
click at [868, 185] on th "Total" at bounding box center [834, 195] width 82 height 20
click at [851, 139] on button "EXPORT REPORTS" at bounding box center [850, 147] width 63 height 16
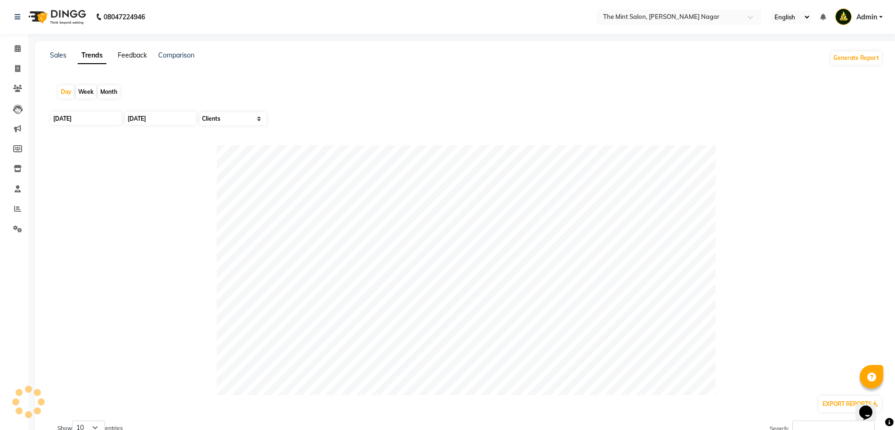
click at [132, 56] on link "Feedback" at bounding box center [132, 55] width 29 height 8
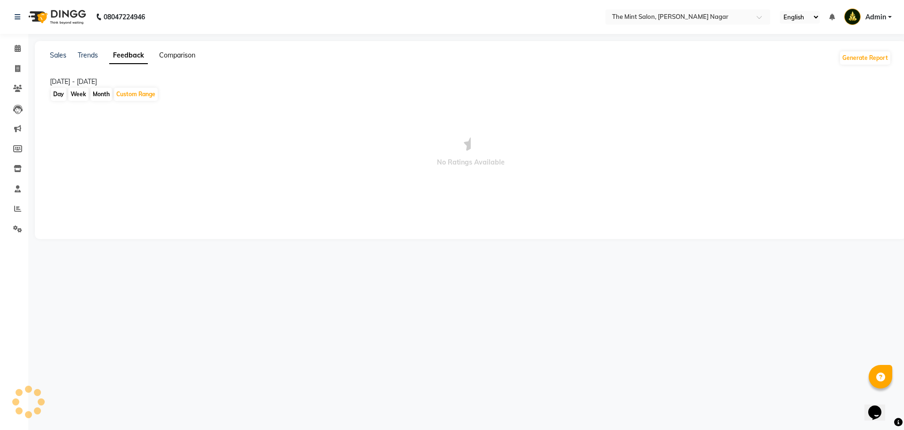
click at [183, 55] on link "Comparison" at bounding box center [177, 55] width 36 height 8
select select "single_date"
select select "single_date_dash"
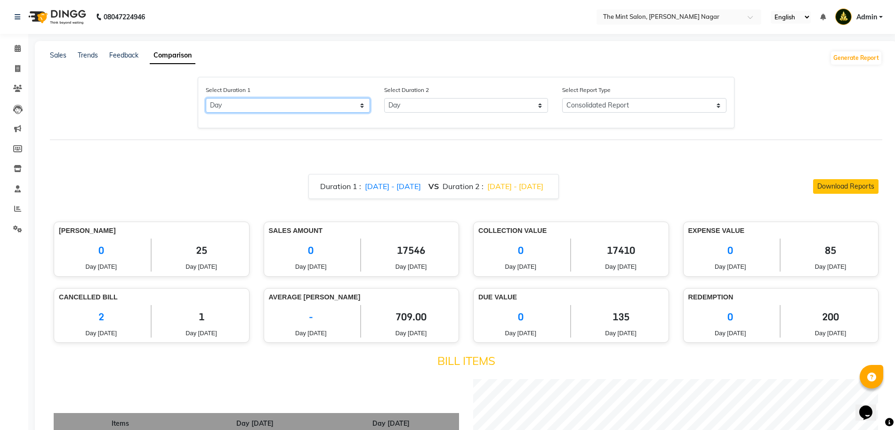
click at [364, 106] on select "Select Day Month Week Custom" at bounding box center [288, 105] width 164 height 15
select select "month"
click at [206, 98] on select "Select Day Month Week Custom" at bounding box center [288, 105] width 164 height 15
select select "9"
select select "2025"
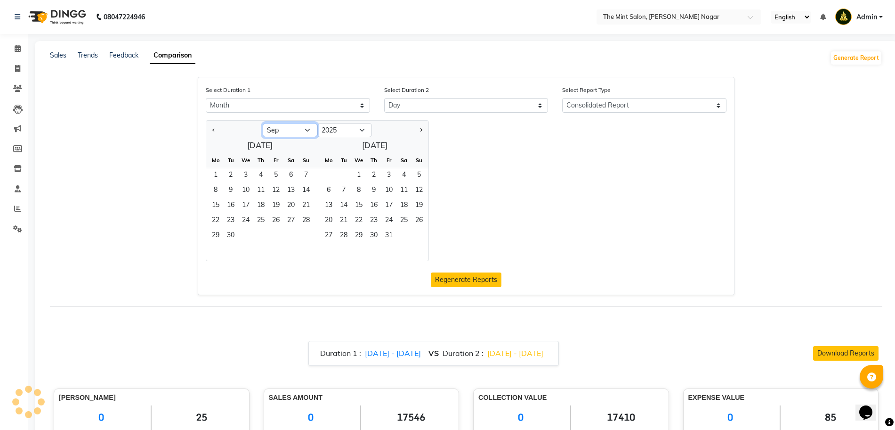
click at [305, 130] on select "Jan Feb Mar Apr May Jun [DATE] Aug Sep Oct Nov Dec" at bounding box center [290, 130] width 55 height 14
select select "7"
click at [263, 123] on select "Jan Feb Mar Apr May Jun [DATE] Aug Sep Oct Nov Dec" at bounding box center [290, 130] width 55 height 14
click at [232, 173] on span "1" at bounding box center [230, 175] width 15 height 15
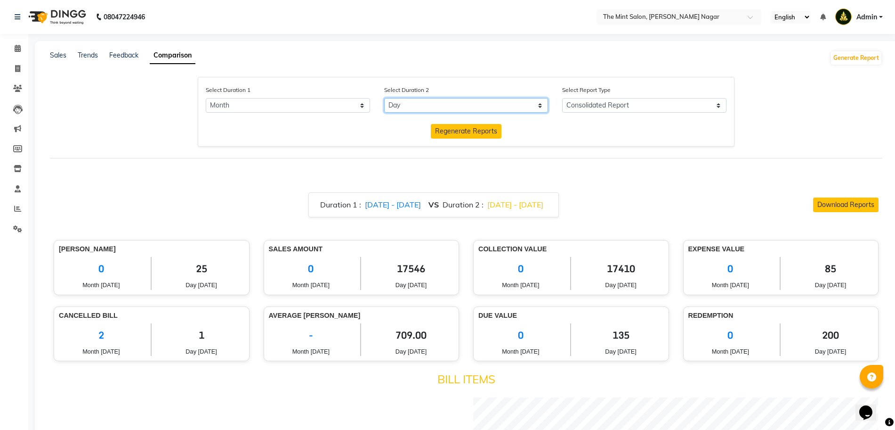
click at [427, 101] on select "Select Day Month Week Custom" at bounding box center [466, 105] width 164 height 15
select select "month_dash"
click at [384, 98] on select "Select Day Month Week Custom" at bounding box center [466, 105] width 164 height 15
select select "9"
select select "2025"
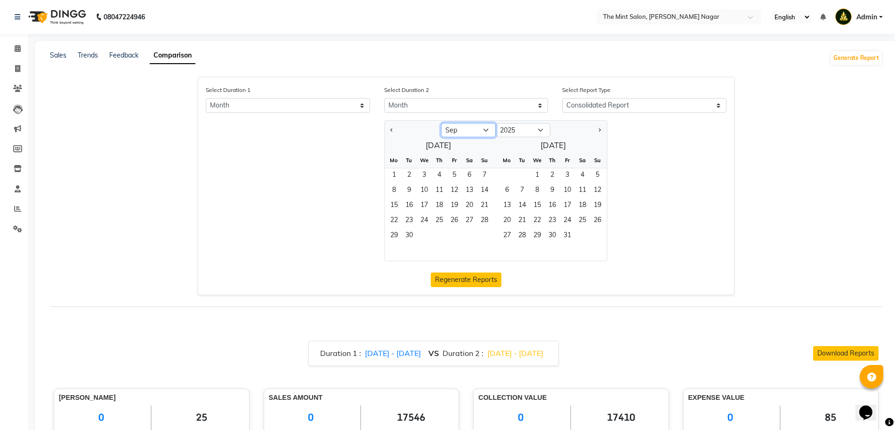
click at [489, 130] on select "Jan Feb Mar Apr May Jun [DATE] Aug Sep Oct Nov Dec" at bounding box center [468, 130] width 55 height 14
select select "8"
click at [441, 123] on select "Jan Feb Mar Apr May Jun [DATE] Aug Sep Oct Nov Dec" at bounding box center [468, 130] width 55 height 14
click at [455, 173] on span "1" at bounding box center [454, 175] width 15 height 15
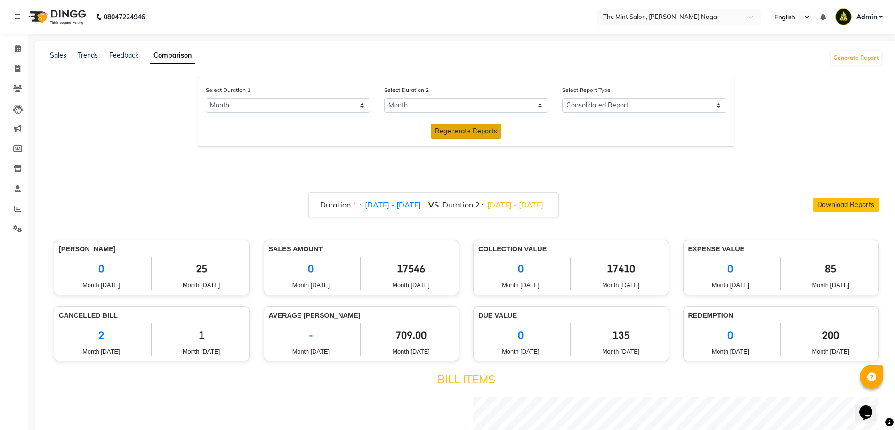
click at [481, 133] on span "Regenerate Reports" at bounding box center [466, 131] width 62 height 8
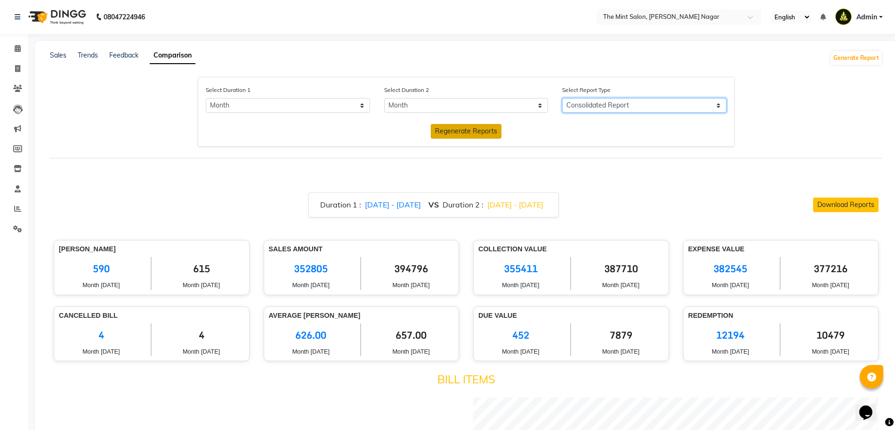
click at [715, 106] on select "Consolidated Report Business Level Retention Report Staff Level Retention Report" at bounding box center [644, 105] width 164 height 15
click at [695, 101] on select "Consolidated Report Business Level Retention Report Staff Level Retention Report" at bounding box center [644, 105] width 164 height 15
click at [567, 98] on select "Consolidated Report Business Level Retention Report Staff Level Retention Report" at bounding box center [644, 105] width 164 height 15
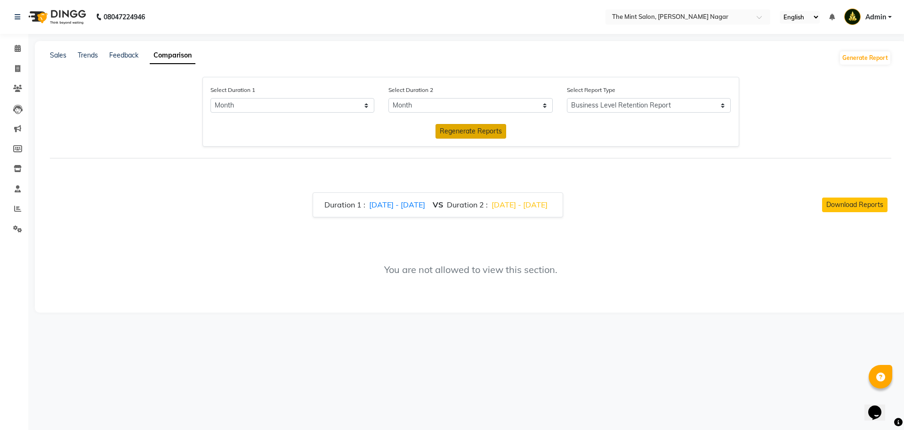
click at [487, 130] on span "Regenerate Reports" at bounding box center [471, 131] width 62 height 8
click at [699, 110] on select "Consolidated Report Business Level Retention Report Staff Level Retention Report" at bounding box center [649, 105] width 164 height 15
click at [567, 98] on select "Consolidated Report Business Level Retention Report Staff Level Retention Report" at bounding box center [649, 105] width 164 height 15
click at [481, 130] on span "Regenerate Reports" at bounding box center [471, 131] width 62 height 8
click at [645, 105] on select "Consolidated Report Business Level Retention Report Staff Level Retention Report" at bounding box center [649, 105] width 164 height 15
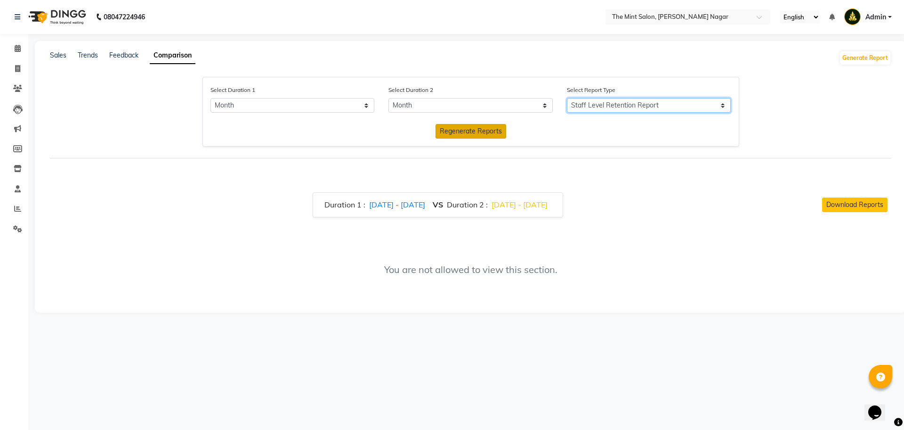
select select "business"
click at [567, 98] on select "Consolidated Report Business Level Retention Report Staff Level Retention Report" at bounding box center [649, 105] width 164 height 15
click at [22, 227] on icon at bounding box center [17, 228] width 9 height 7
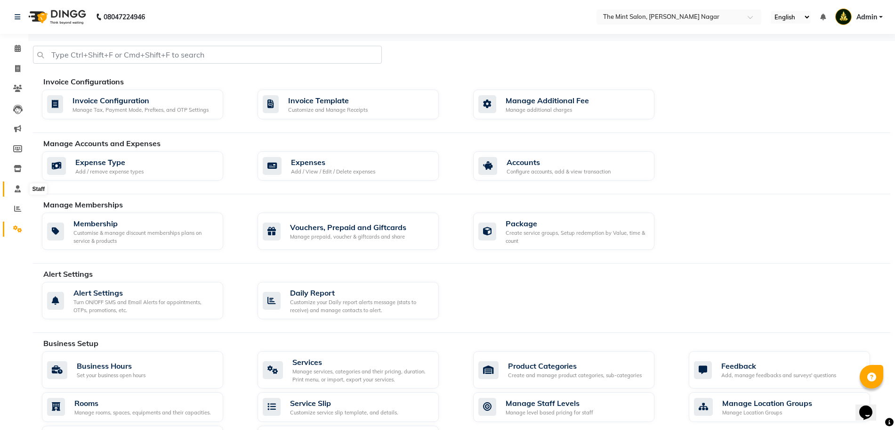
click at [17, 186] on icon at bounding box center [18, 188] width 6 height 7
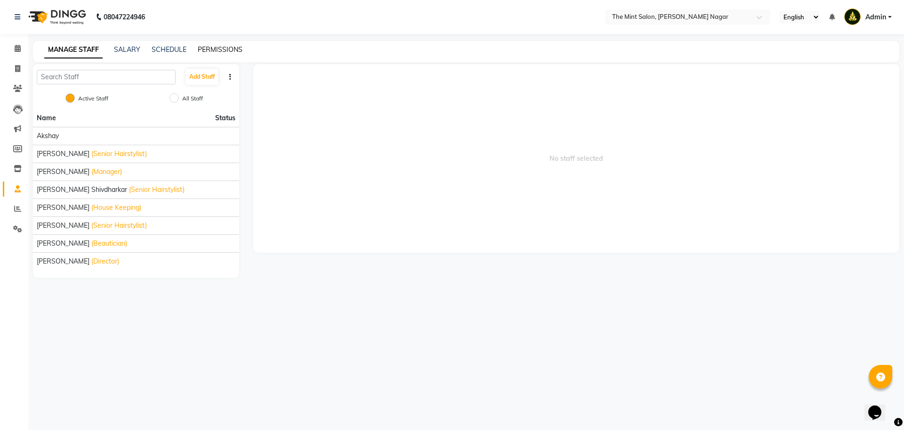
click at [204, 47] on link "PERMISSIONS" at bounding box center [220, 49] width 45 height 8
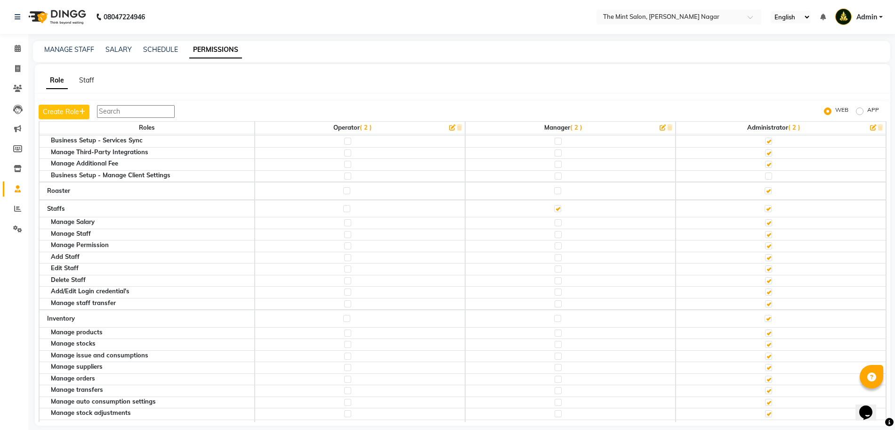
scroll to position [902, 0]
click at [765, 176] on label at bounding box center [768, 175] width 7 height 7
click at [765, 176] on input "checkbox" at bounding box center [768, 175] width 6 height 6
checkbox input "true"
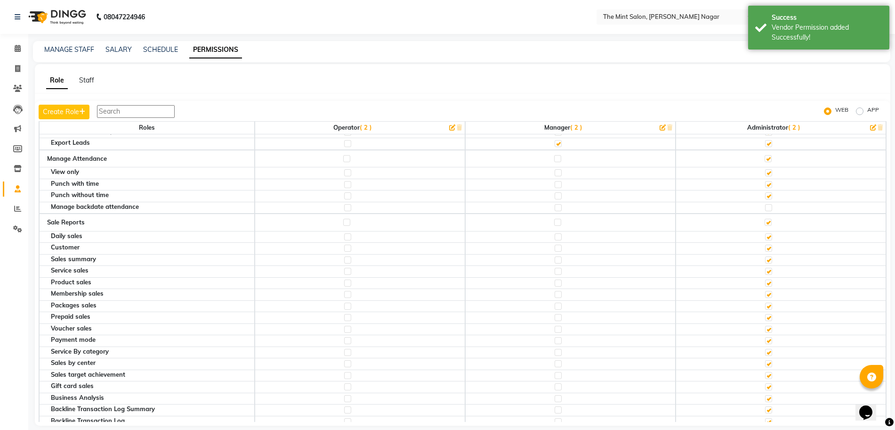
scroll to position [1594, 0]
click at [765, 207] on label at bounding box center [768, 207] width 7 height 7
click at [765, 207] on input "checkbox" at bounding box center [768, 207] width 6 height 6
checkbox input "true"
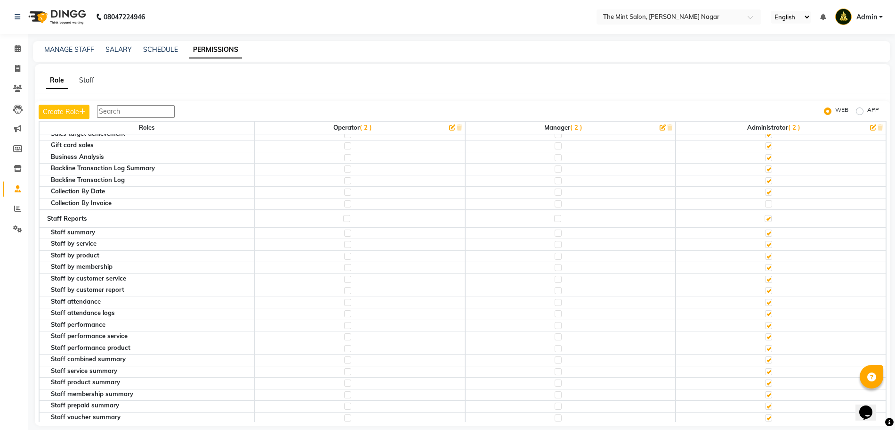
scroll to position [1839, 0]
click at [765, 201] on label at bounding box center [768, 199] width 7 height 7
click at [765, 201] on input "checkbox" at bounding box center [768, 199] width 6 height 6
checkbox input "true"
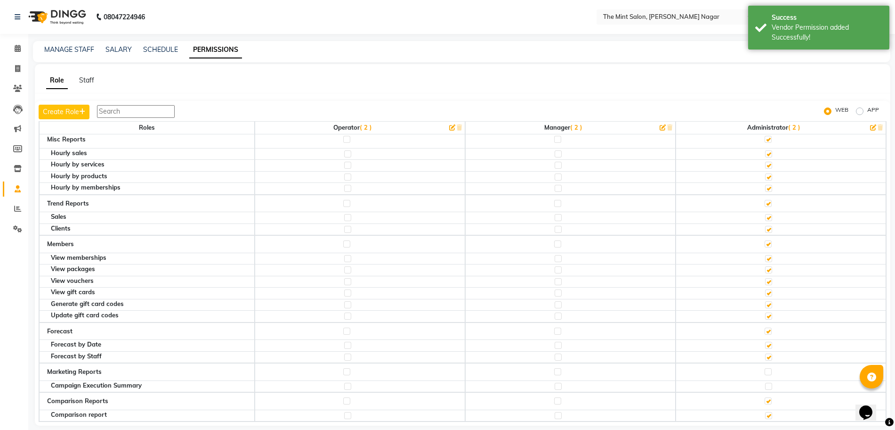
scroll to position [10, 0]
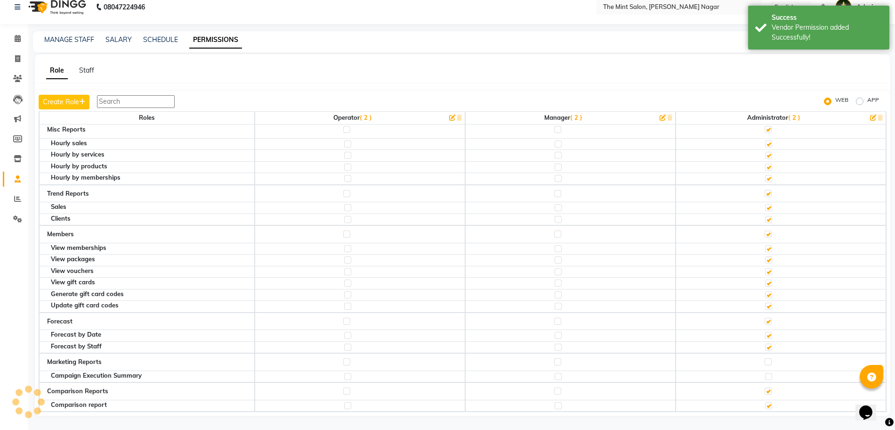
click at [765, 366] on div at bounding box center [768, 362] width 6 height 9
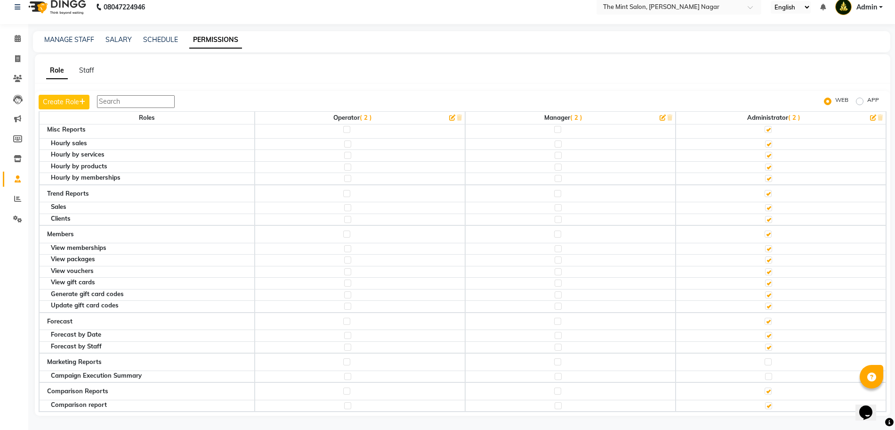
click at [765, 374] on label at bounding box center [768, 376] width 7 height 7
click at [765, 374] on input "checkbox" at bounding box center [768, 376] width 6 height 6
checkbox input "true"
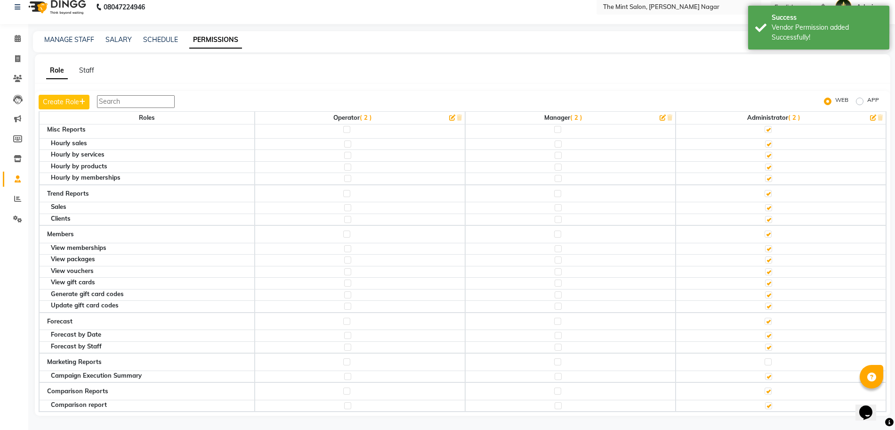
click at [765, 360] on label at bounding box center [768, 361] width 7 height 7
click at [765, 360] on input "checkbox" at bounding box center [768, 361] width 6 height 6
checkbox input "true"
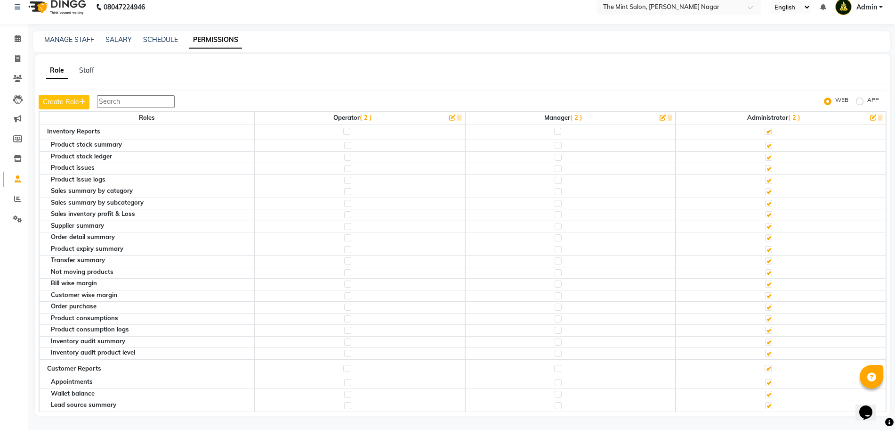
scroll to position [2486, 0]
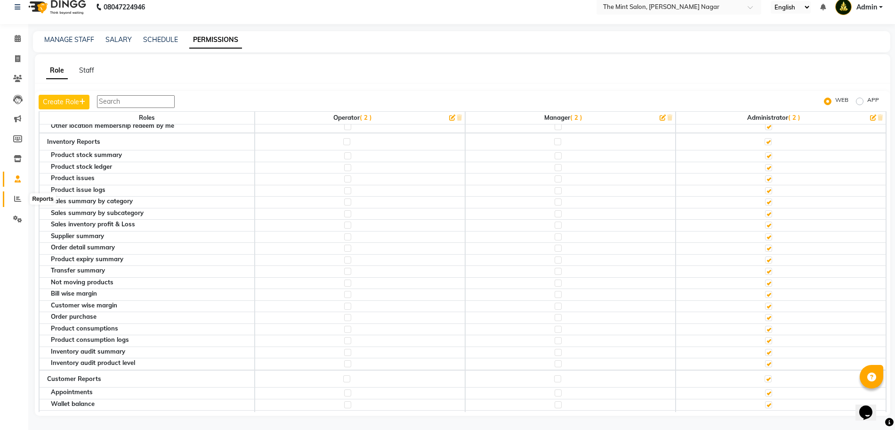
click at [23, 198] on span at bounding box center [17, 199] width 16 height 11
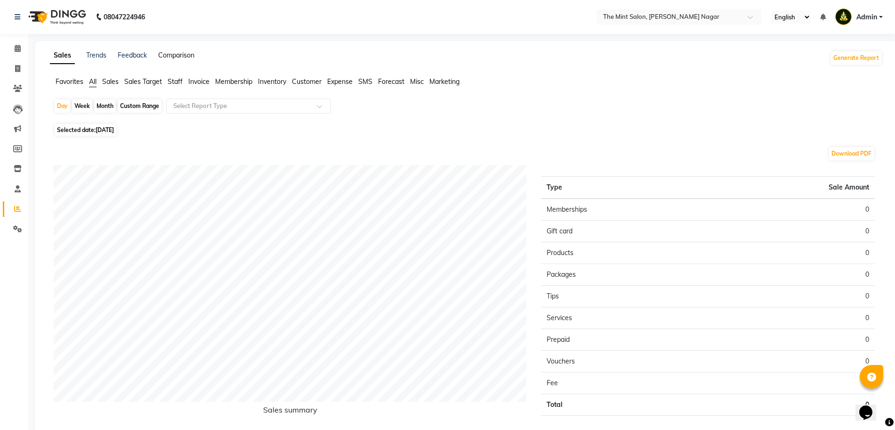
click at [179, 51] on link "Comparison" at bounding box center [176, 55] width 36 height 8
select select "single_date"
select select "single_date_dash"
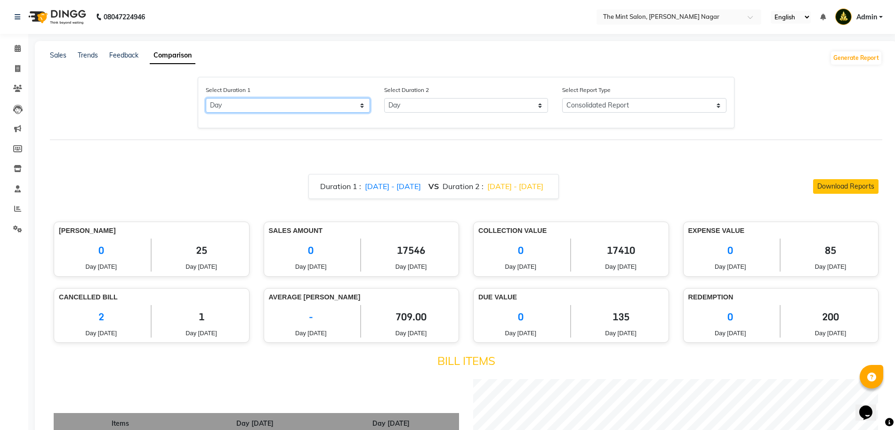
click at [364, 106] on select "Select Day Month Week Custom" at bounding box center [288, 105] width 164 height 15
select select "month"
click at [206, 98] on select "Select Day Month Week Custom" at bounding box center [288, 105] width 164 height 15
select select "9"
select select "2025"
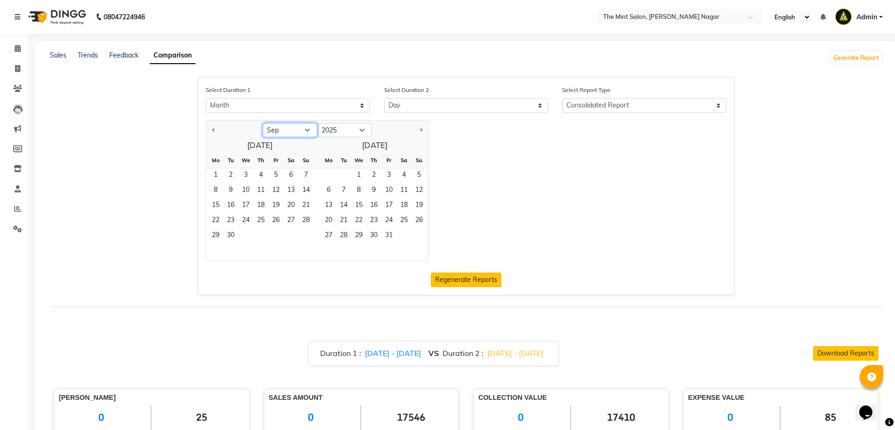
click at [283, 129] on select "Jan Feb Mar Apr May Jun [DATE] Aug Sep Oct Nov Dec" at bounding box center [290, 130] width 55 height 14
select select "8"
click at [263, 123] on select "Jan Feb Mar Apr May Jun [DATE] Aug Sep Oct Nov Dec" at bounding box center [290, 130] width 55 height 14
click at [274, 173] on span "1" at bounding box center [275, 175] width 15 height 15
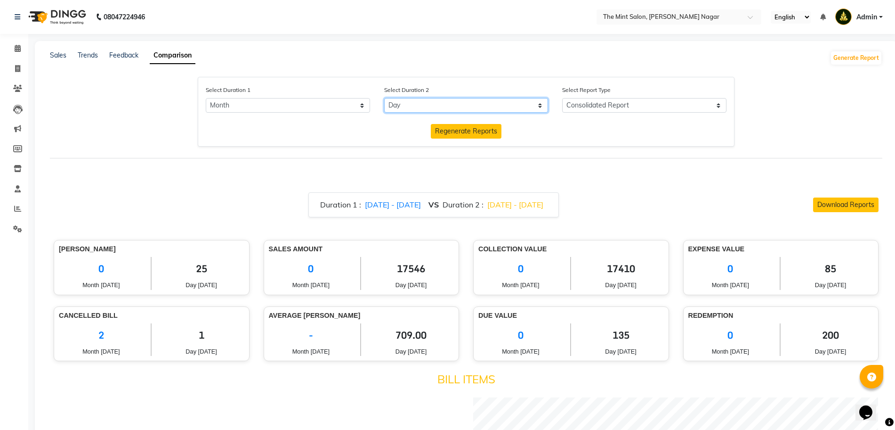
click at [540, 109] on select "Select Day Month Week Custom" at bounding box center [466, 105] width 164 height 15
select select "month_dash"
click at [384, 98] on select "Select Day Month Week Custom" at bounding box center [466, 105] width 164 height 15
select select "9"
select select "2025"
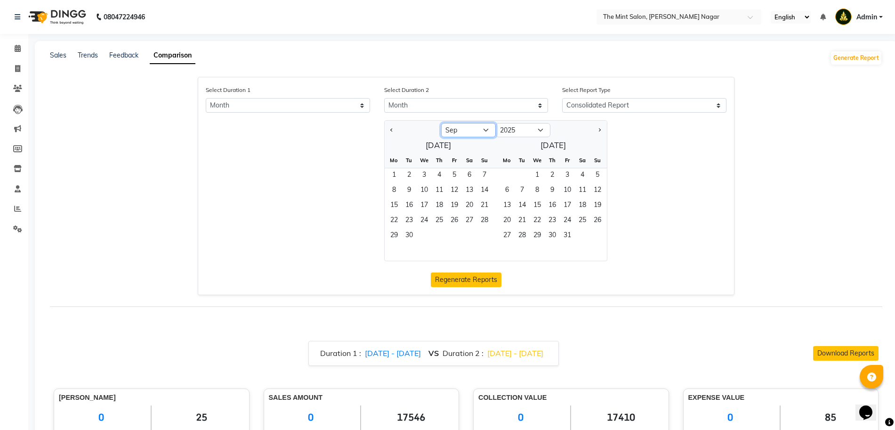
click at [479, 134] on select "Jan Feb Mar Apr May Jun [DATE] Aug Sep Oct Nov Dec" at bounding box center [468, 130] width 55 height 14
select select "7"
click at [441, 123] on select "Jan Feb Mar Apr May Jun [DATE] Aug Sep Oct Nov Dec" at bounding box center [468, 130] width 55 height 14
click at [409, 171] on span "1" at bounding box center [409, 175] width 15 height 15
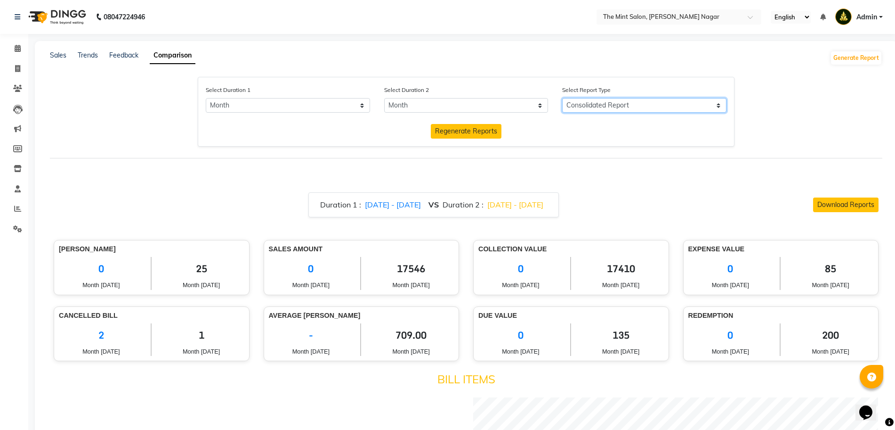
click at [646, 105] on select "Consolidated Report Business Level Retention Report Staff Level Retention Report" at bounding box center [644, 105] width 164 height 15
click at [567, 98] on select "Consolidated Report Business Level Retention Report Staff Level Retention Report" at bounding box center [644, 105] width 164 height 15
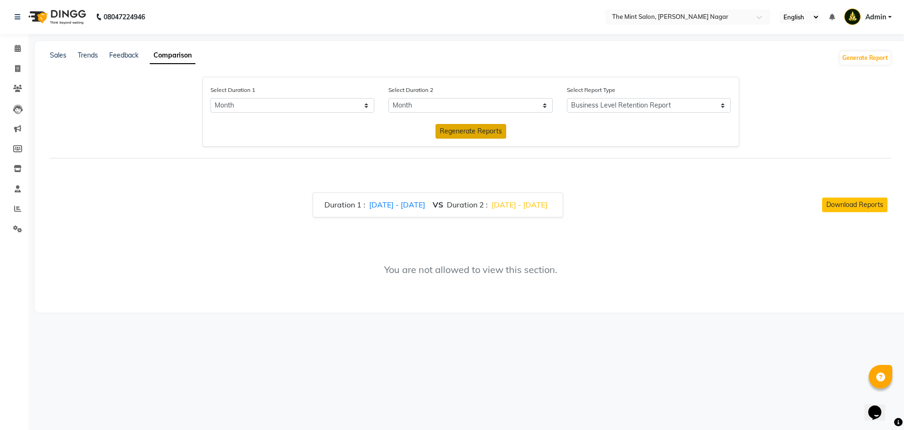
click at [476, 132] on span "Regenerate Reports" at bounding box center [471, 131] width 62 height 8
click at [858, 52] on button "Generate Report" at bounding box center [865, 57] width 50 height 13
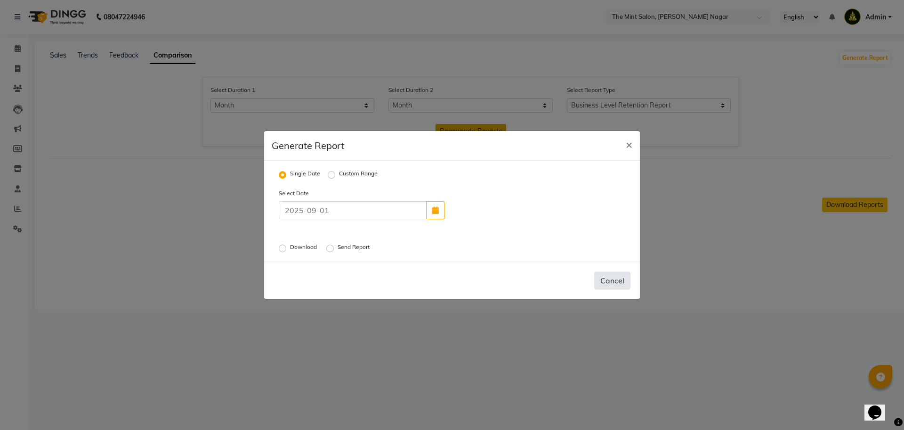
click at [605, 282] on button "Cancel" at bounding box center [612, 280] width 36 height 18
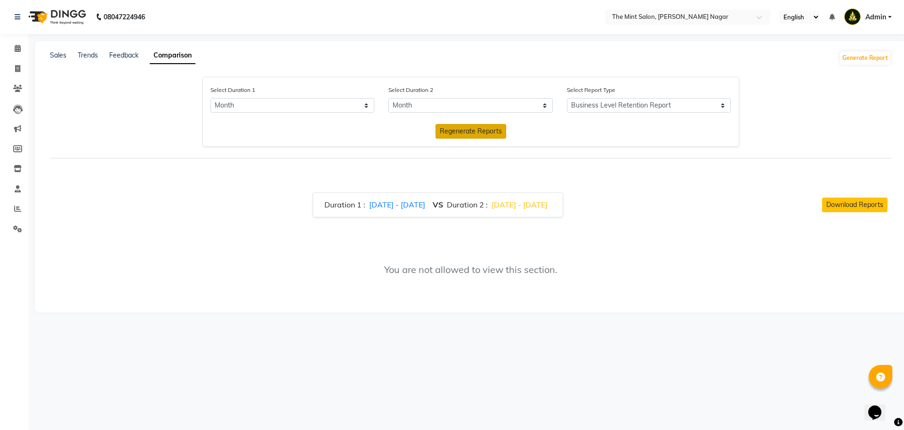
click at [463, 128] on span "Regenerate Reports" at bounding box center [471, 131] width 62 height 8
click at [631, 106] on select "Consolidated Report Business Level Retention Report Staff Level Retention Report" at bounding box center [649, 105] width 164 height 15
select select "Consolidated Report"
click at [567, 98] on select "Consolidated Report Business Level Retention Report Staff Level Retention Report" at bounding box center [649, 105] width 164 height 15
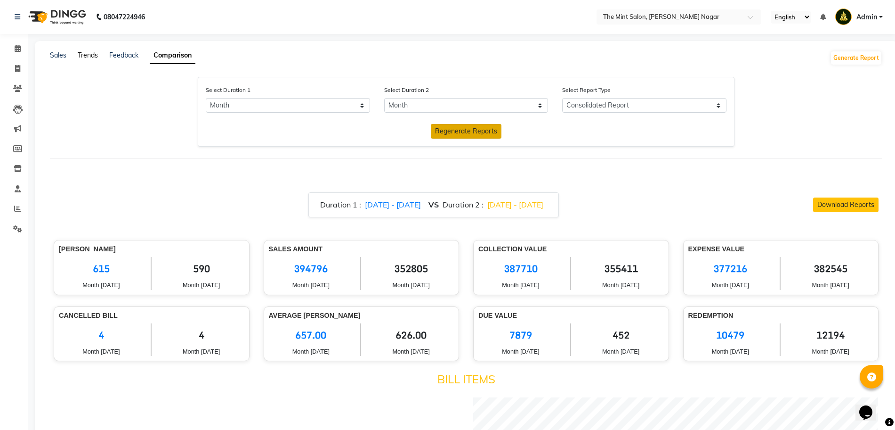
click at [90, 58] on link "Trends" at bounding box center [88, 55] width 20 height 8
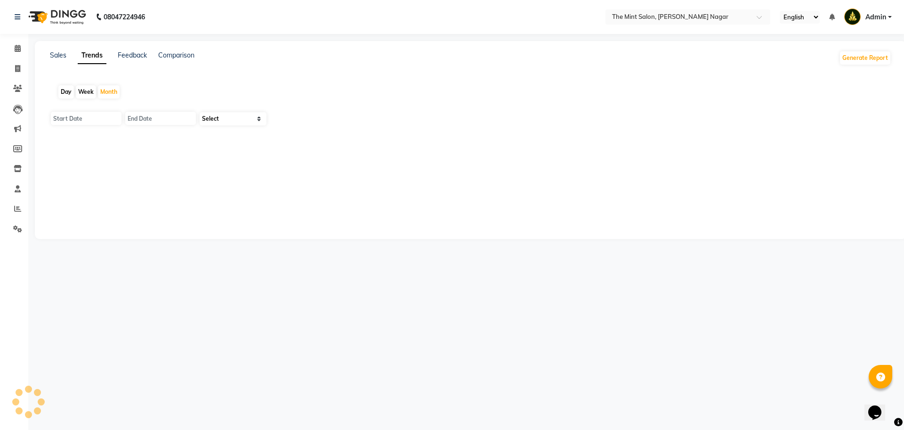
type input "[DATE]"
select select "by_client"
click at [63, 58] on link "Sales" at bounding box center [58, 55] width 16 height 8
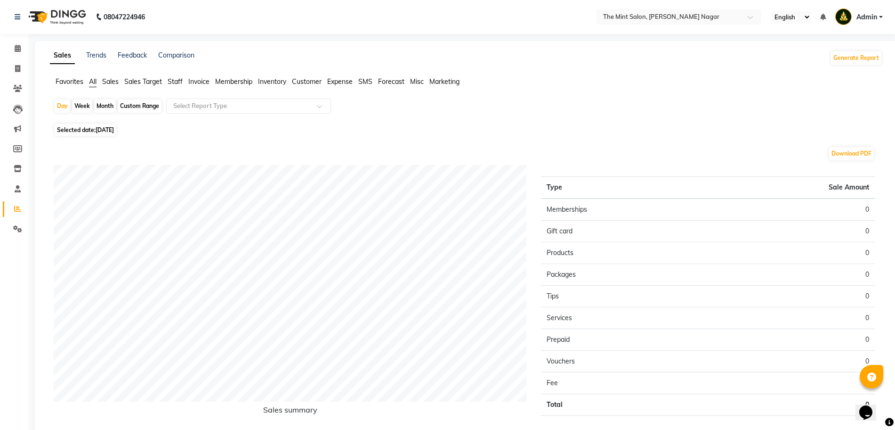
click at [71, 83] on span "Favorites" at bounding box center [70, 81] width 28 height 8
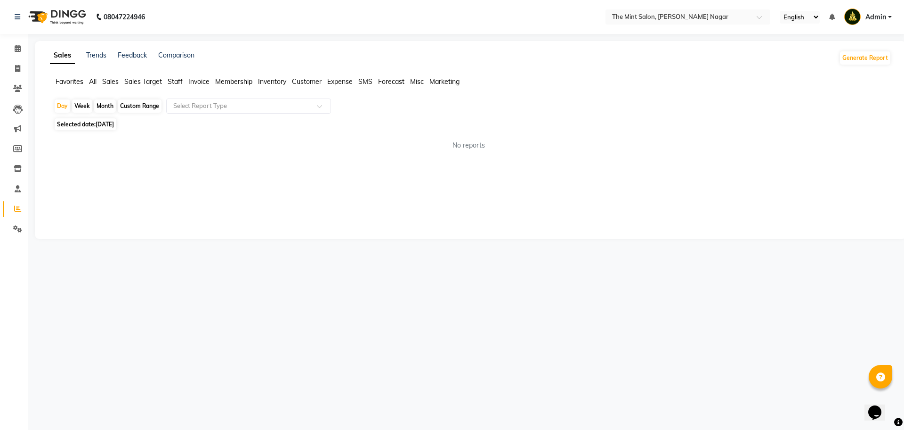
click at [100, 107] on div "Month" at bounding box center [105, 105] width 22 height 13
select select "9"
select select "2025"
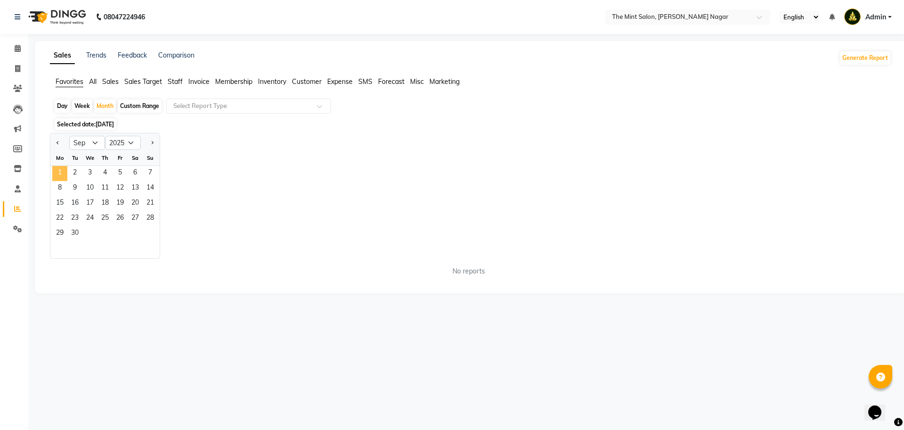
click at [54, 173] on span "1" at bounding box center [59, 173] width 15 height 15
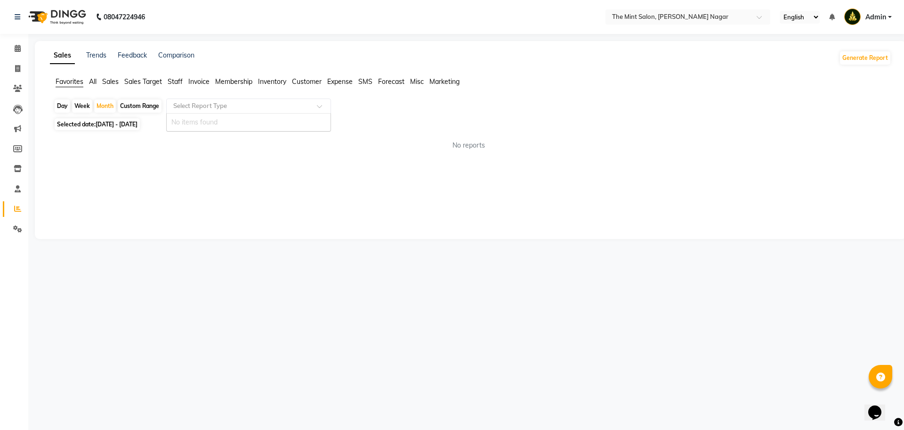
click at [294, 107] on input "text" at bounding box center [239, 105] width 136 height 9
click at [320, 107] on span at bounding box center [323, 108] width 12 height 9
click at [90, 81] on span "All" at bounding box center [93, 81] width 8 height 8
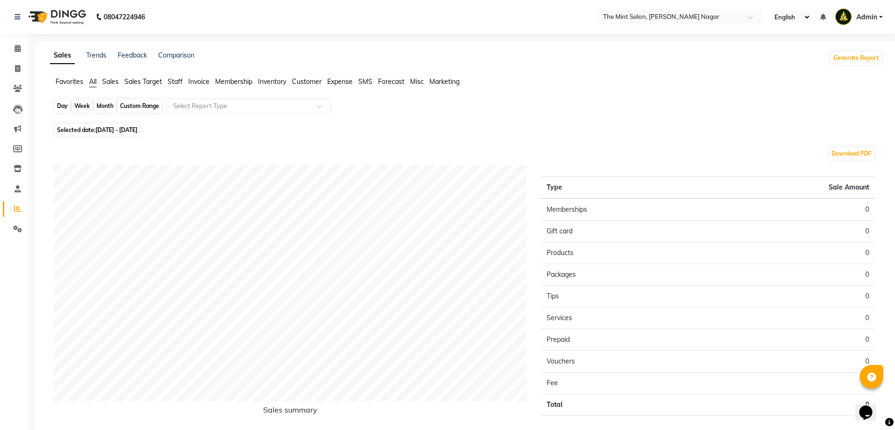
click at [101, 110] on div "Month" at bounding box center [105, 105] width 22 height 13
select select "9"
select select "2025"
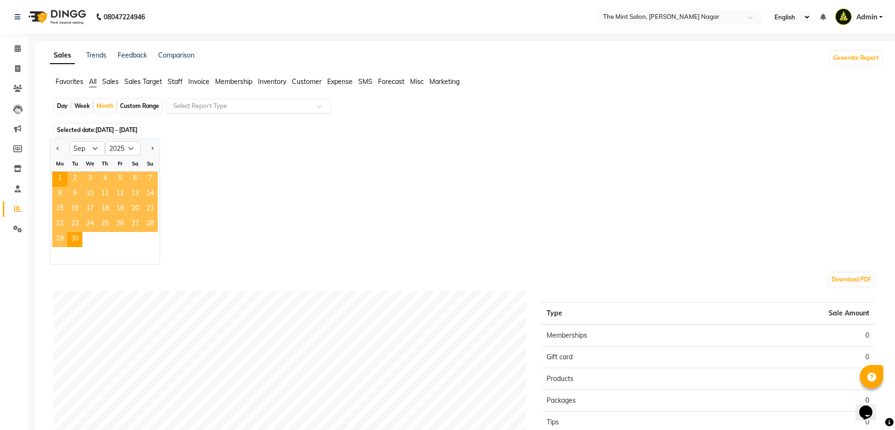
click at [323, 106] on span at bounding box center [323, 108] width 12 height 9
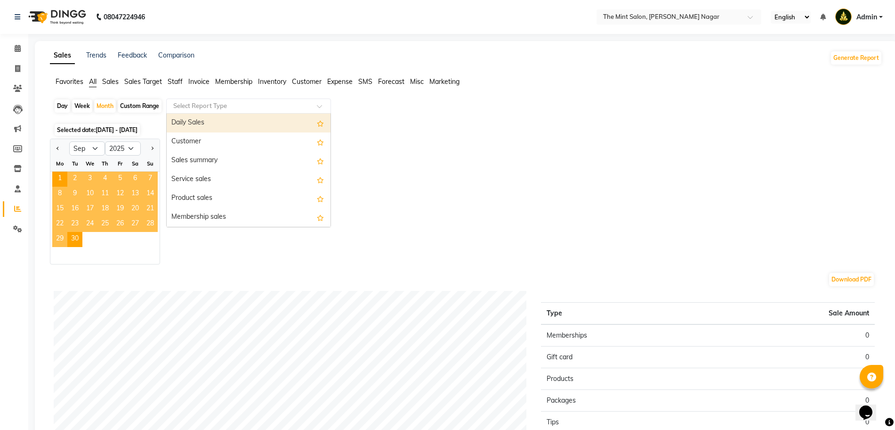
click at [222, 122] on div "Daily Sales" at bounding box center [249, 123] width 164 height 19
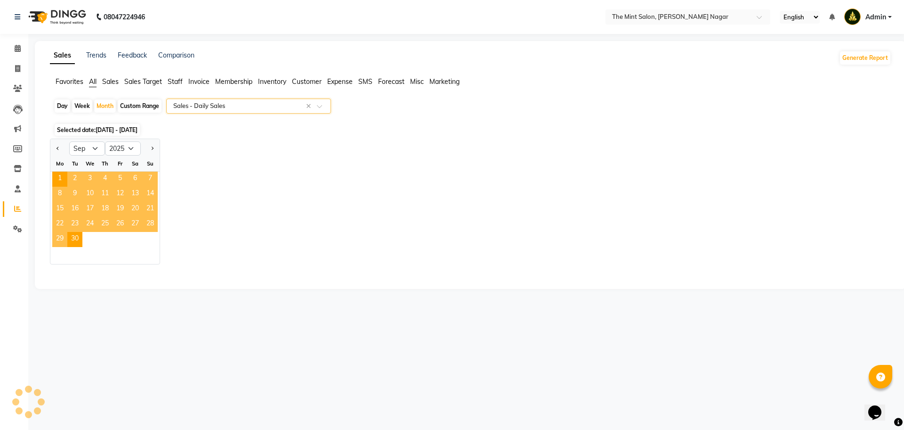
select select "full_report"
select select "csv"
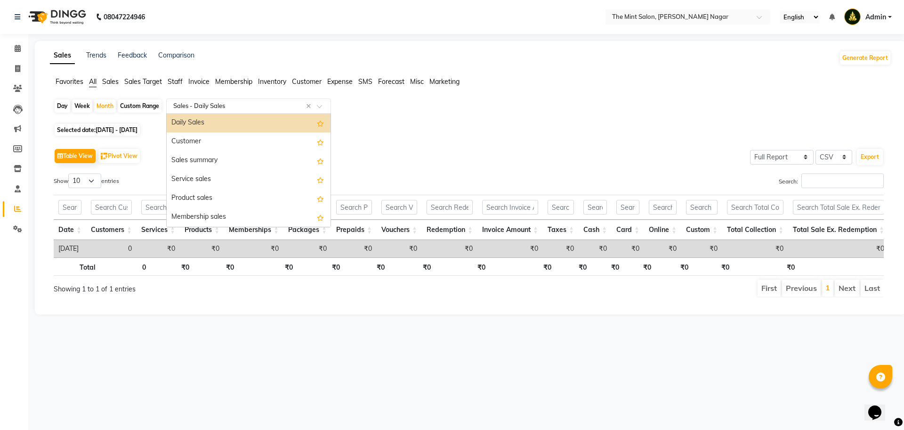
click at [319, 106] on span at bounding box center [323, 108] width 12 height 9
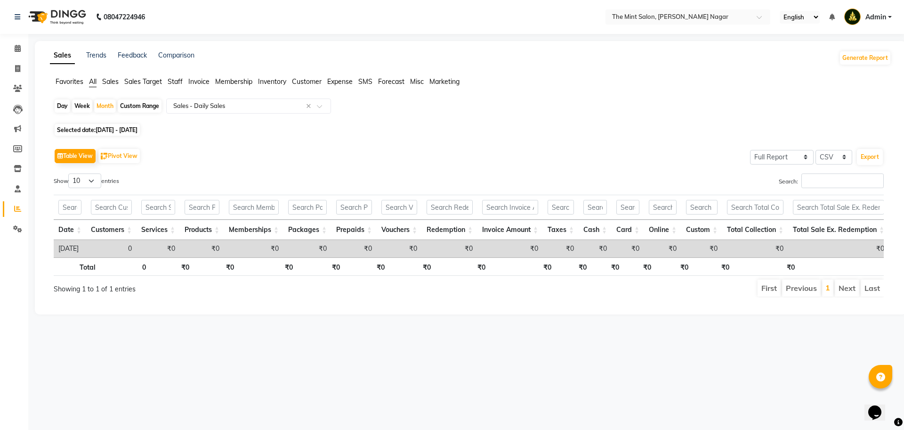
click at [451, 131] on div "Selected date: [DATE] - [DATE]" at bounding box center [473, 130] width 838 height 10
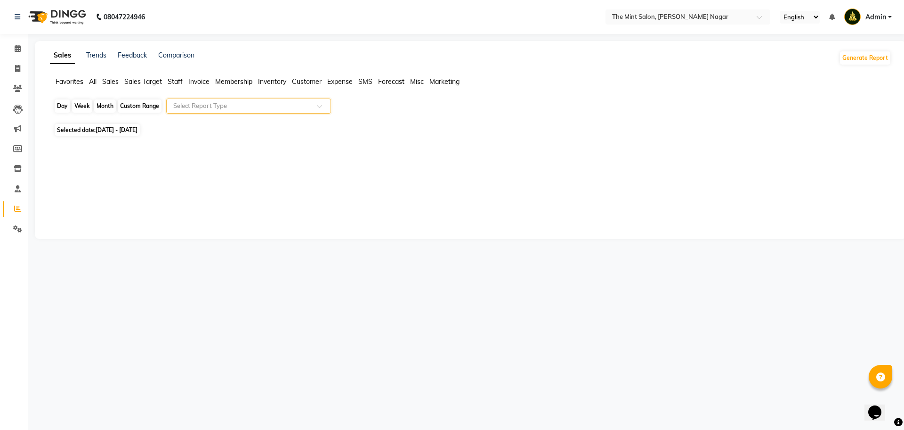
click at [104, 106] on div "Month" at bounding box center [105, 105] width 22 height 13
select select "9"
select select "2025"
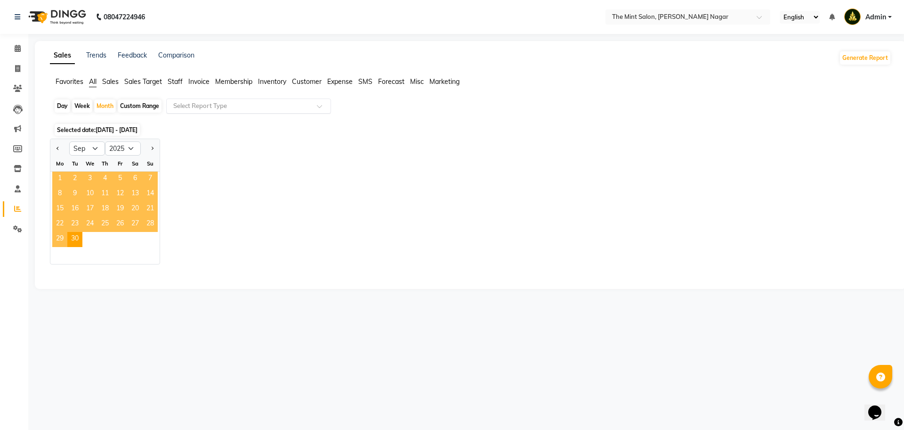
click at [59, 177] on span "1" at bounding box center [59, 178] width 15 height 15
click at [122, 128] on span "[DATE] - [DATE]" at bounding box center [117, 129] width 42 height 7
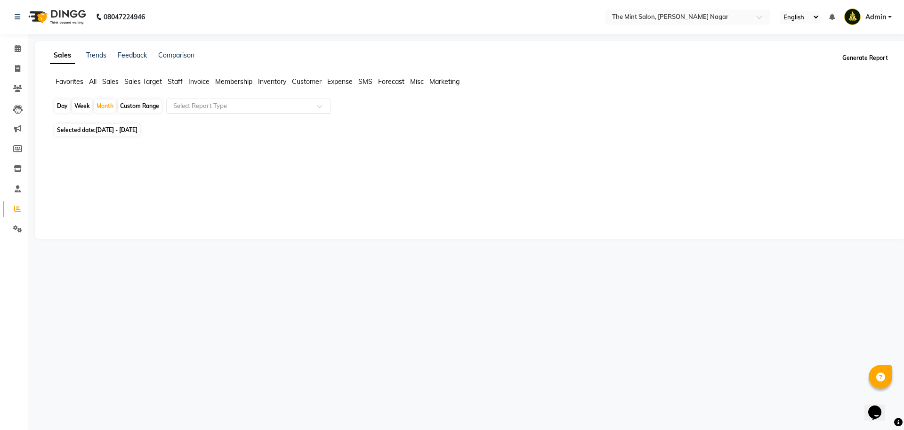
click at [864, 59] on button "Generate Report" at bounding box center [865, 57] width 50 height 13
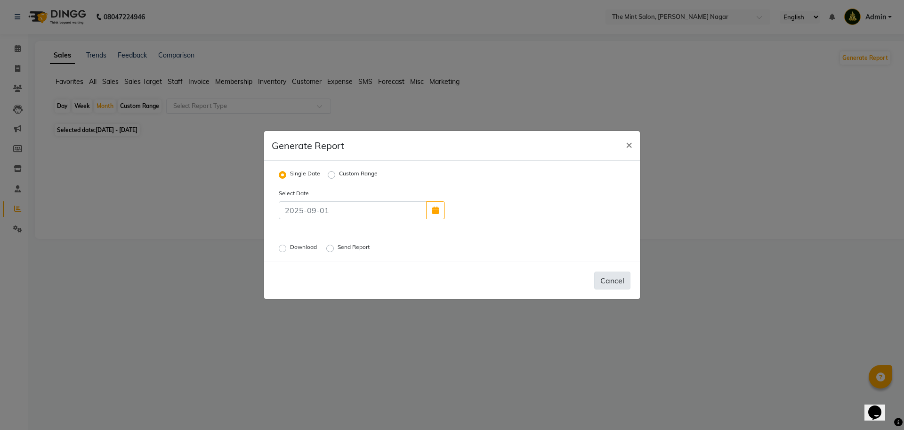
click at [606, 283] on button "Cancel" at bounding box center [612, 280] width 36 height 18
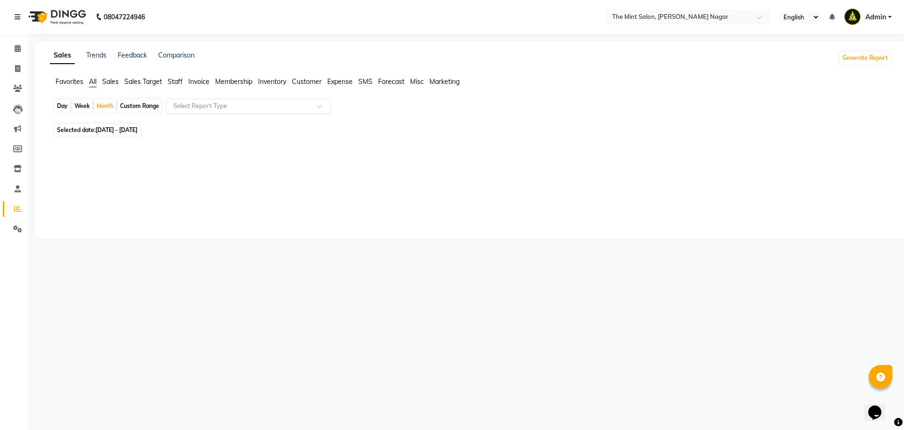
click at [60, 106] on div "Day" at bounding box center [63, 105] width 16 height 13
select select "9"
select select "2025"
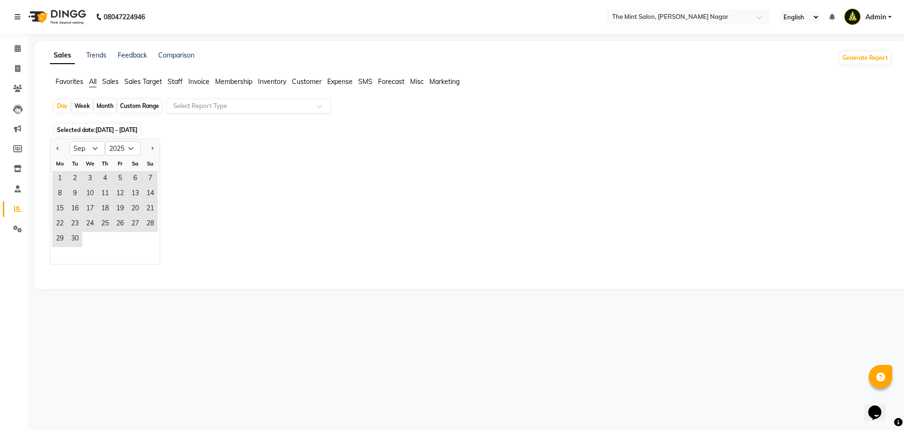
click at [137, 107] on div "Custom Range" at bounding box center [140, 105] width 44 height 13
select select "9"
select select "2025"
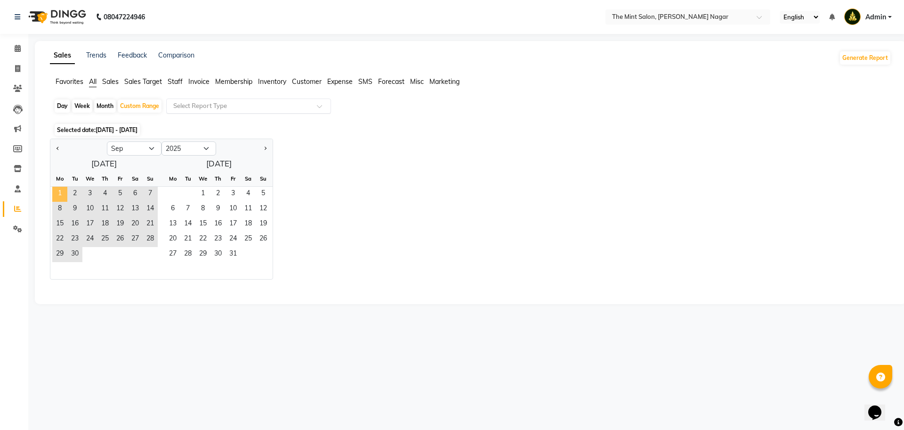
click at [59, 191] on span "1" at bounding box center [59, 194] width 15 height 15
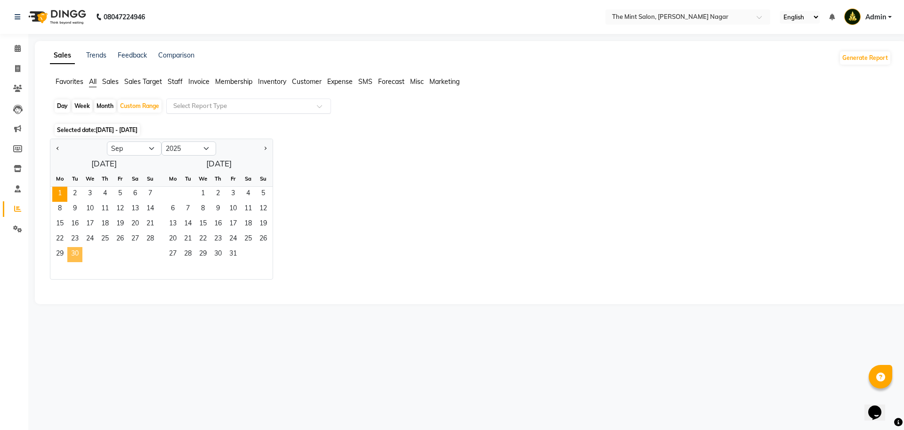
click at [75, 252] on span "30" at bounding box center [74, 254] width 15 height 15
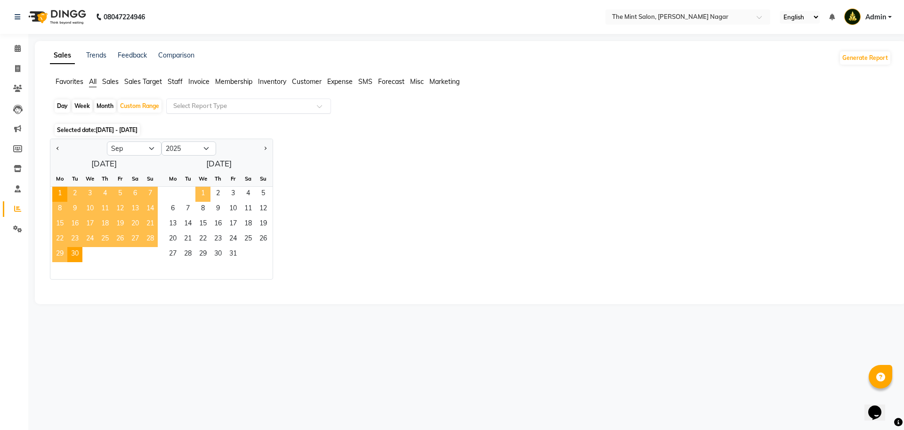
click at [201, 193] on span "1" at bounding box center [202, 194] width 15 height 15
select select "10"
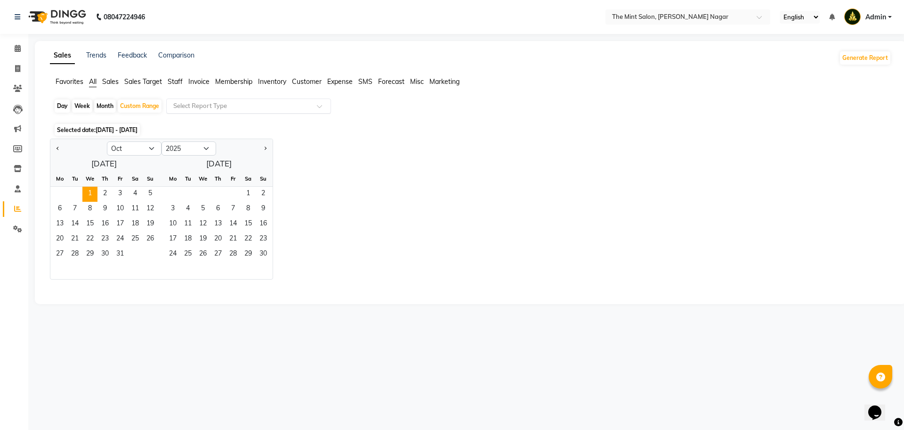
click at [349, 163] on div "Jan Feb Mar Apr May Jun [DATE] Aug Sep Oct Nov [DATE] 2016 2017 2018 2019 2020 …" at bounding box center [471, 208] width 842 height 141
click at [82, 103] on div "Week" at bounding box center [82, 105] width 20 height 13
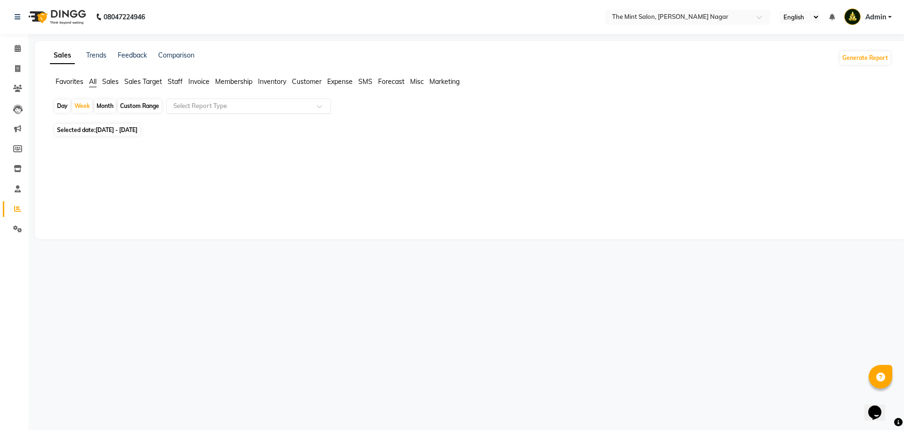
click at [110, 81] on span "Sales" at bounding box center [110, 81] width 16 height 8
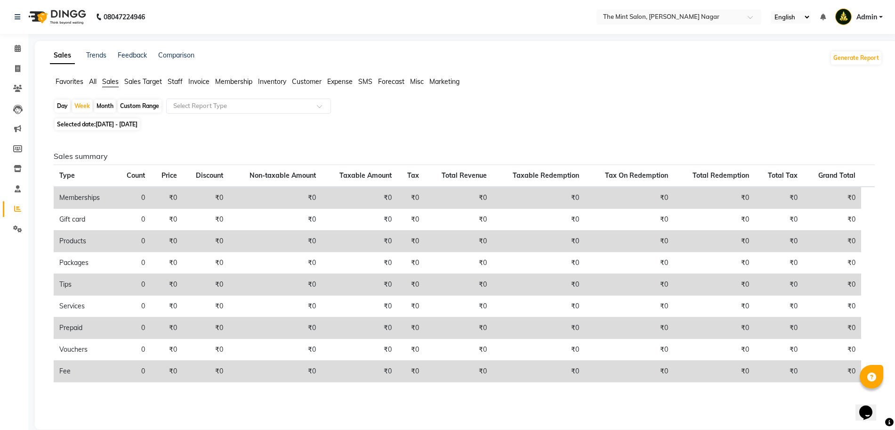
click at [90, 80] on span "All" at bounding box center [93, 81] width 8 height 8
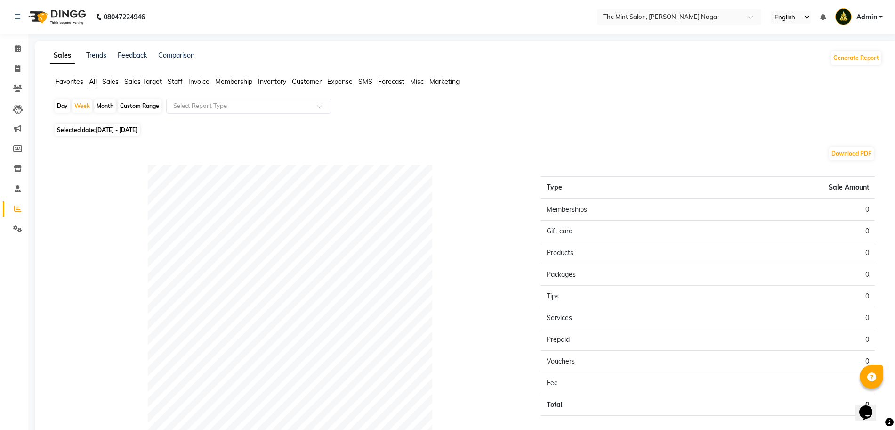
click at [90, 80] on span "All" at bounding box center [93, 81] width 8 height 8
click at [103, 107] on div "Month" at bounding box center [105, 105] width 22 height 13
select select "10"
select select "2025"
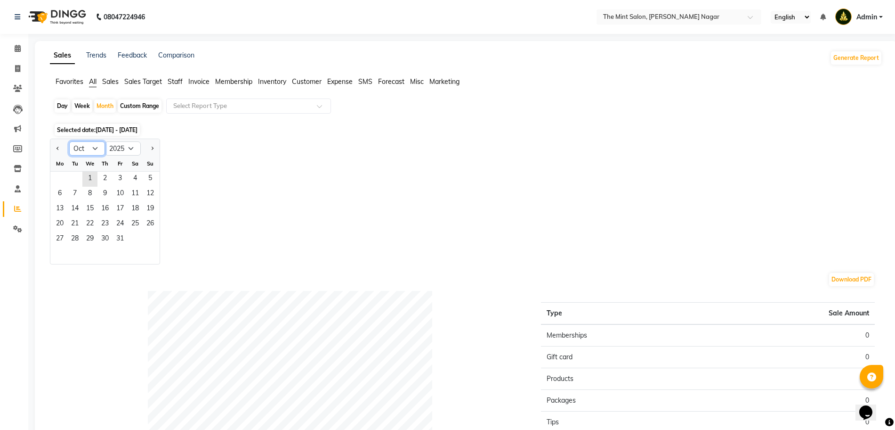
click at [96, 145] on select "Jan Feb Mar Apr May Jun [DATE] Aug Sep Oct Nov Dec" at bounding box center [87, 148] width 36 height 14
select select "8"
click at [69, 141] on select "Jan Feb Mar Apr May Jun [DATE] Aug Sep Oct Nov Dec" at bounding box center [87, 148] width 36 height 14
click at [118, 174] on span "1" at bounding box center [120, 178] width 15 height 15
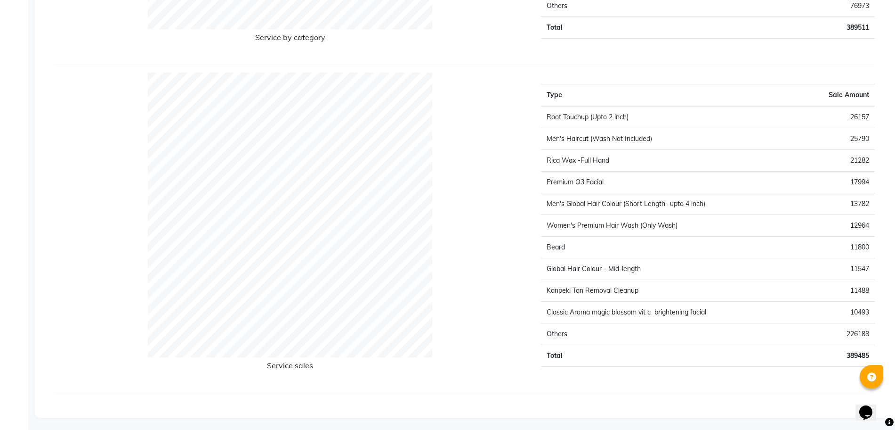
scroll to position [1734, 0]
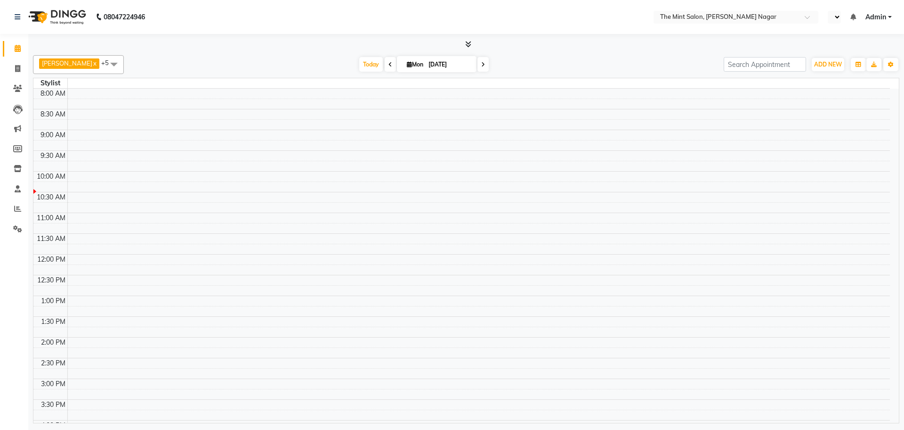
select select "en"
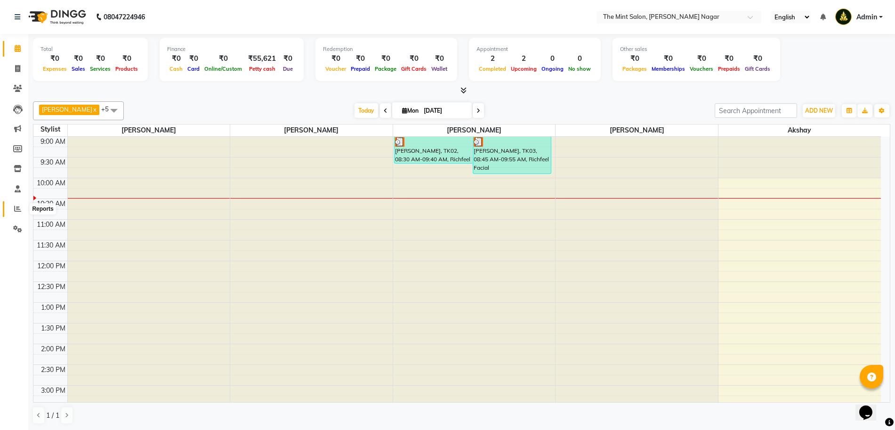
click at [19, 206] on icon at bounding box center [17, 208] width 7 height 7
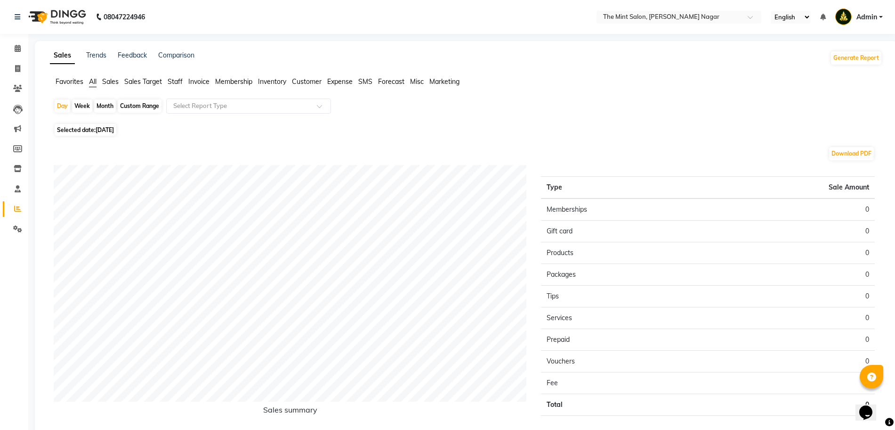
click at [113, 81] on span "Sales" at bounding box center [110, 81] width 16 height 8
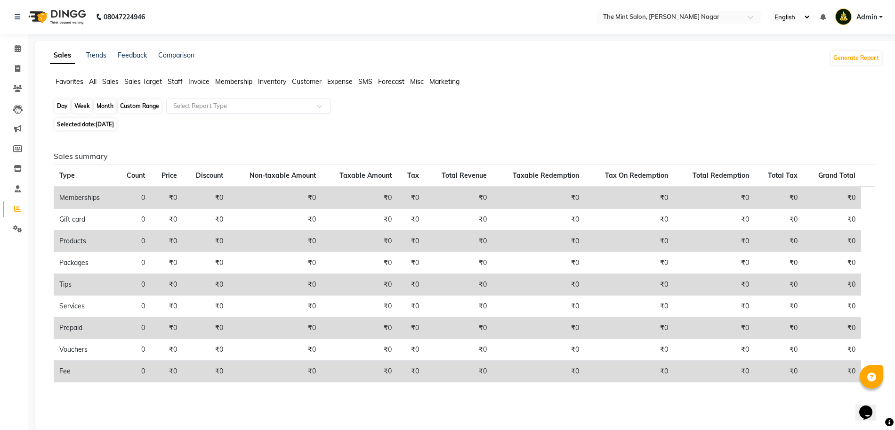
click at [61, 105] on div "Day" at bounding box center [63, 105] width 16 height 13
select select "9"
select select "2025"
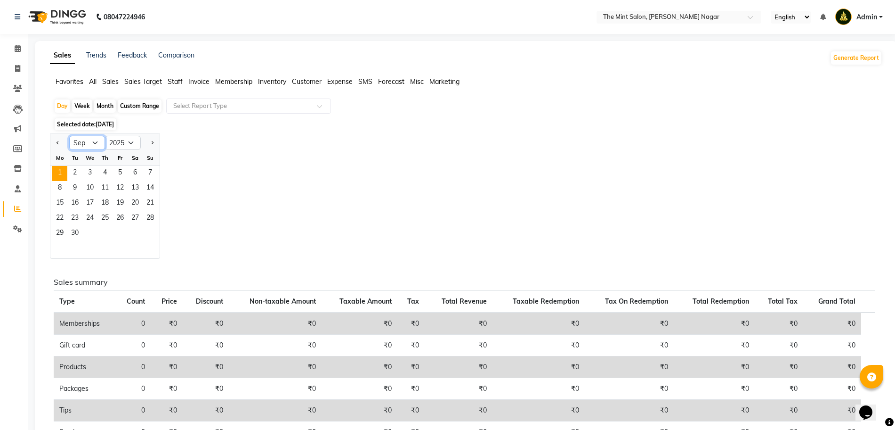
click at [90, 141] on select "Jan Feb Mar Apr May Jun [DATE] Aug Sep Oct Nov Dec" at bounding box center [87, 143] width 36 height 14
select select "6"
click at [69, 136] on select "Jan Feb Mar Apr May Jun [DATE] Aug Sep Oct Nov Dec" at bounding box center [87, 143] width 36 height 14
click at [149, 201] on span "15" at bounding box center [150, 203] width 15 height 15
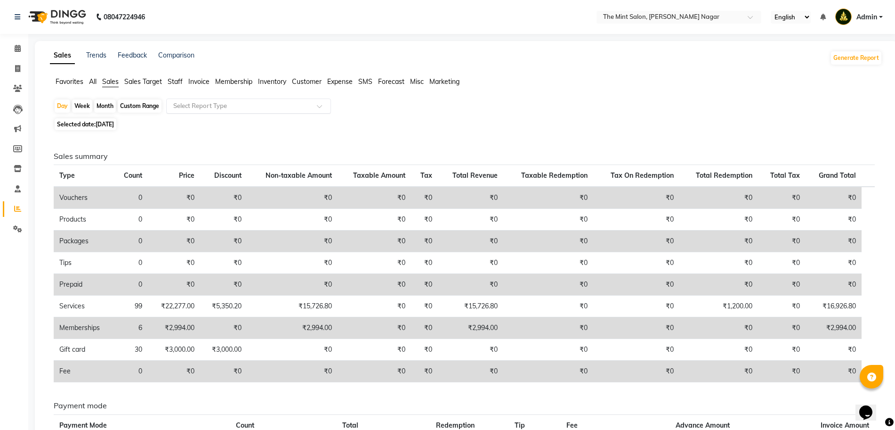
click at [321, 106] on span at bounding box center [323, 108] width 12 height 9
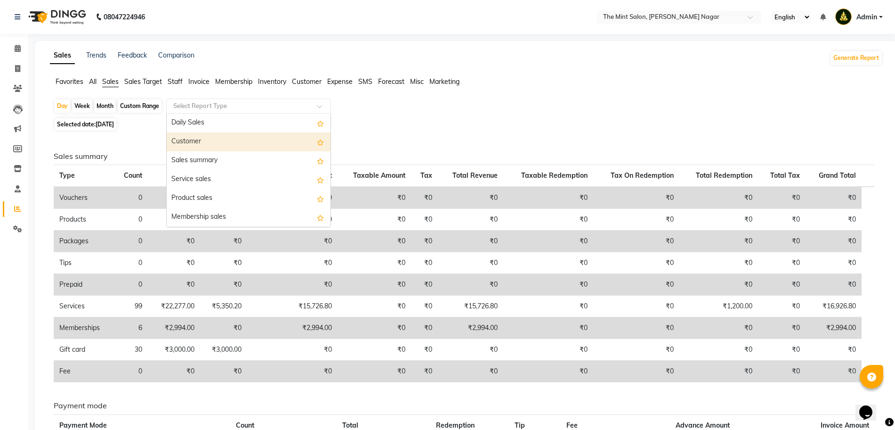
click at [209, 145] on div "Customer" at bounding box center [249, 141] width 164 height 19
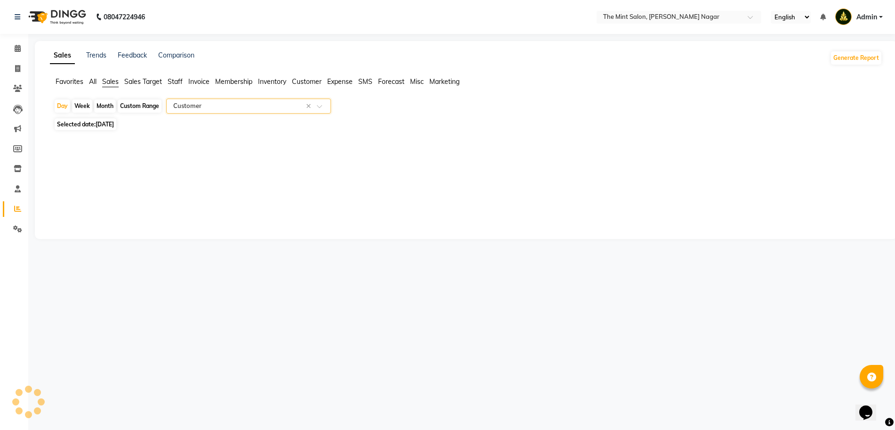
select select "full_report"
select select "csv"
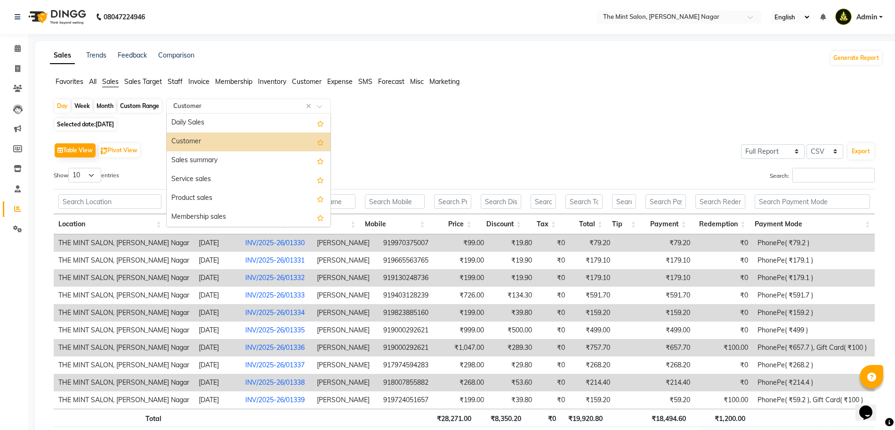
click at [318, 105] on span at bounding box center [323, 108] width 12 height 9
click at [205, 122] on div "Daily Sales" at bounding box center [249, 123] width 164 height 19
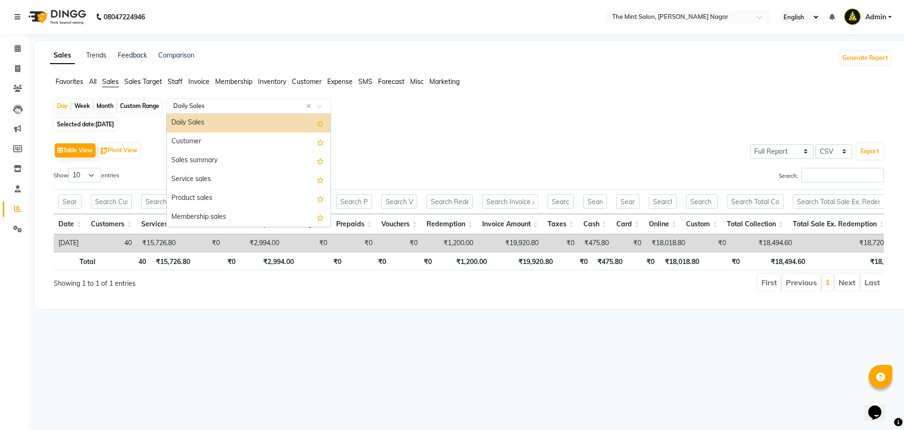
click at [321, 107] on span at bounding box center [323, 108] width 12 height 9
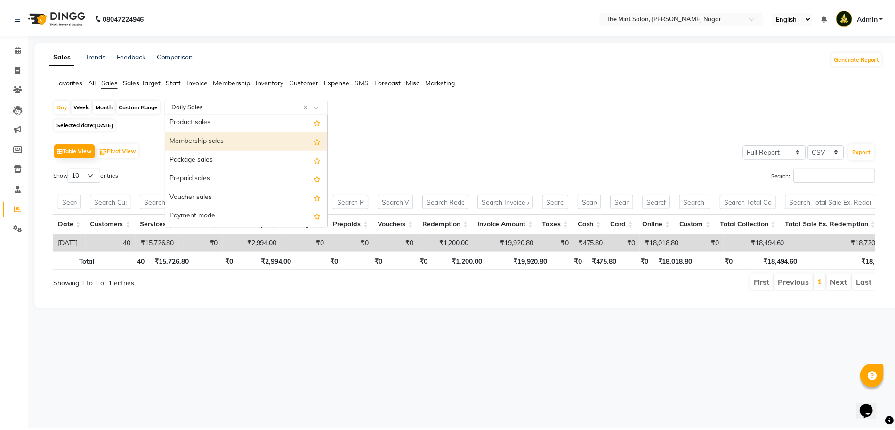
scroll to position [81, 0]
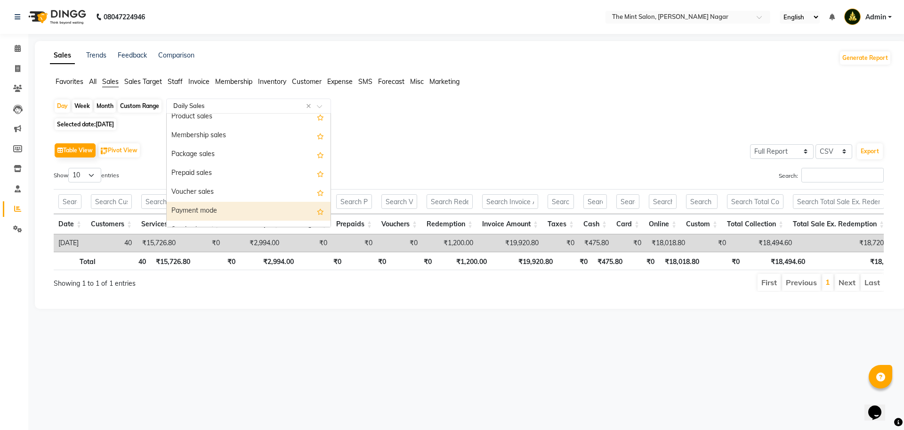
click at [211, 214] on div "Payment mode" at bounding box center [249, 211] width 164 height 19
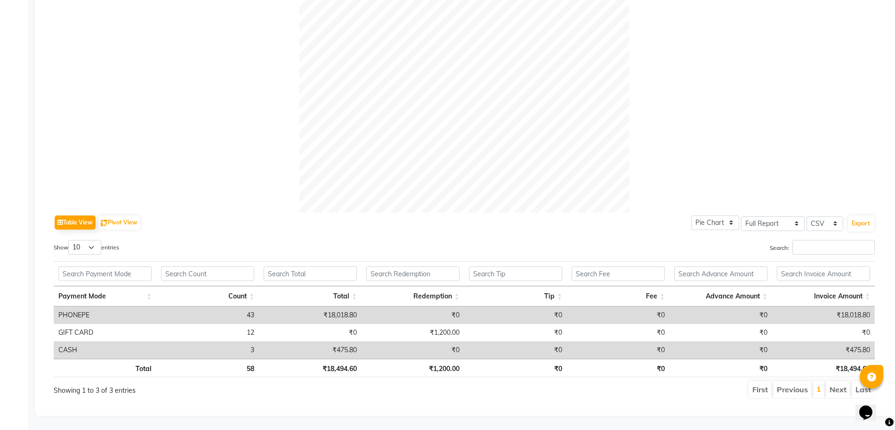
scroll to position [0, 0]
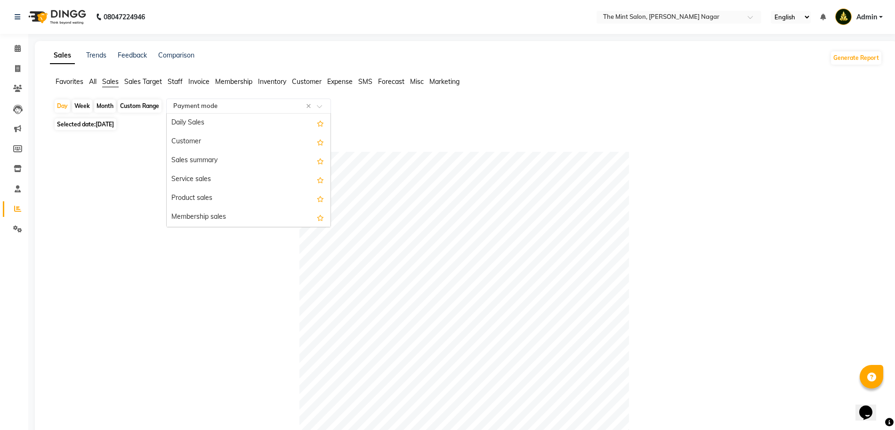
click at [317, 105] on div at bounding box center [249, 105] width 164 height 9
click at [203, 138] on div "Customer" at bounding box center [249, 141] width 164 height 19
